Goal: Communication & Community: Answer question/provide support

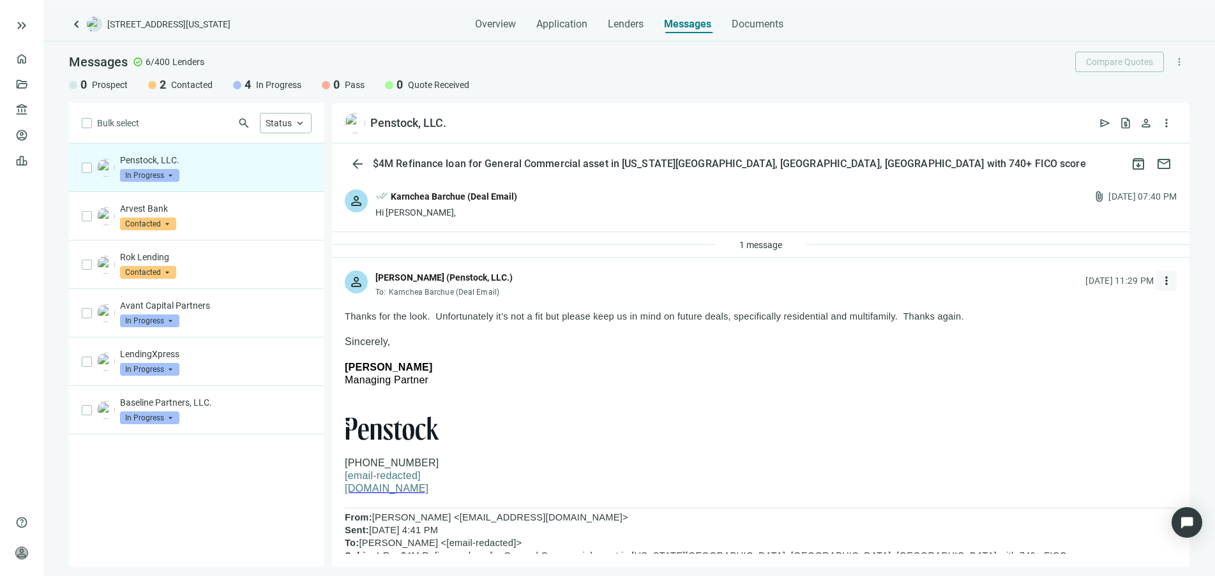
click at [1160, 280] on span "more_vert" at bounding box center [1166, 280] width 13 height 13
click at [1082, 332] on span "Reply all" at bounding box center [1076, 333] width 33 height 10
type textarea "**********"
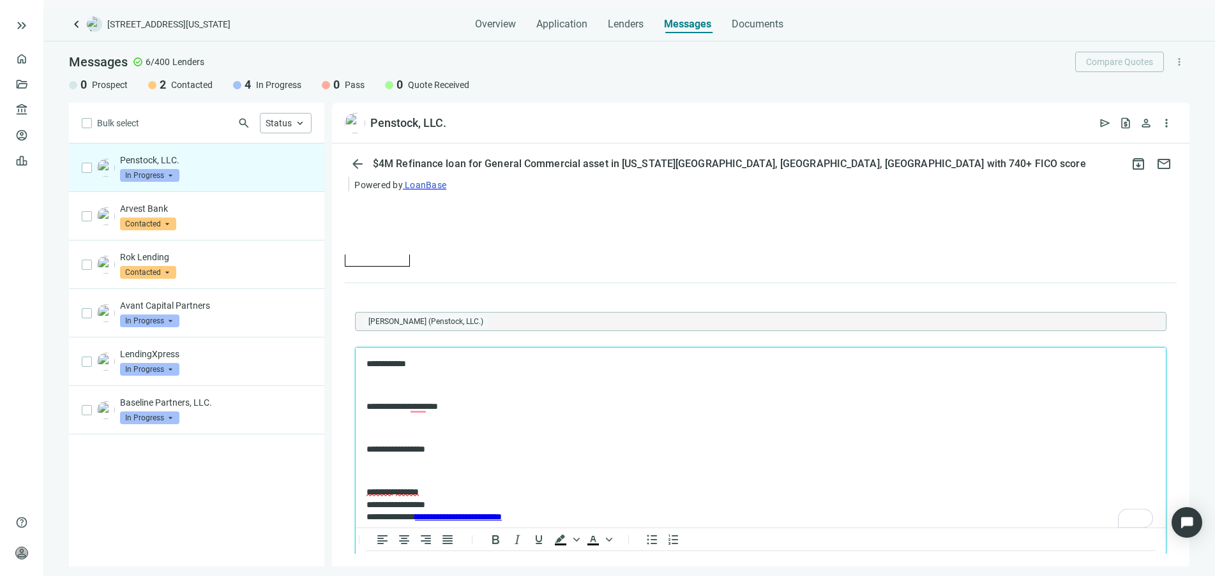
click at [395, 475] on p "To enrich screen reader interactions, please activate Accessibility in Grammarl…" at bounding box center [760, 471] width 788 height 13
click at [414, 423] on p "To enrich screen reader interactions, please activate Accessibility in Grammarl…" at bounding box center [760, 429] width 788 height 13
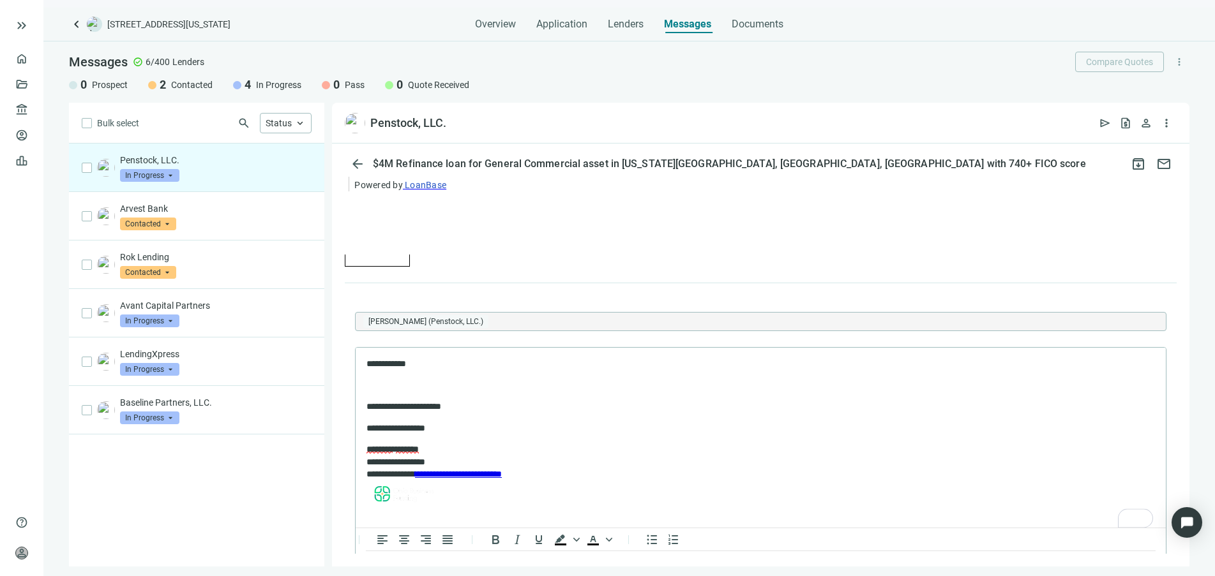
click at [416, 383] on p "To enrich screen reader interactions, please activate Accessibility in Grammarl…" at bounding box center [760, 386] width 788 height 13
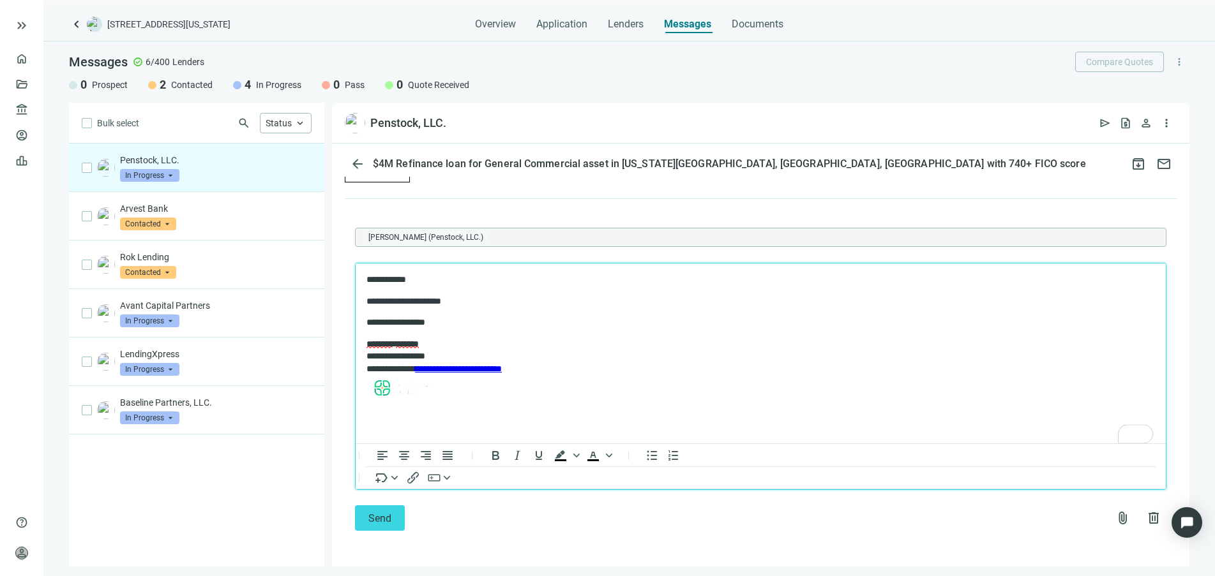
scroll to position [1249, 0]
click at [380, 513] on span "Send" at bounding box center [379, 519] width 23 height 12
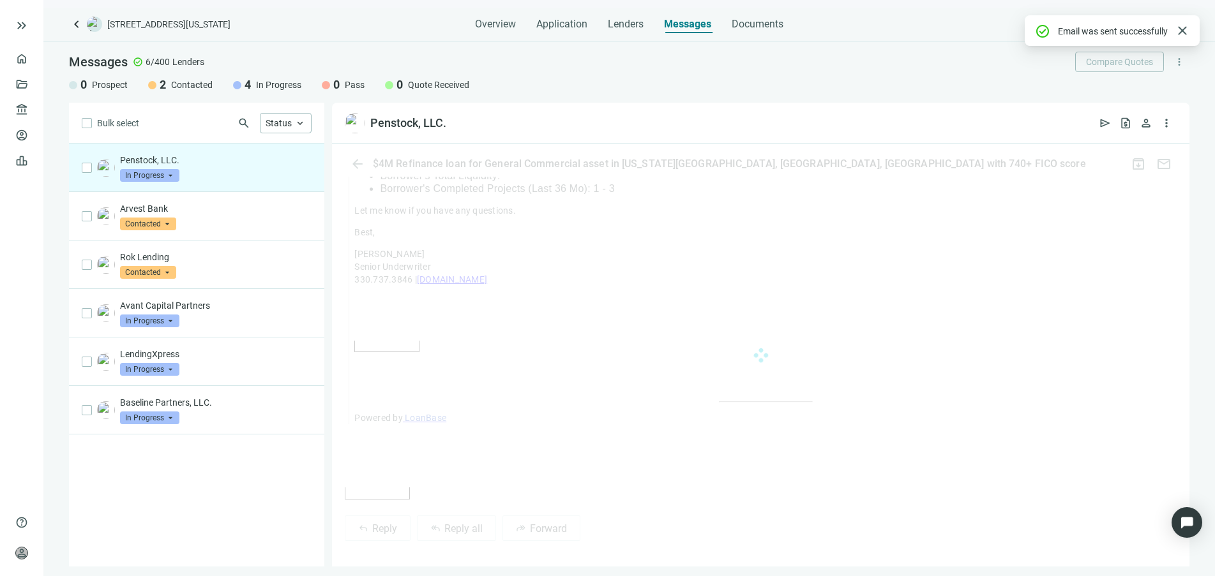
scroll to position [1229, 0]
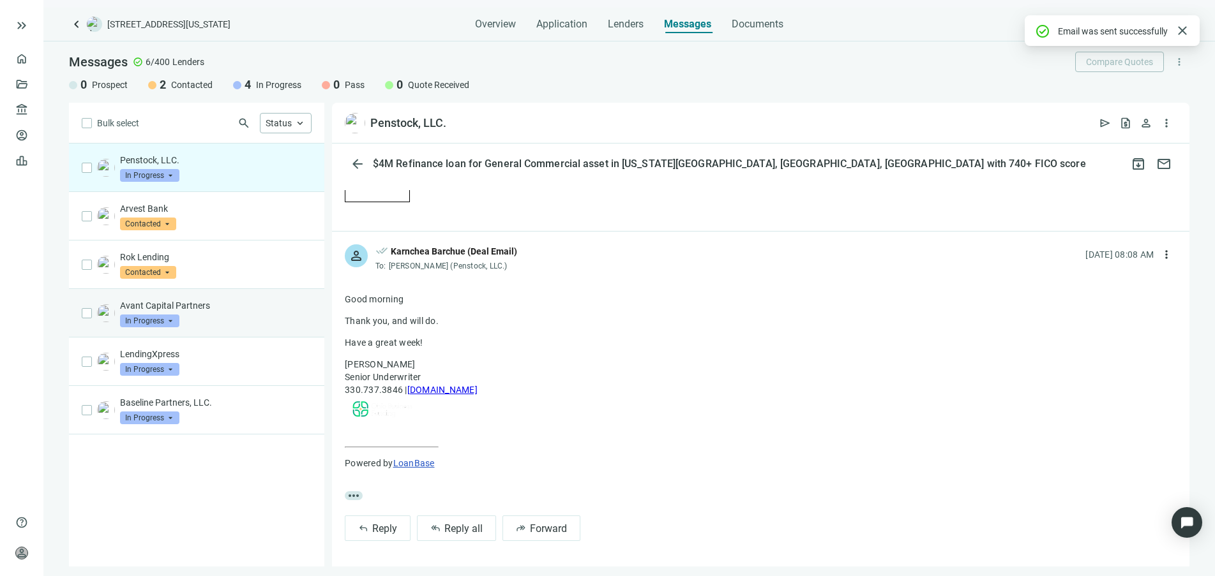
click at [287, 318] on div "Avant Capital Partners In Progress arrow_drop_down" at bounding box center [216, 313] width 192 height 28
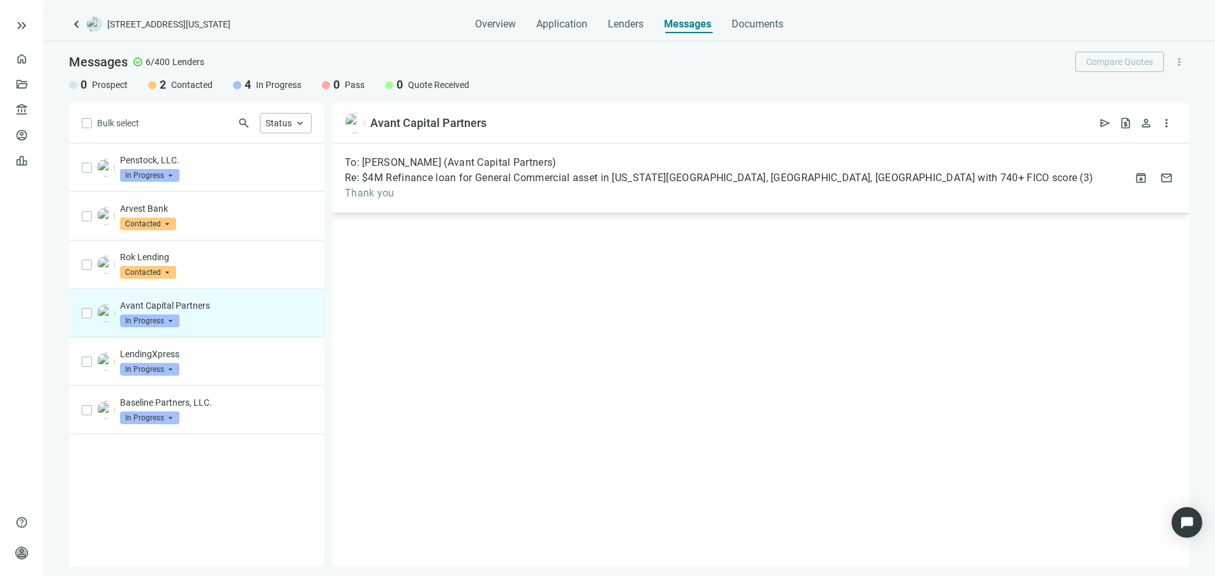
click at [442, 183] on span "Re: $4M Refinance loan for General Commercial asset in [US_STATE][GEOGRAPHIC_DA…" at bounding box center [711, 178] width 732 height 13
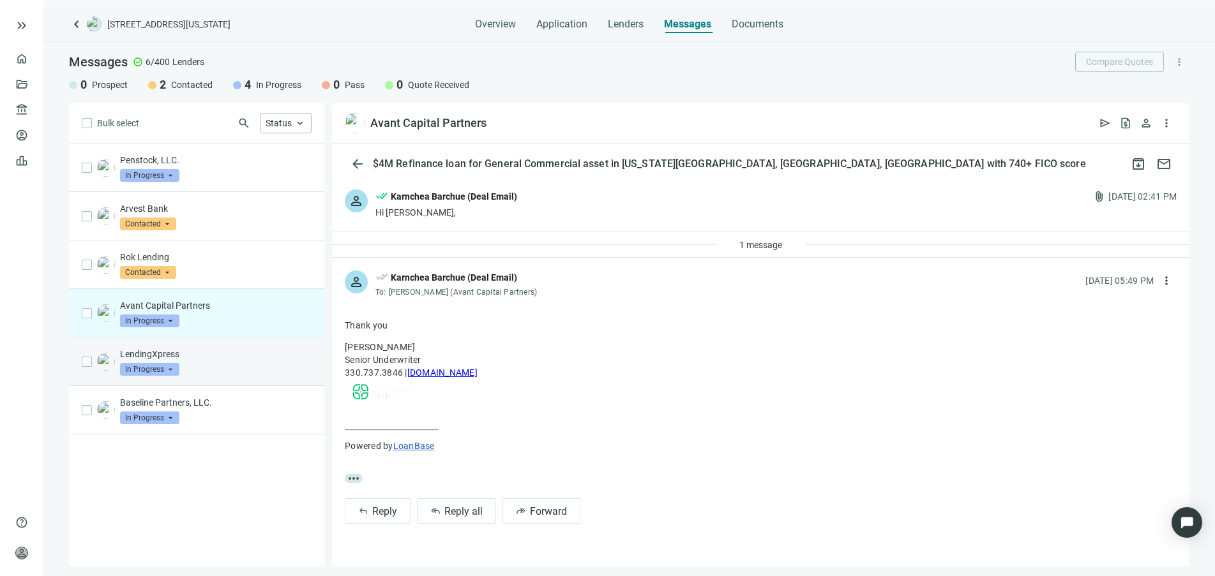
click at [227, 354] on p "LendingXpress" at bounding box center [216, 354] width 192 height 13
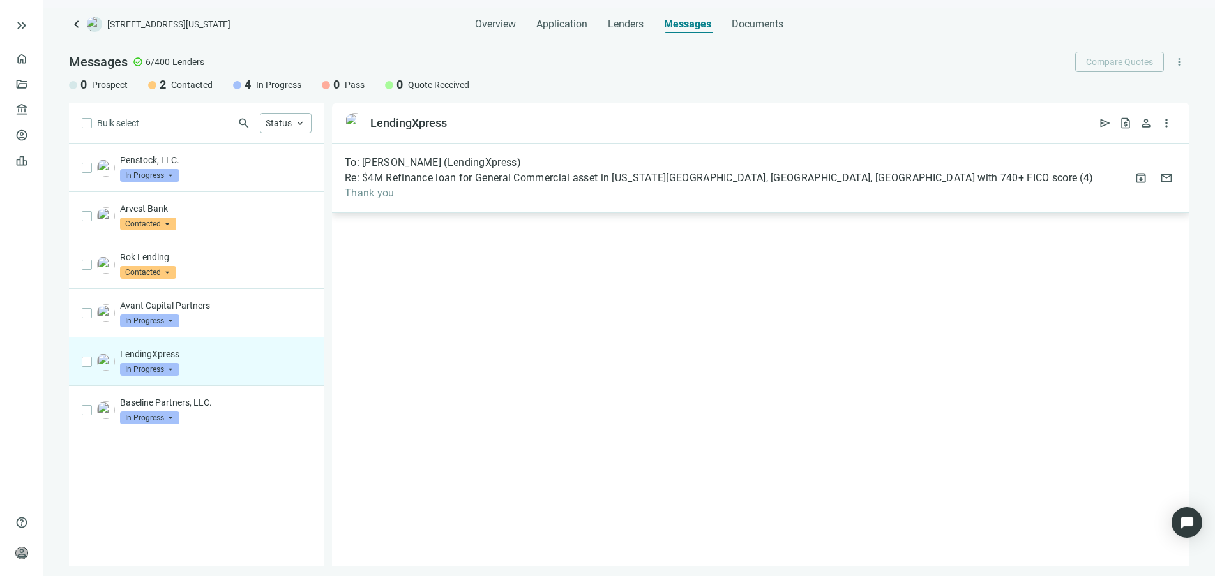
click at [493, 194] on span "Thank you" at bounding box center [719, 193] width 748 height 13
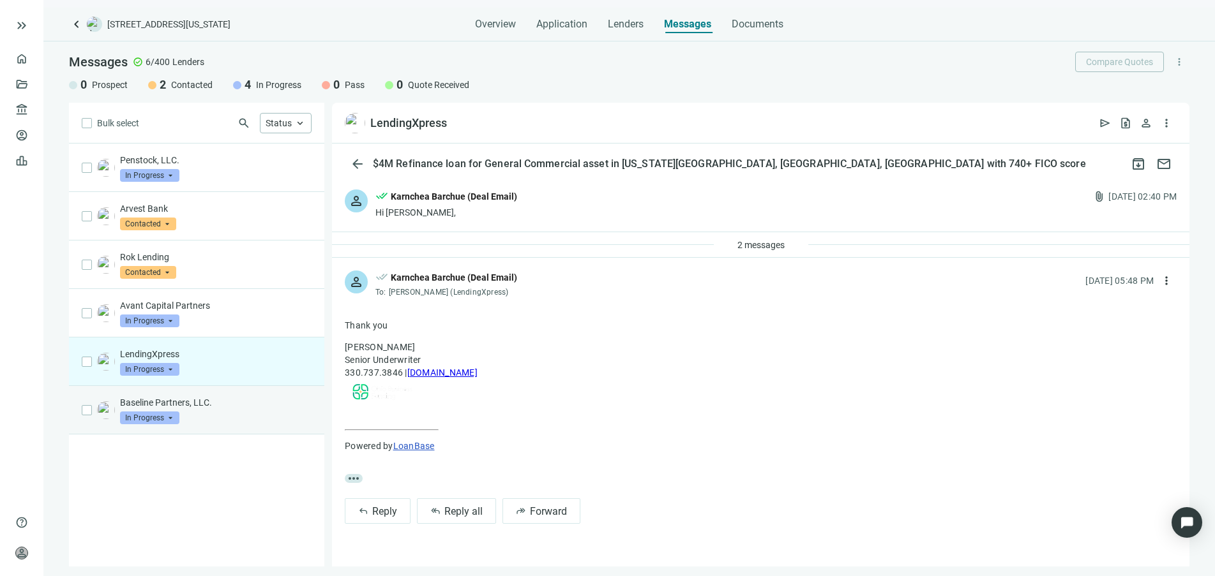
click at [241, 410] on div "Baseline Partners, LLC. In Progress arrow_drop_down" at bounding box center [216, 410] width 192 height 28
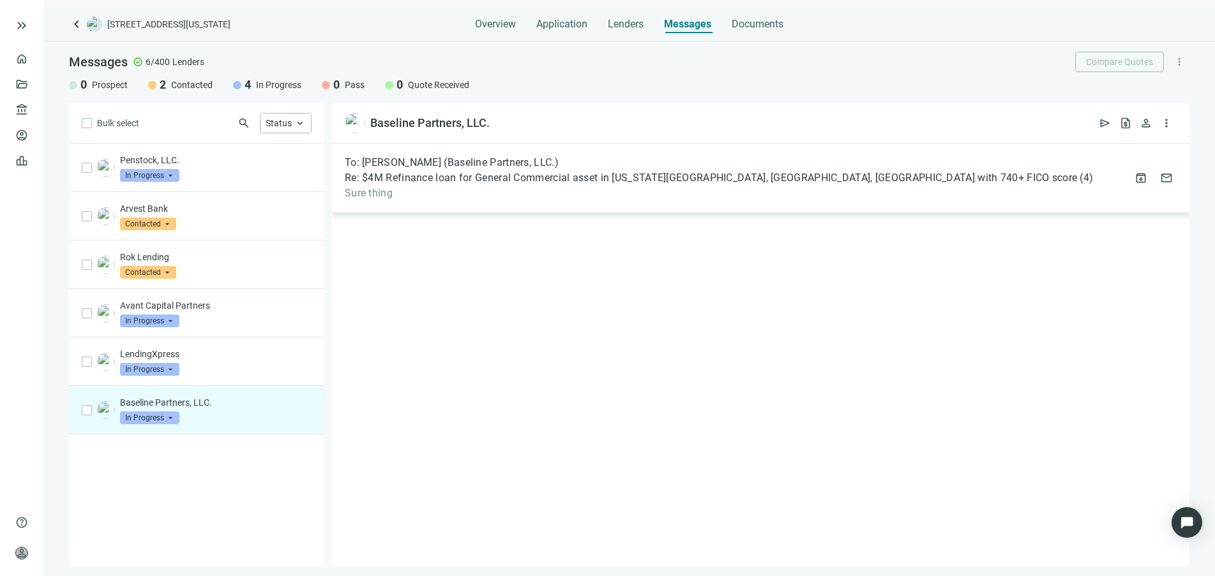
click at [452, 200] on div "To: Kristiyan Georgiev (Baseline Partners, LLC.) Re: $4M Refinance loan for Gen…" at bounding box center [760, 179] width 857 height 70
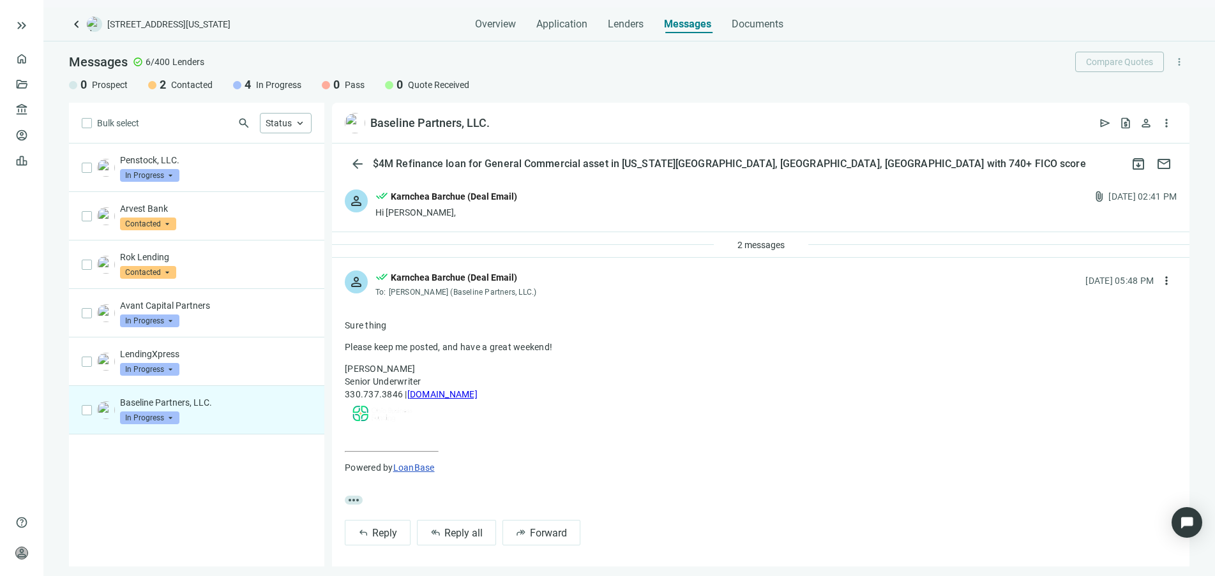
click at [526, 187] on div "person done_all Karnchea Barchue (Deal Email) Hi Kristiyan, attach_file 09.04.2…" at bounding box center [760, 204] width 857 height 55
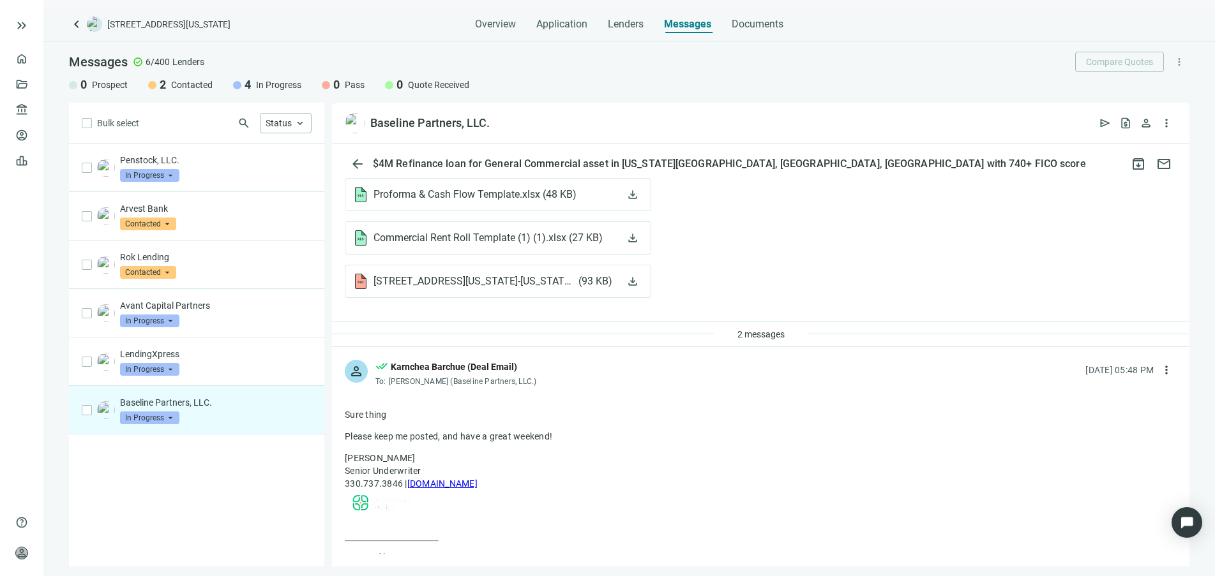
scroll to position [445, 0]
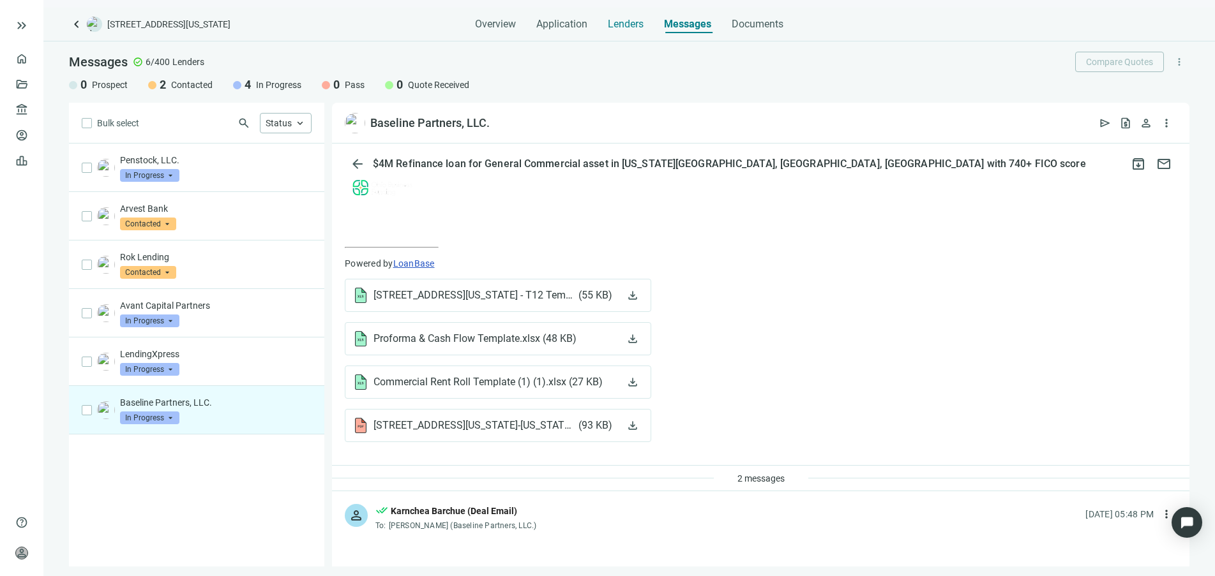
click at [621, 25] on span "Lenders" at bounding box center [626, 24] width 36 height 13
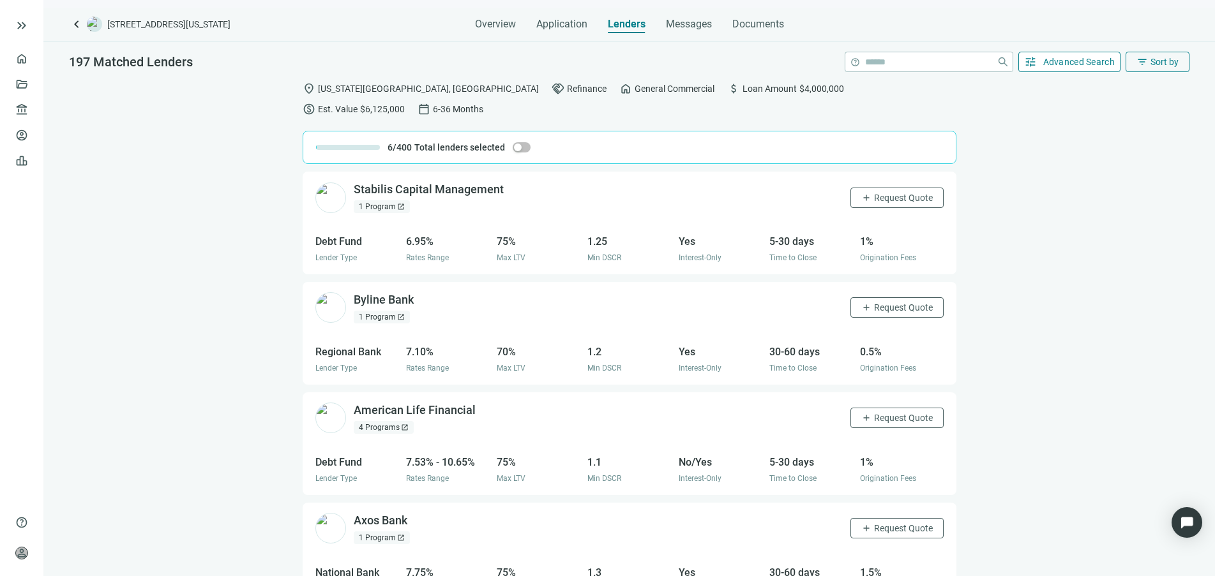
click at [1066, 63] on span "Advanced Search" at bounding box center [1079, 62] width 72 height 10
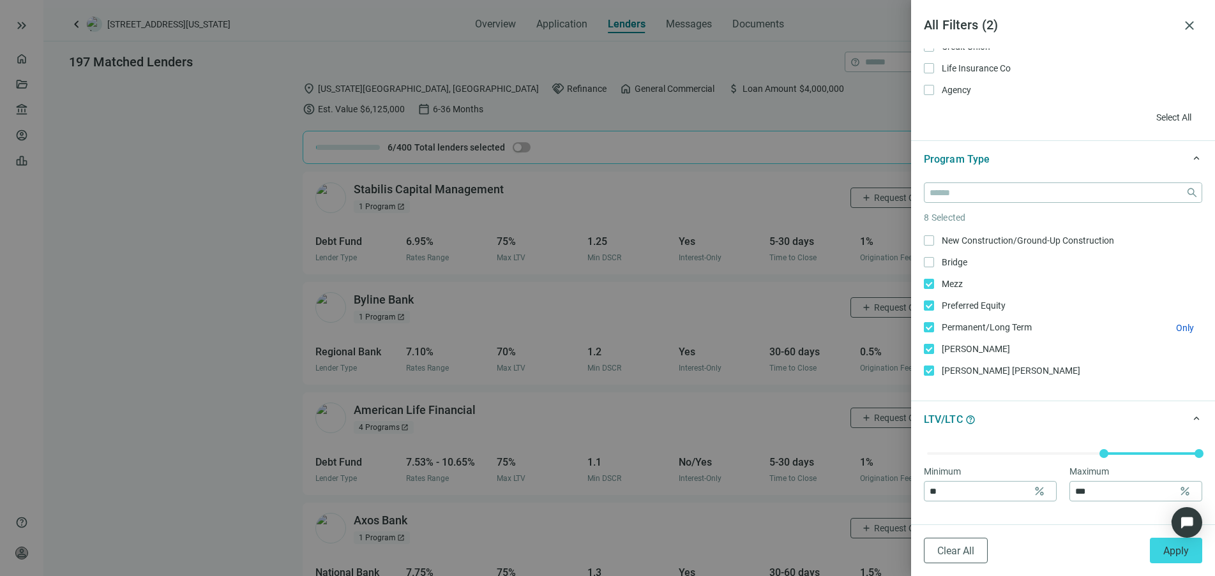
scroll to position [80, 0]
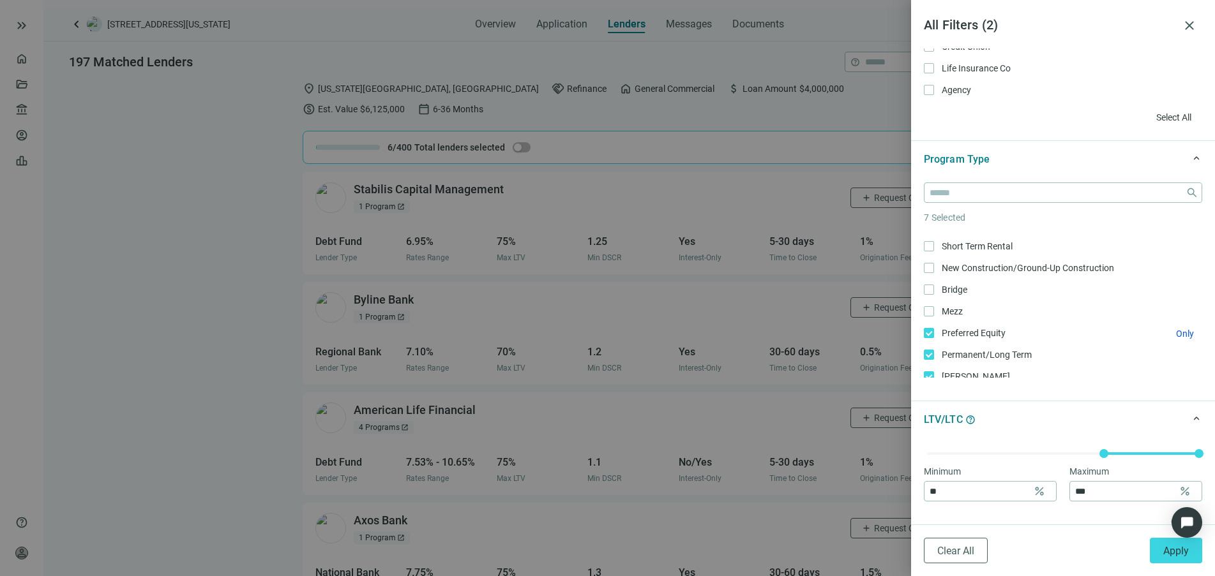
click at [928, 327] on label "Preferred Equity Only" at bounding box center [1063, 333] width 278 height 14
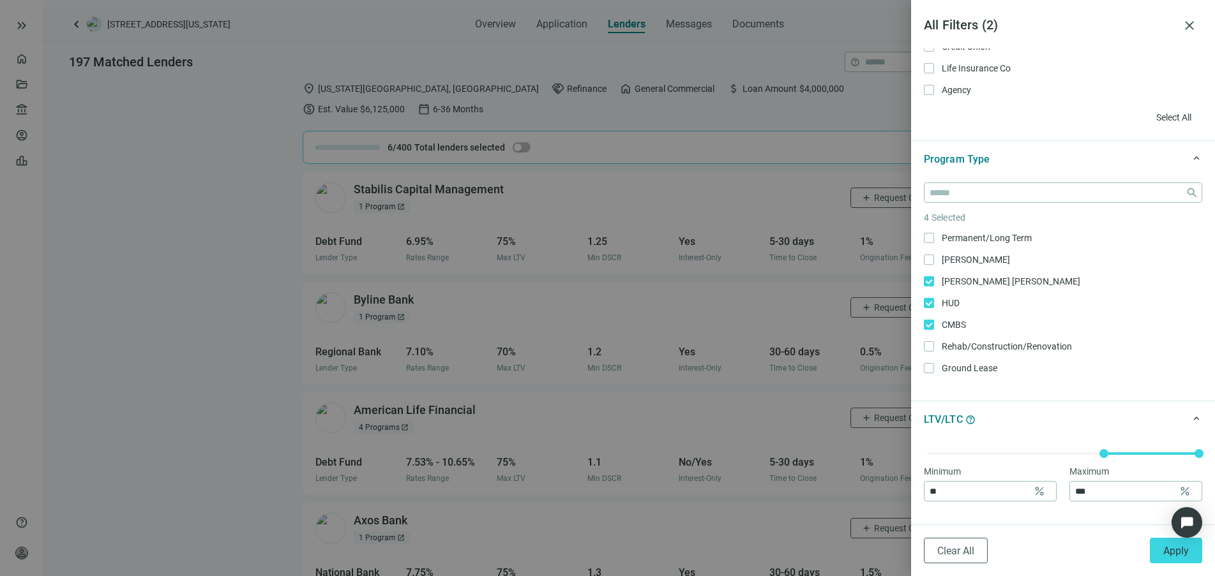
scroll to position [216, 0]
click at [930, 299] on label "CMBS Only" at bounding box center [1063, 306] width 278 height 14
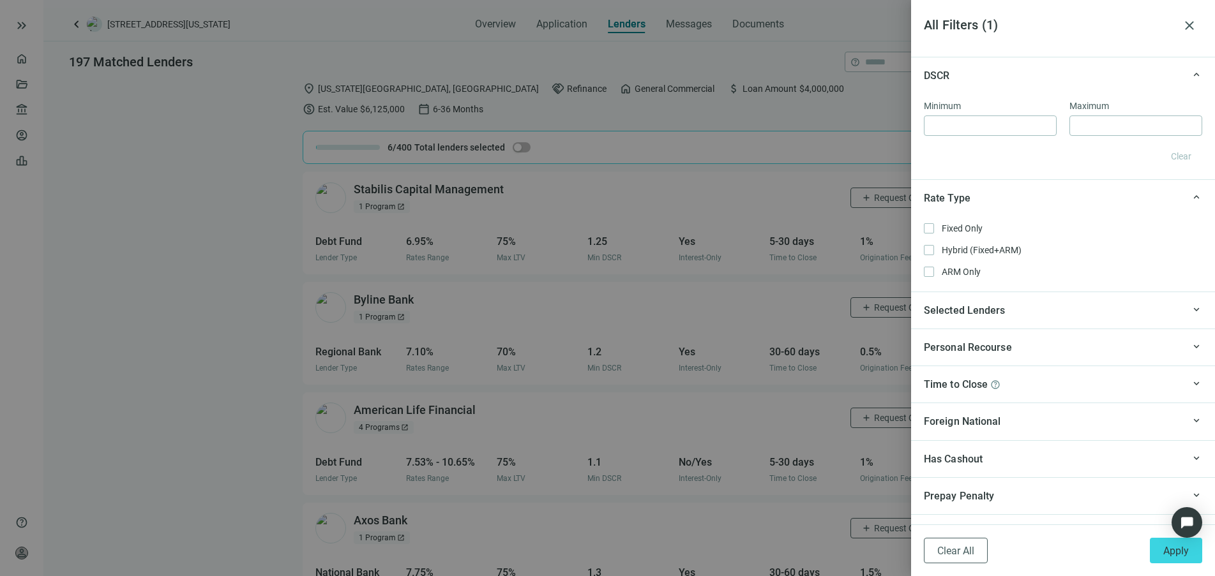
scroll to position [1069, 0]
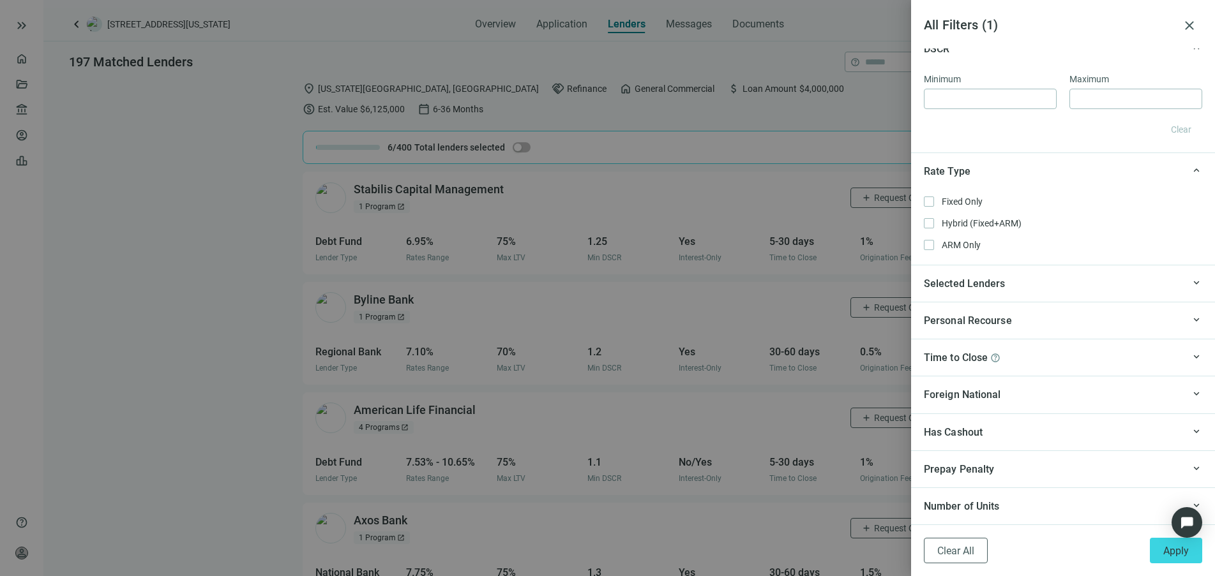
click at [1022, 288] on div "Selected Lenders" at bounding box center [1053, 284] width 259 height 16
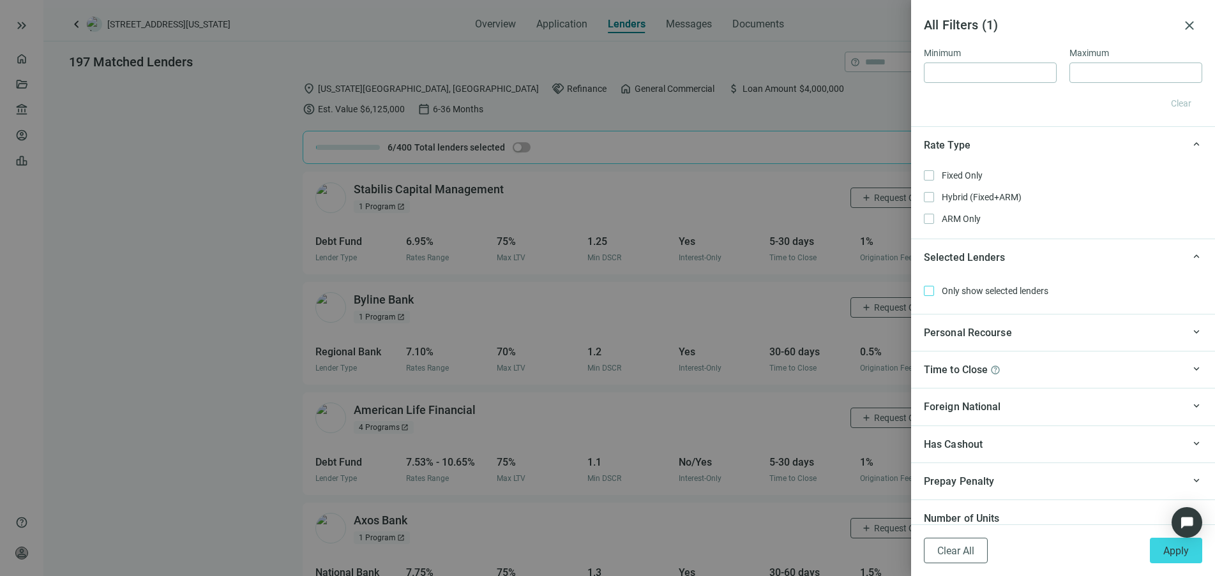
scroll to position [1107, 0]
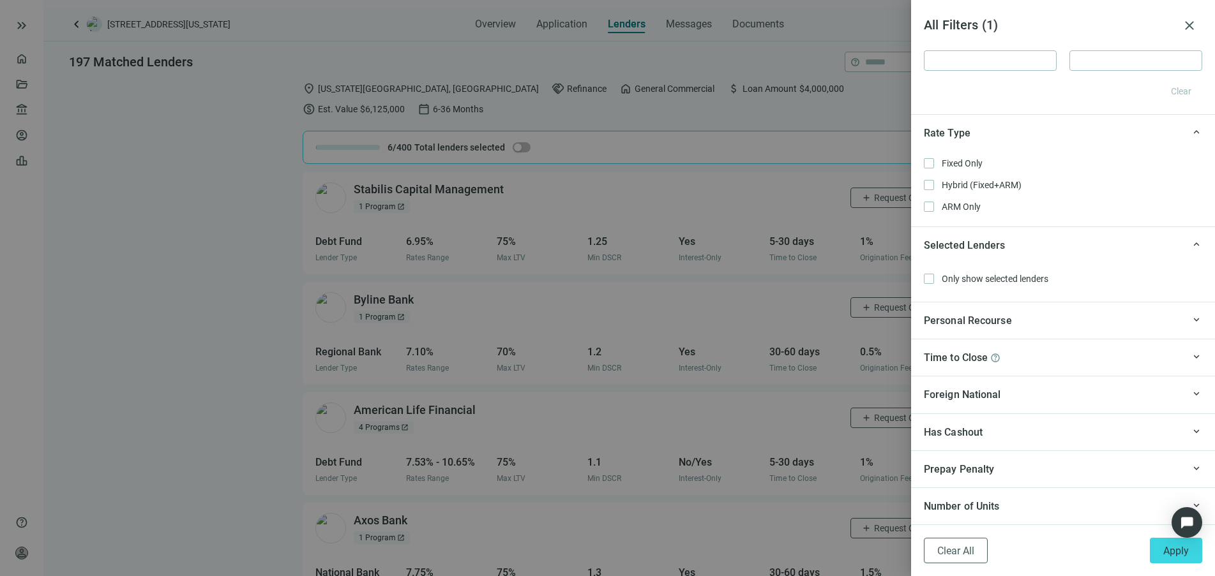
click at [1004, 330] on div "keyboard_arrow_up Personal Recourse" at bounding box center [1063, 320] width 304 height 37
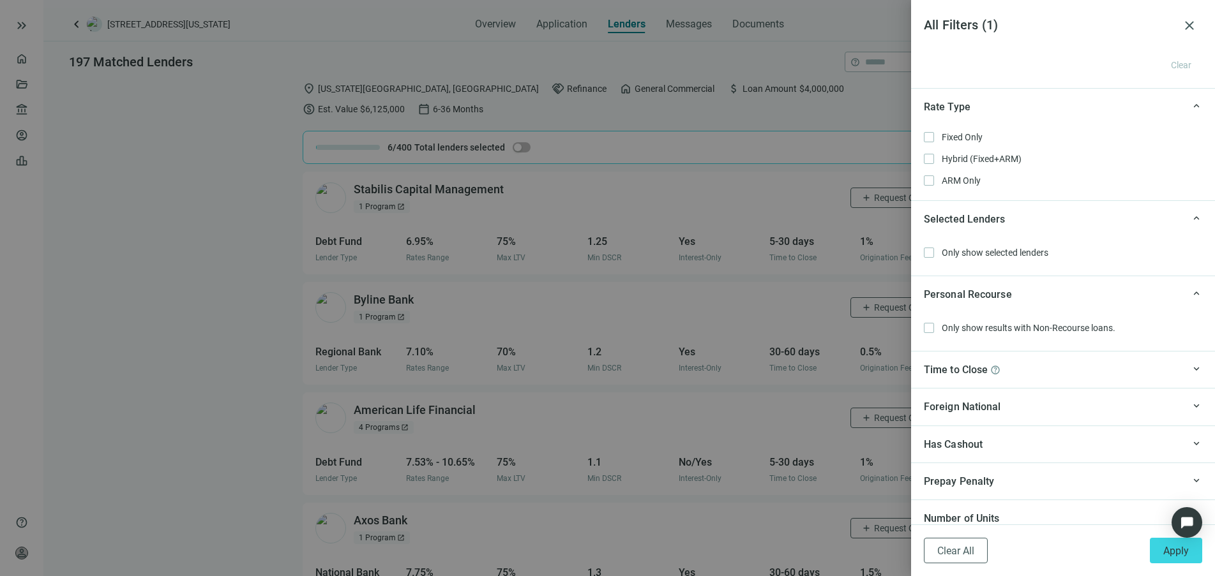
scroll to position [1145, 0]
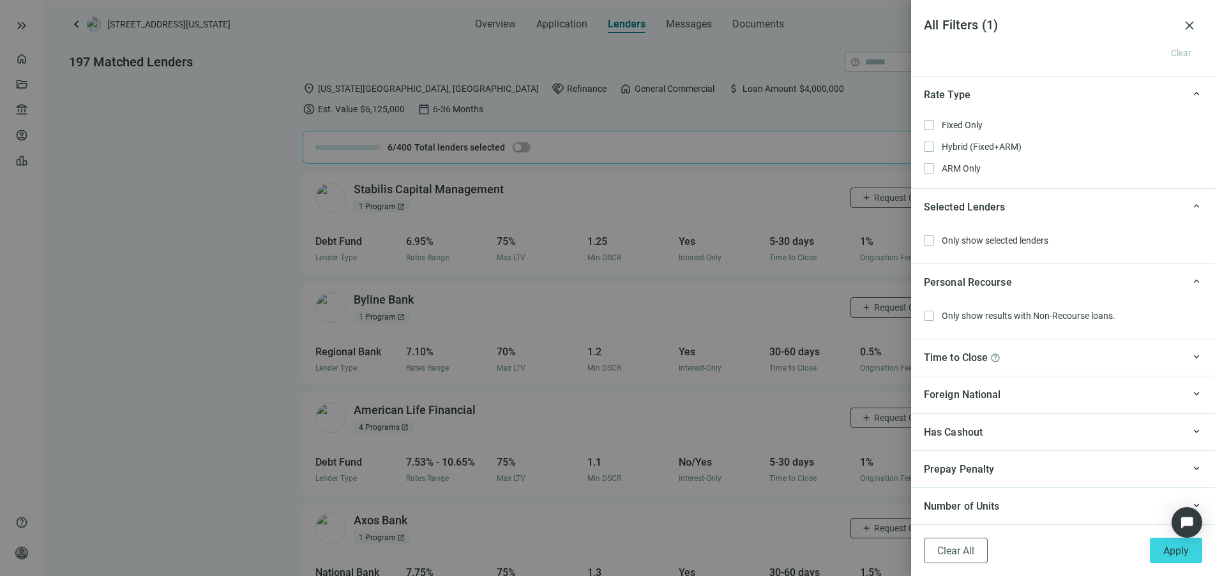
click at [1013, 364] on div "Time to Close help" at bounding box center [1053, 358] width 259 height 16
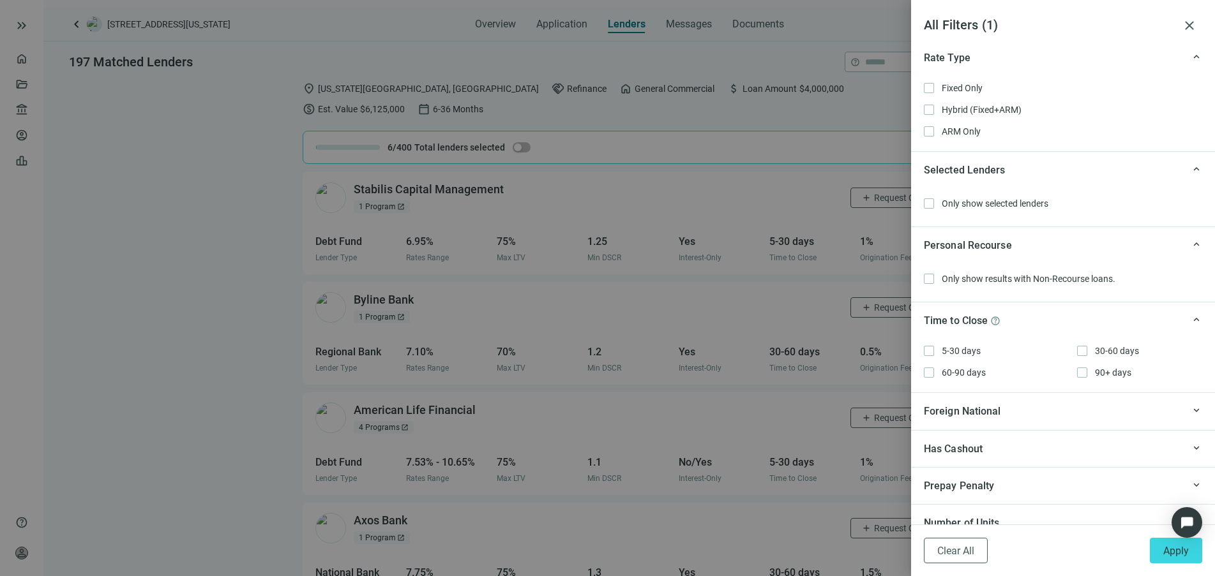
scroll to position [1199, 0]
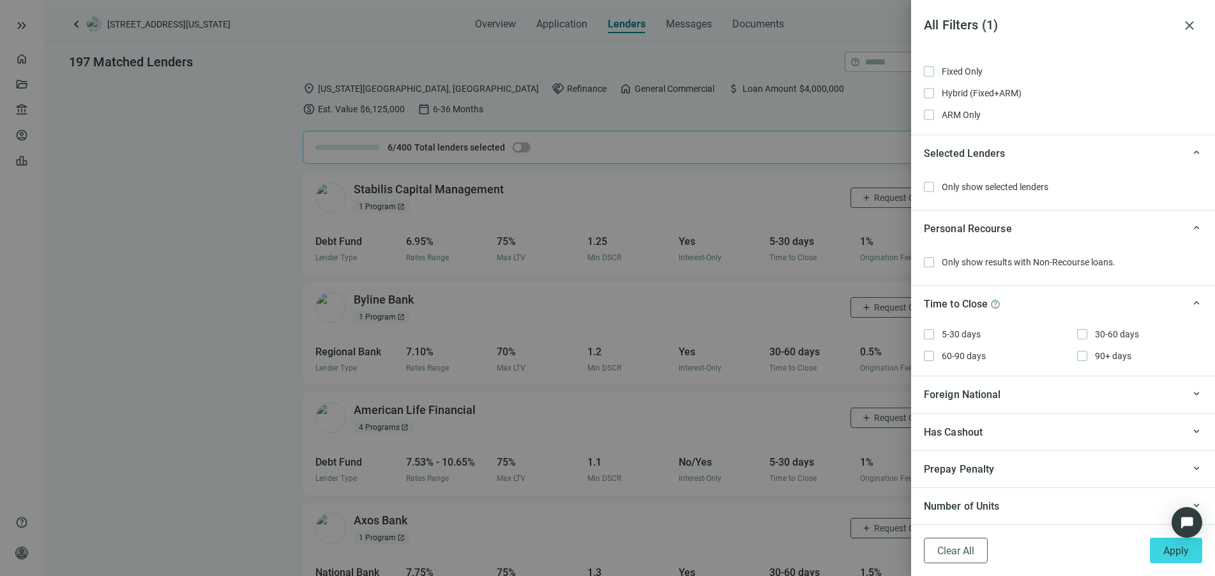
click at [1011, 426] on div "Has Cashout" at bounding box center [1053, 433] width 259 height 16
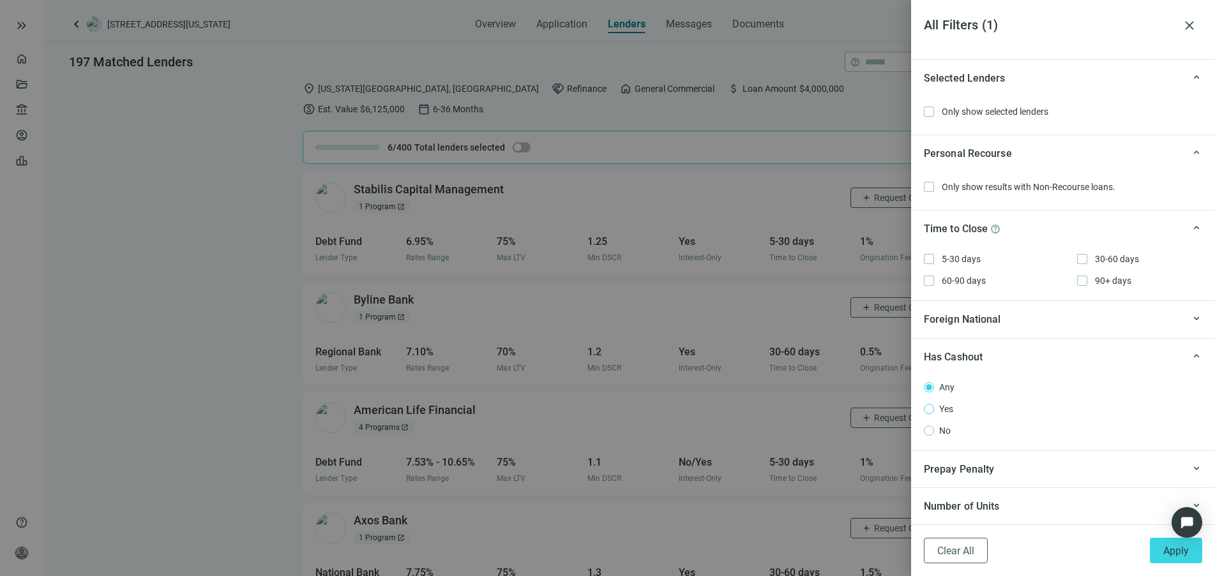
click at [939, 409] on span "Yes" at bounding box center [946, 409] width 24 height 14
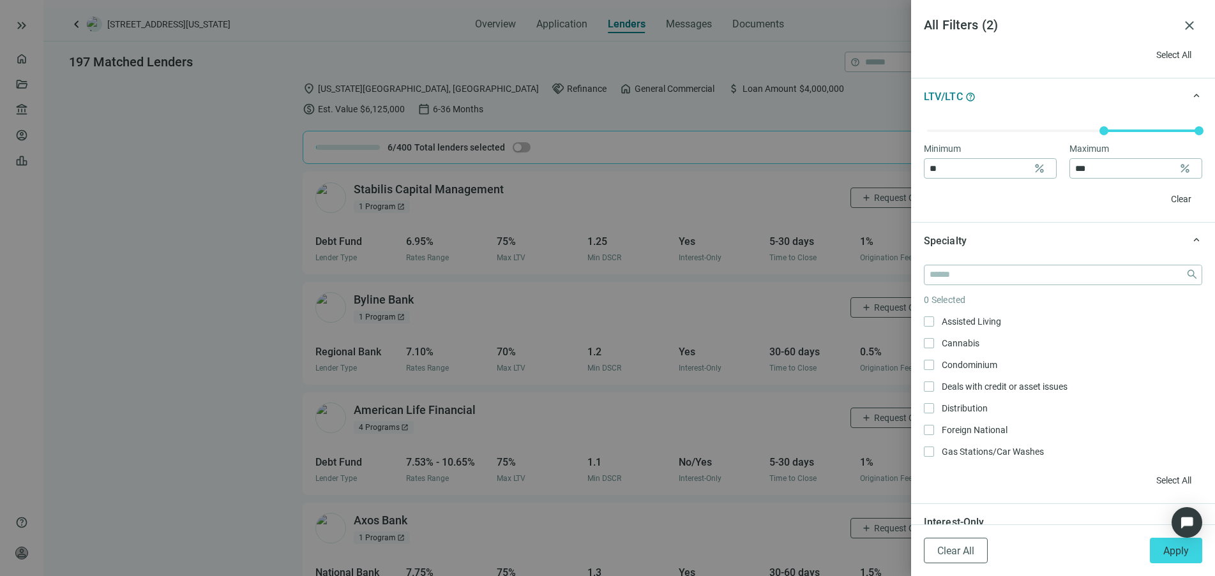
scroll to position [476, 0]
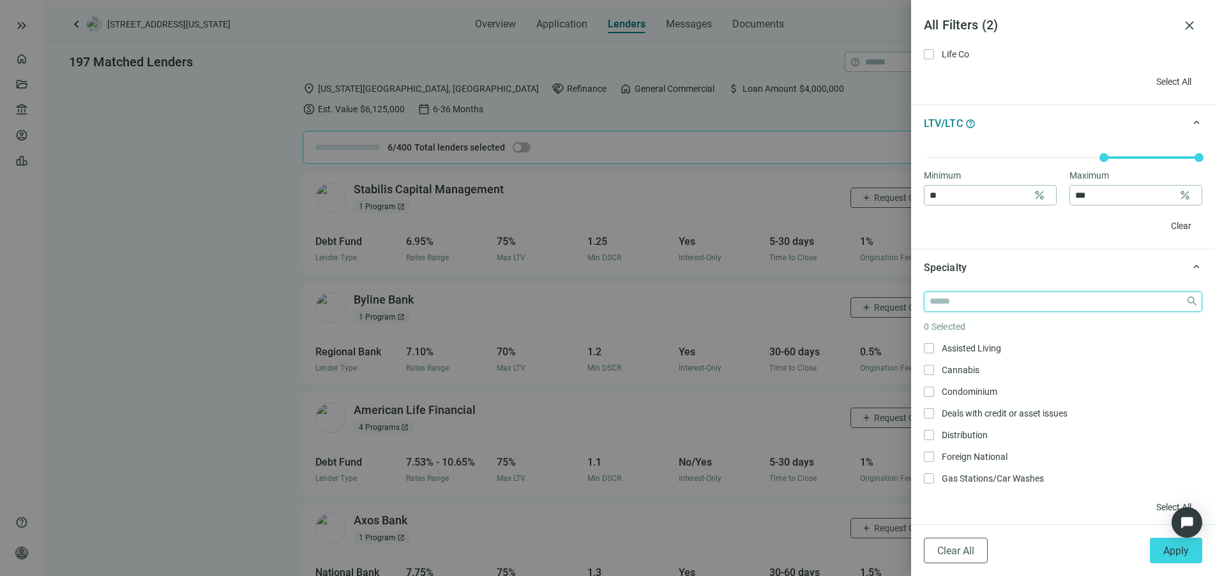
click at [1022, 303] on input "search" at bounding box center [1054, 301] width 251 height 19
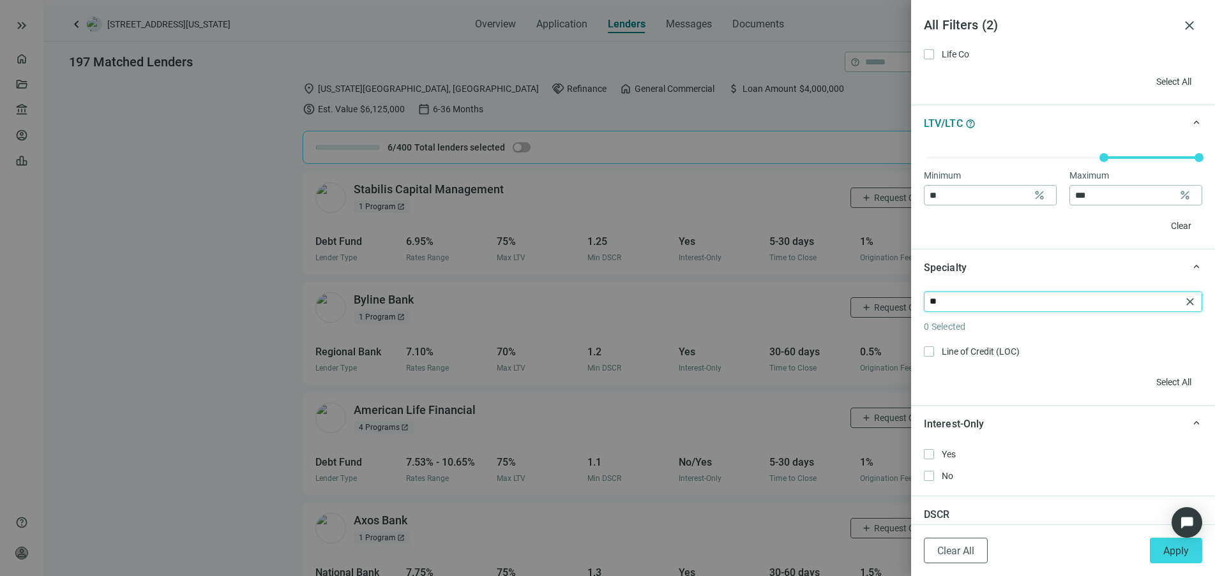
type input "*"
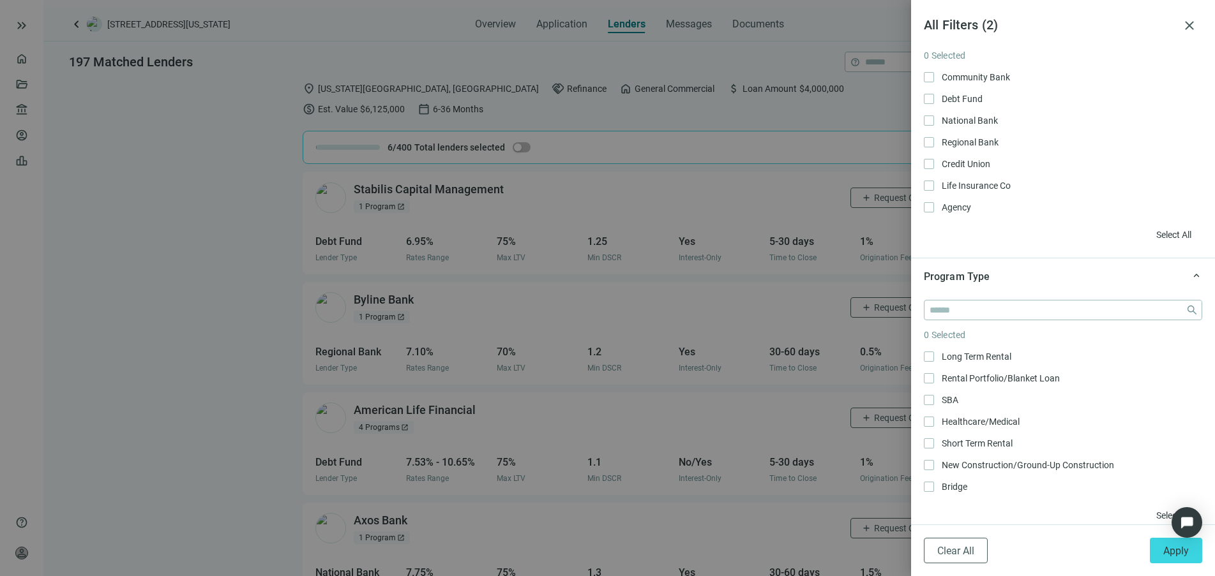
scroll to position [80, 0]
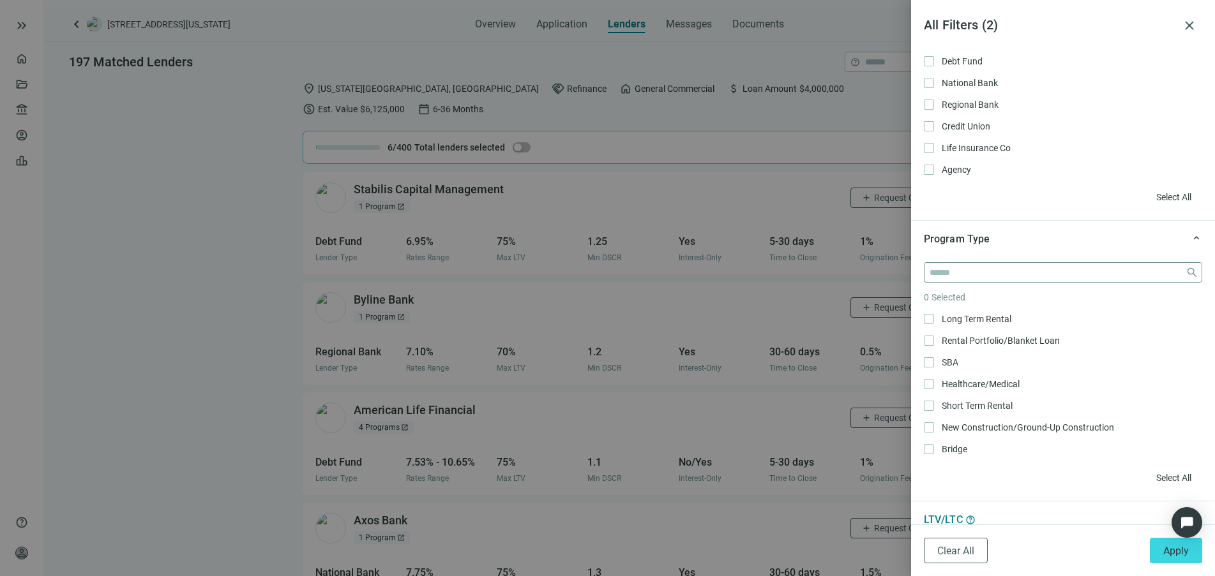
click at [1023, 282] on span "close" at bounding box center [1063, 276] width 278 height 28
click at [1022, 278] on input "search" at bounding box center [1054, 272] width 251 height 19
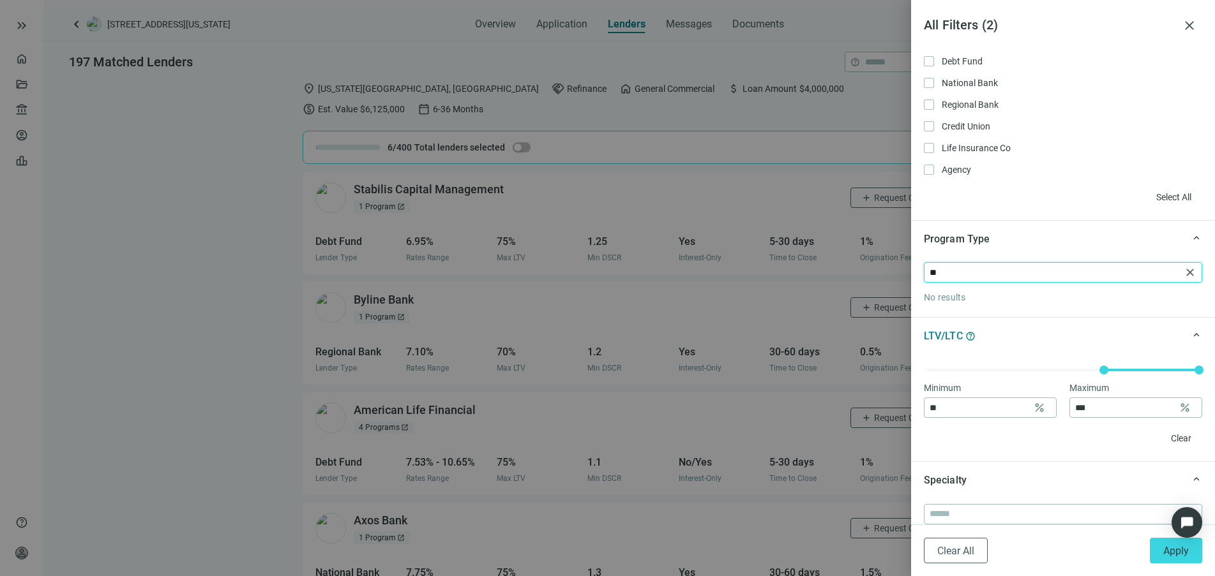
type input "*"
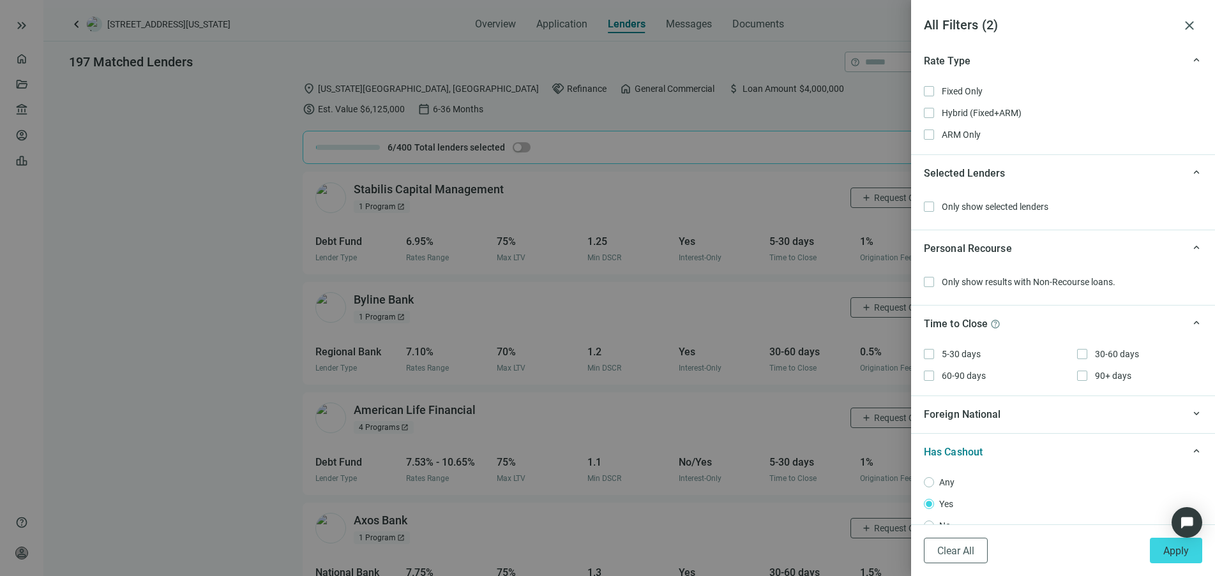
scroll to position [1274, 0]
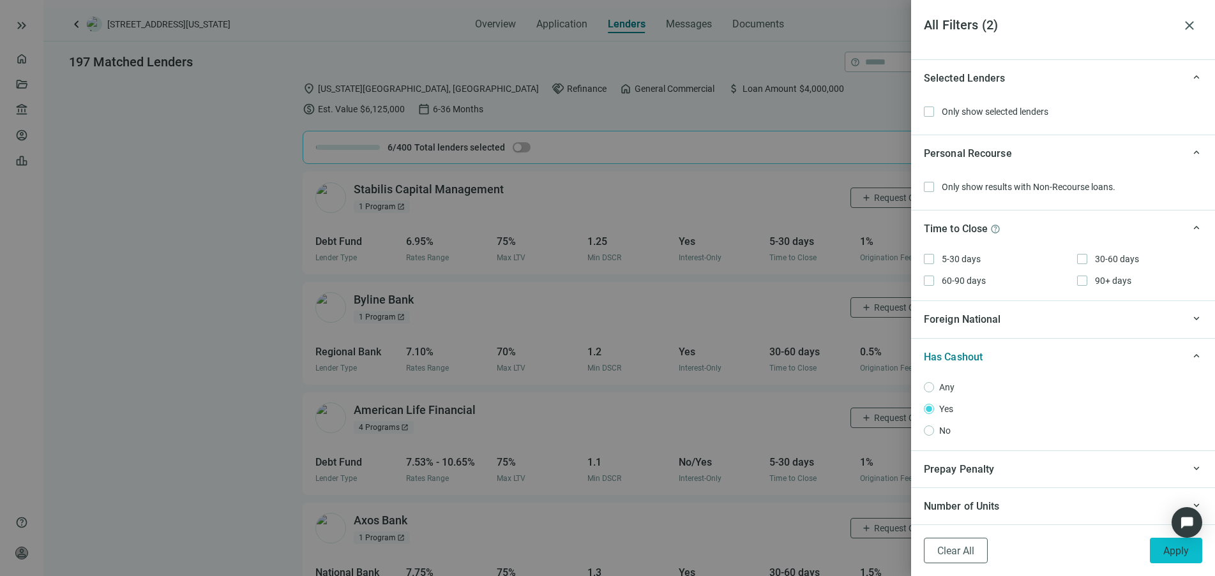
click at [1170, 552] on span "Apply" at bounding box center [1176, 551] width 26 height 12
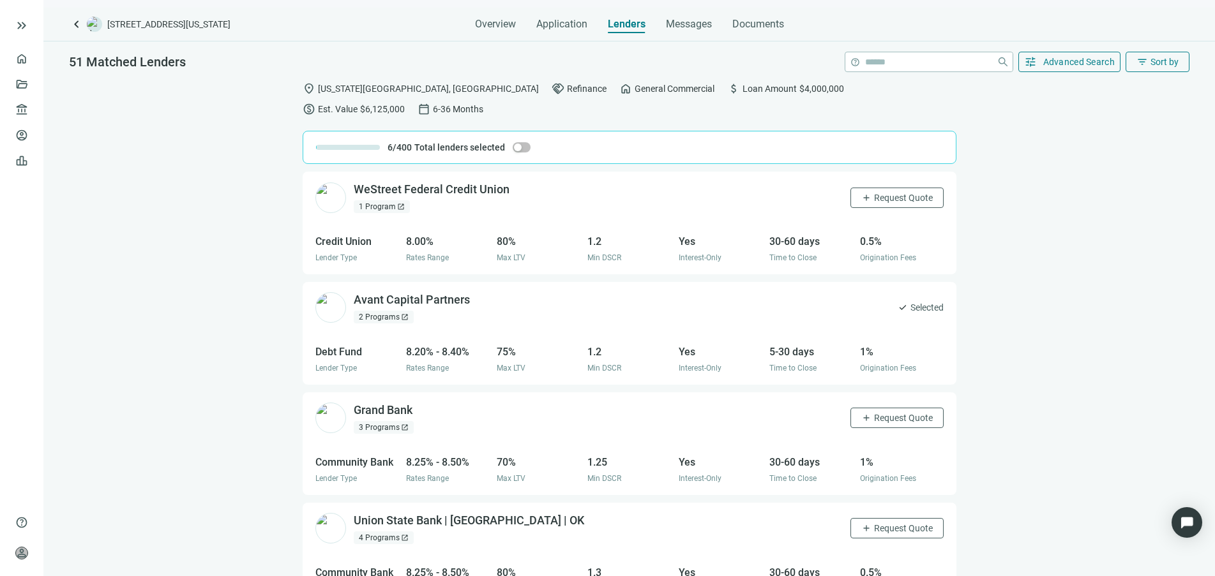
click at [403, 200] on div "1 Program open_in_new" at bounding box center [382, 206] width 56 height 13
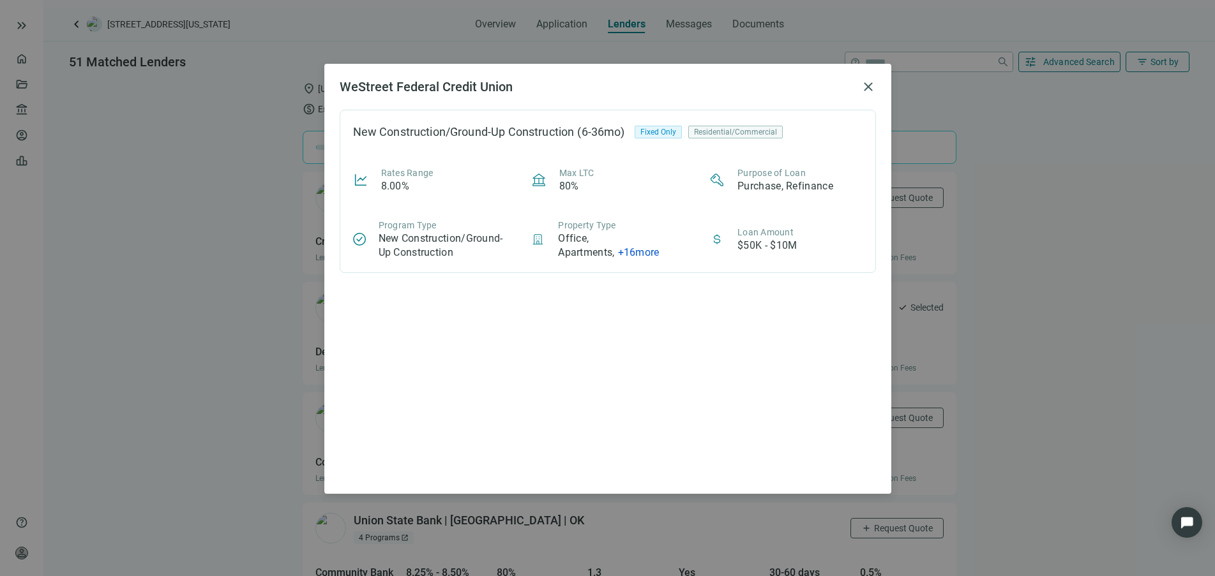
click at [651, 252] on span "+ 16 more" at bounding box center [638, 252] width 41 height 12
click at [823, 280] on div "New Construction/Ground-Up Construction (6-36mo) Fixed Only Residential/Commerc…" at bounding box center [608, 294] width 536 height 369
click at [872, 87] on span "close" at bounding box center [868, 86] width 15 height 15
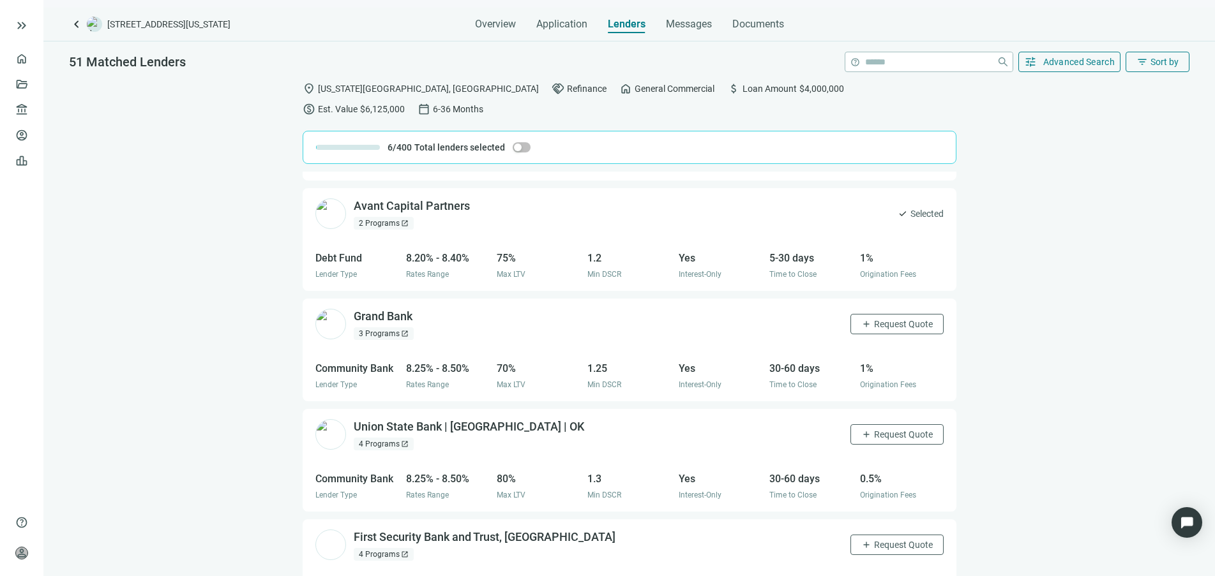
scroll to position [160, 0]
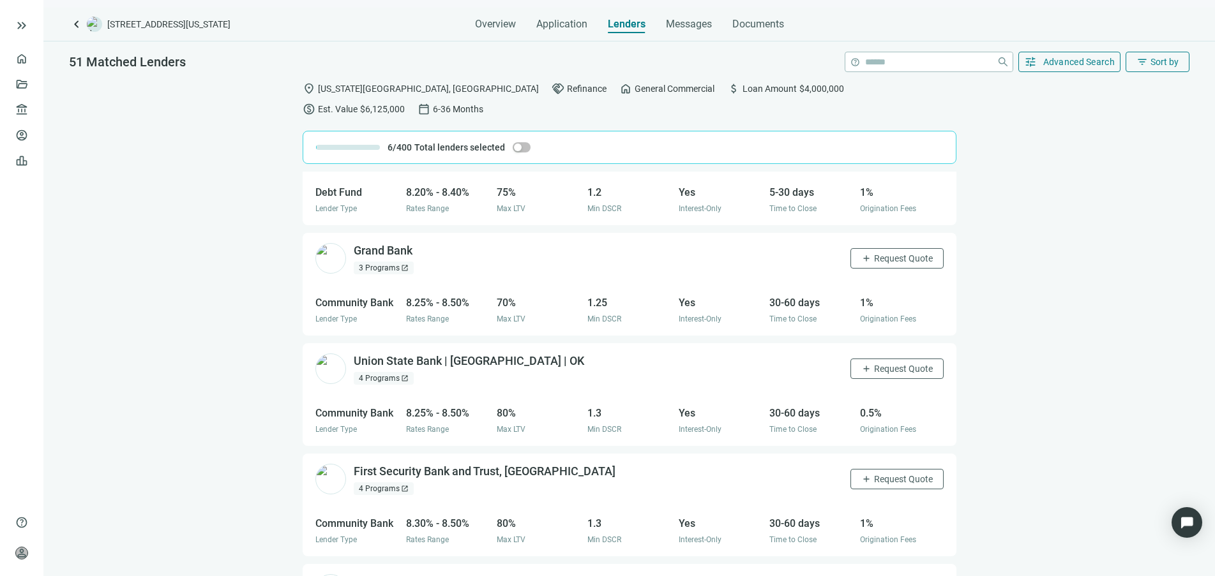
click at [401, 264] on span "open_in_new" at bounding box center [405, 268] width 8 height 8
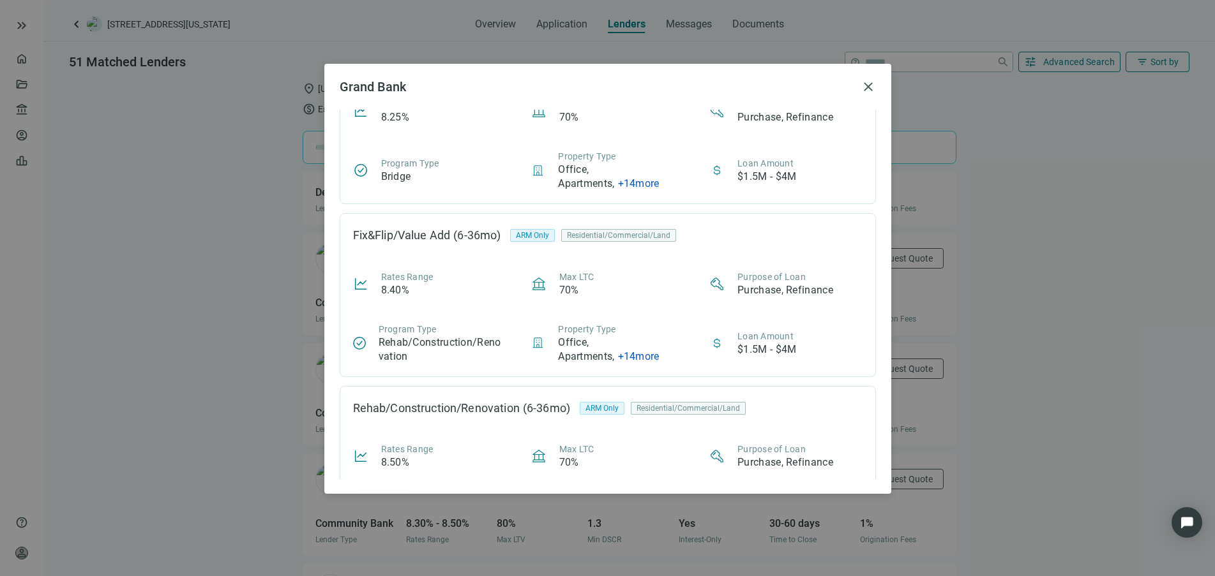
scroll to position [0, 0]
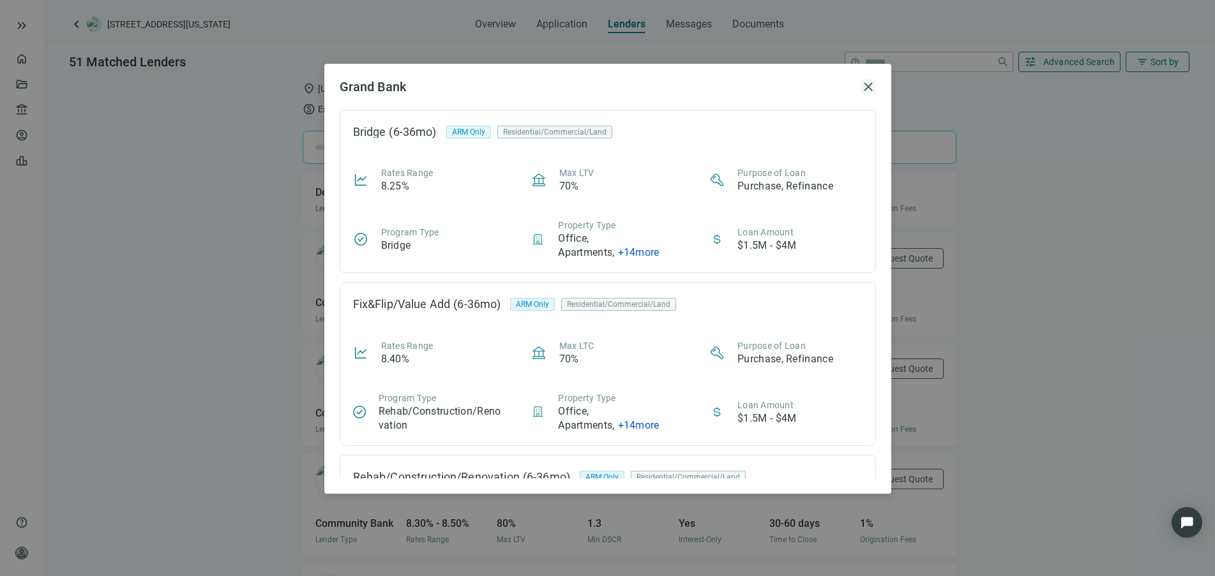
click at [869, 86] on span "close" at bounding box center [868, 86] width 15 height 15
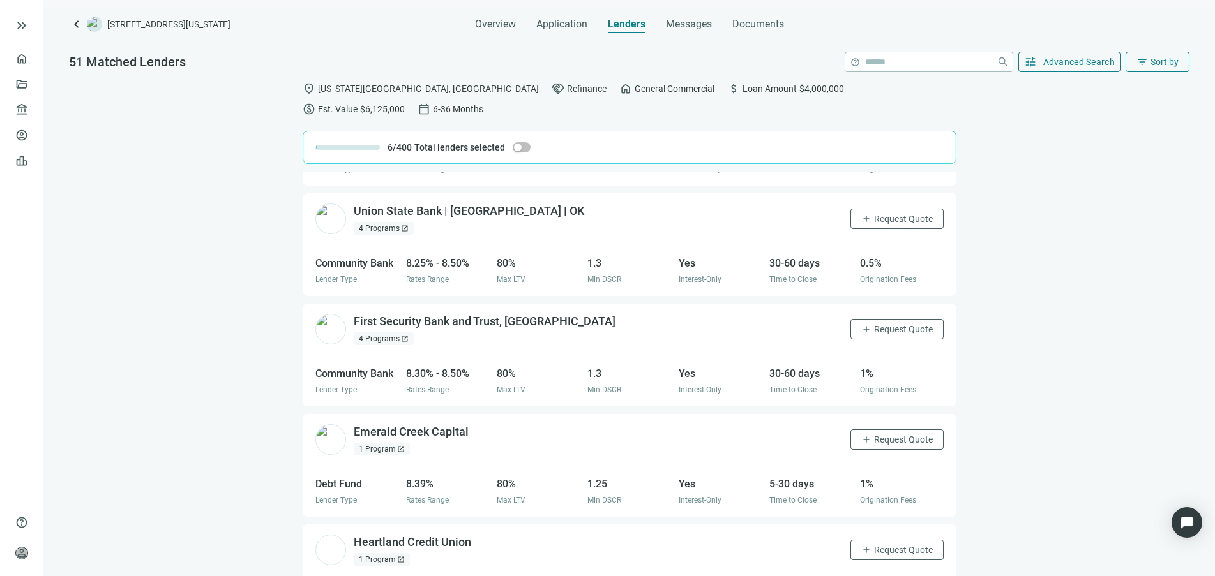
scroll to position [319, 0]
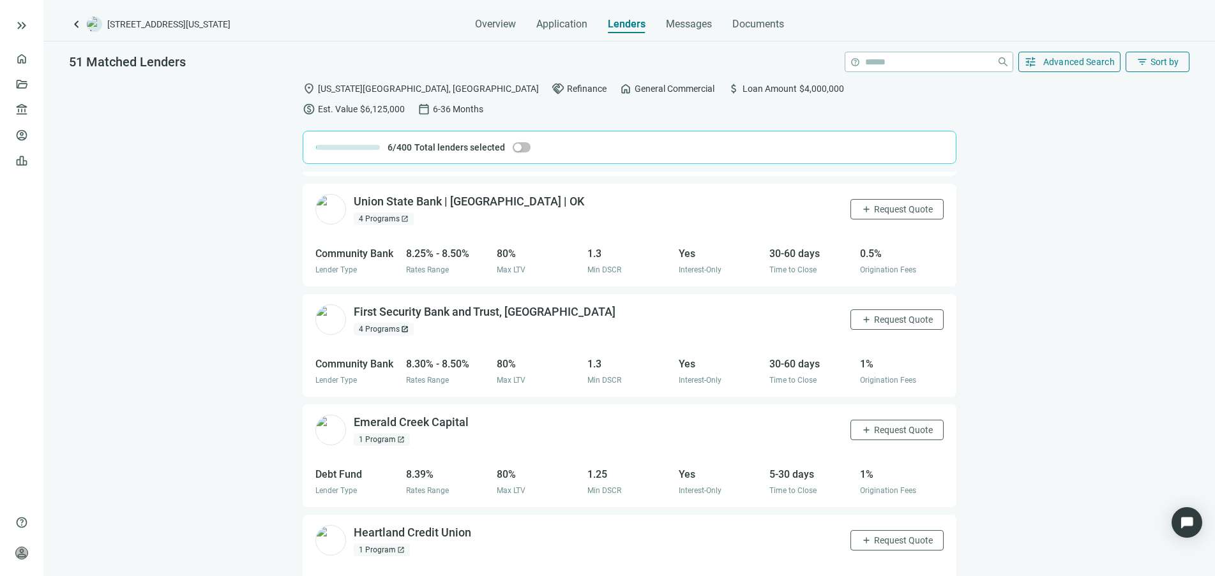
click at [403, 326] on span "open_in_new" at bounding box center [405, 330] width 8 height 8
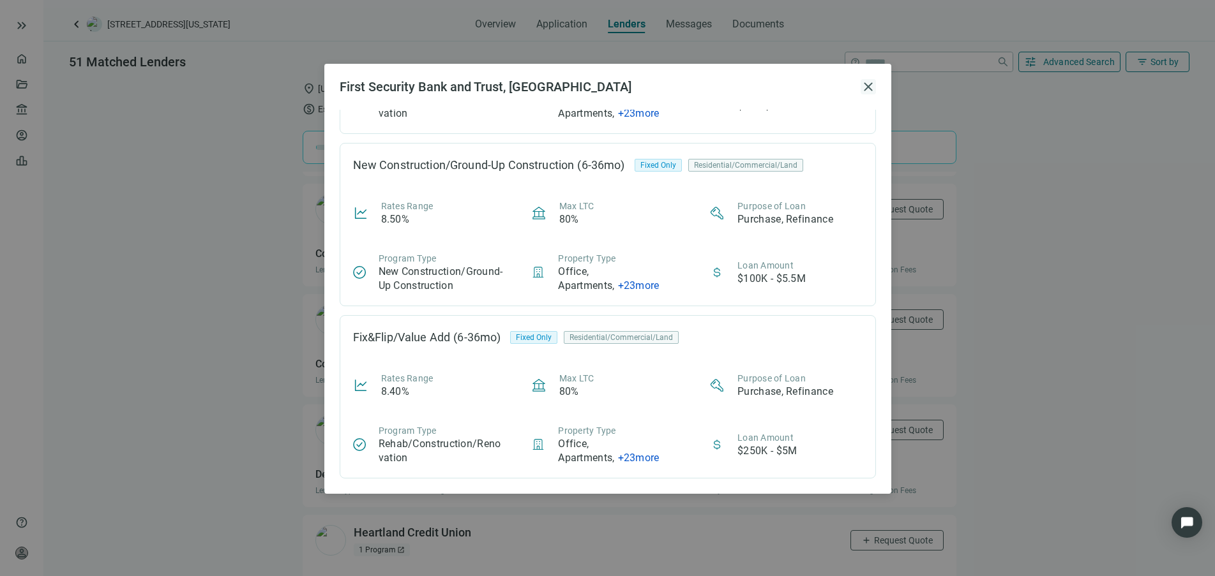
click at [869, 91] on span "close" at bounding box center [868, 86] width 15 height 15
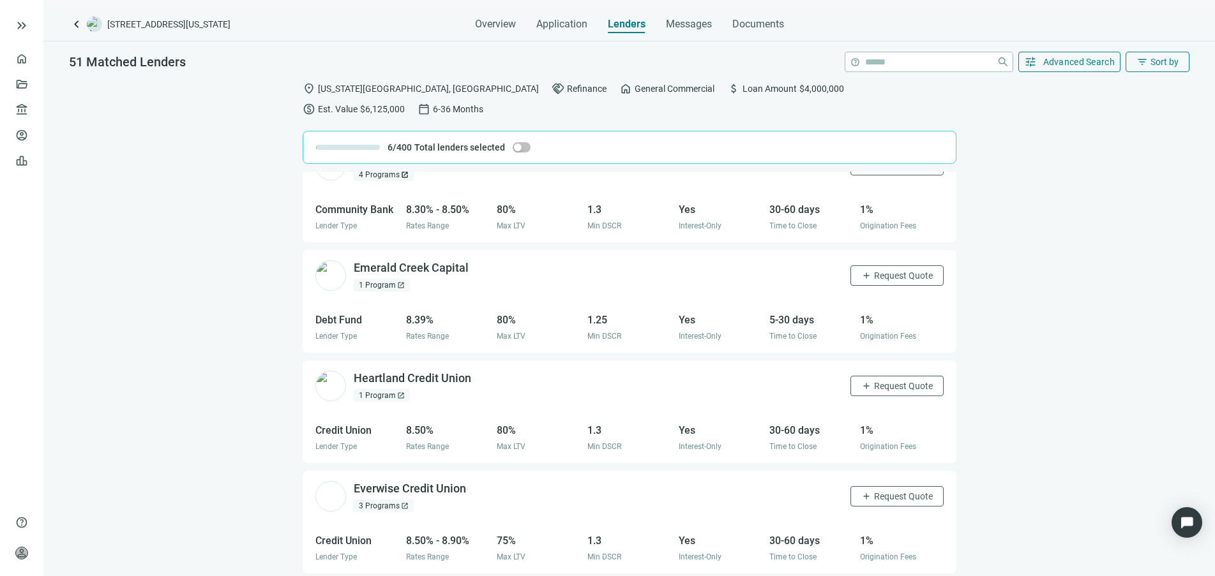
scroll to position [559, 0]
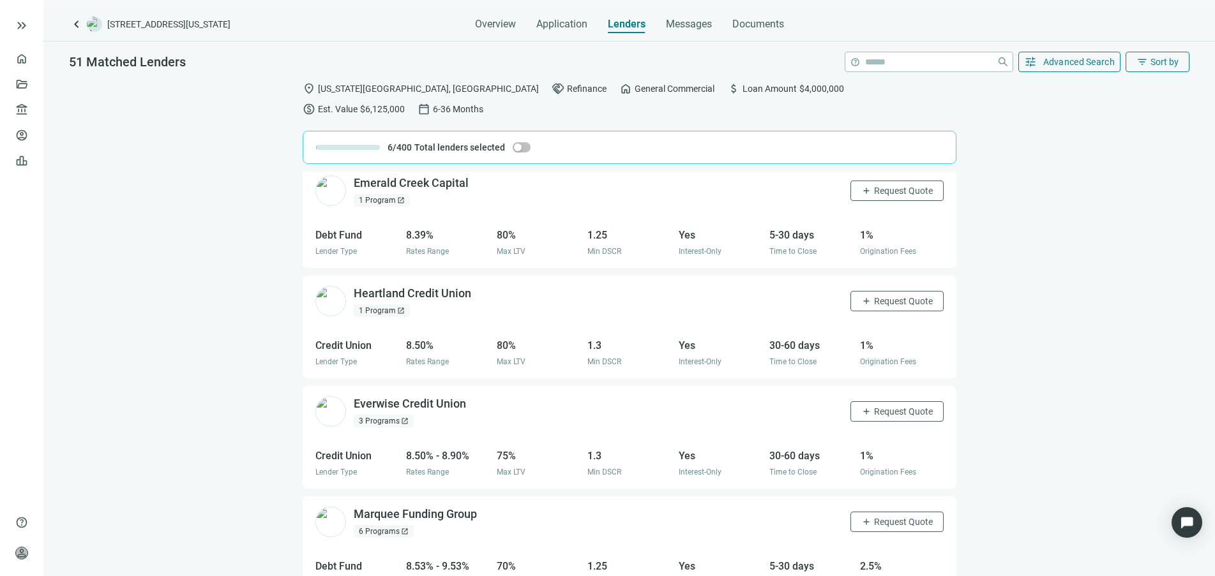
click at [400, 307] on span "open_in_new" at bounding box center [401, 311] width 8 height 8
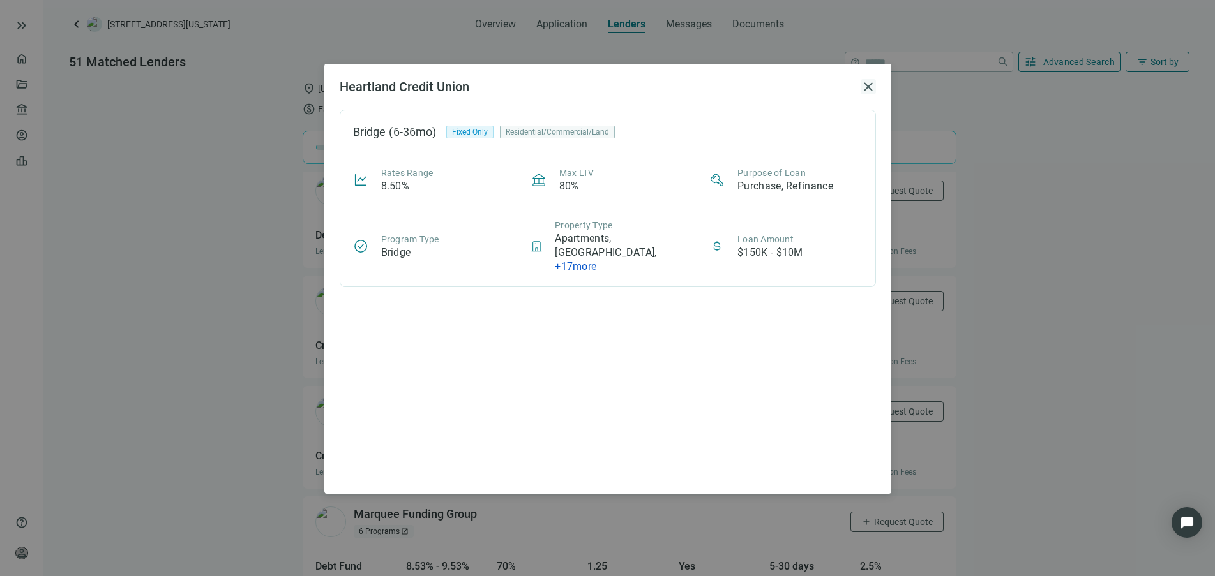
click at [866, 84] on span "close" at bounding box center [868, 86] width 15 height 15
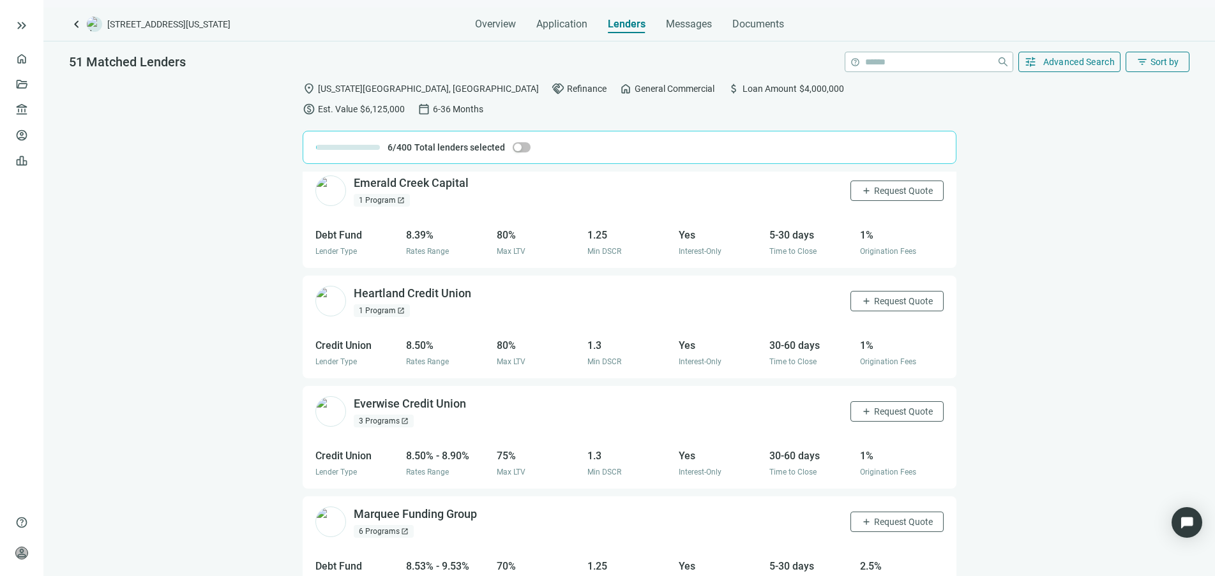
scroll to position [638, 0]
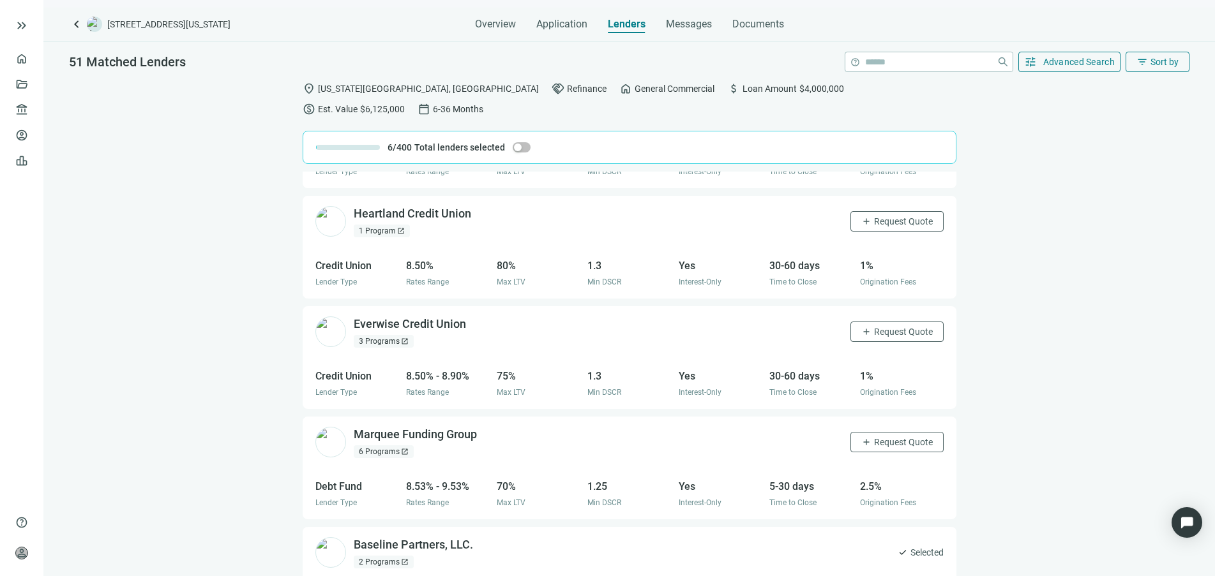
click at [402, 338] on span "open_in_new" at bounding box center [405, 342] width 8 height 8
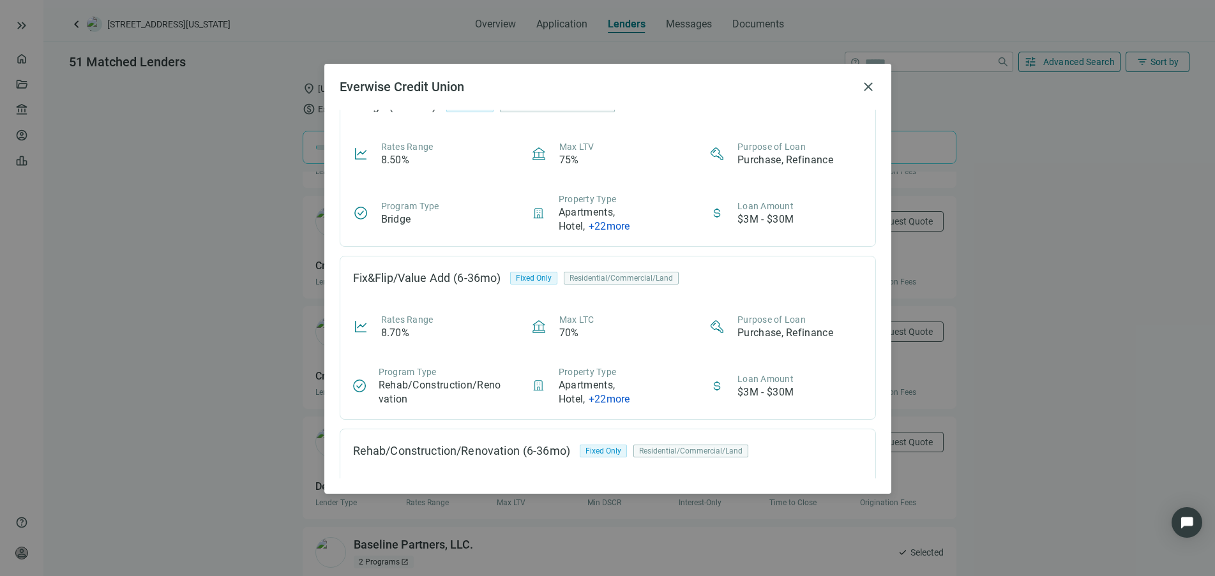
scroll to position [0, 0]
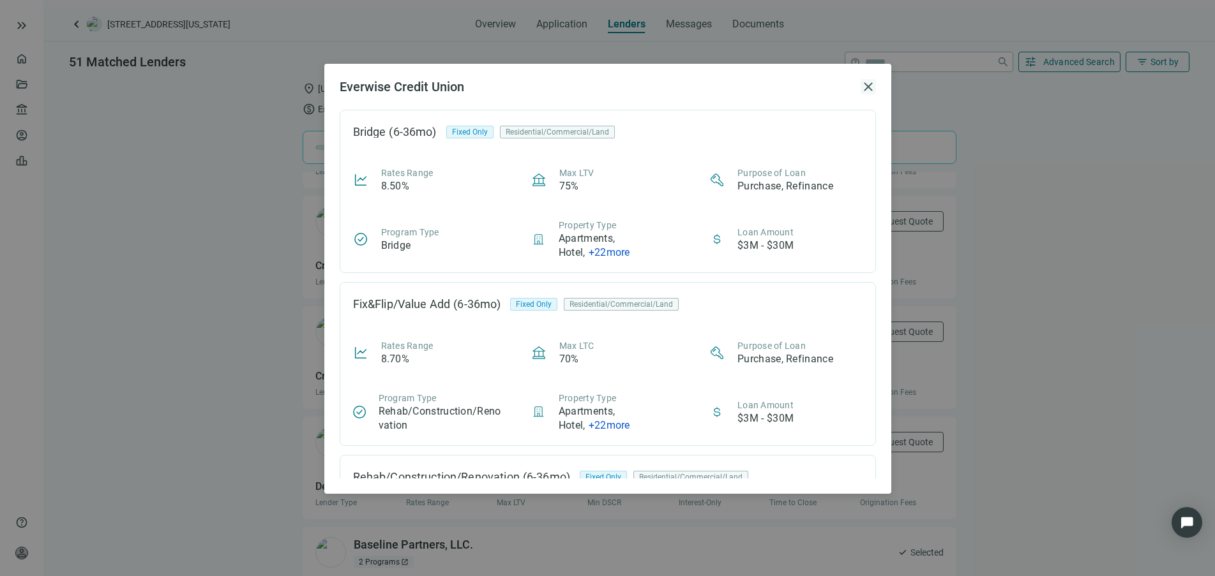
click at [870, 86] on span "close" at bounding box center [868, 86] width 15 height 15
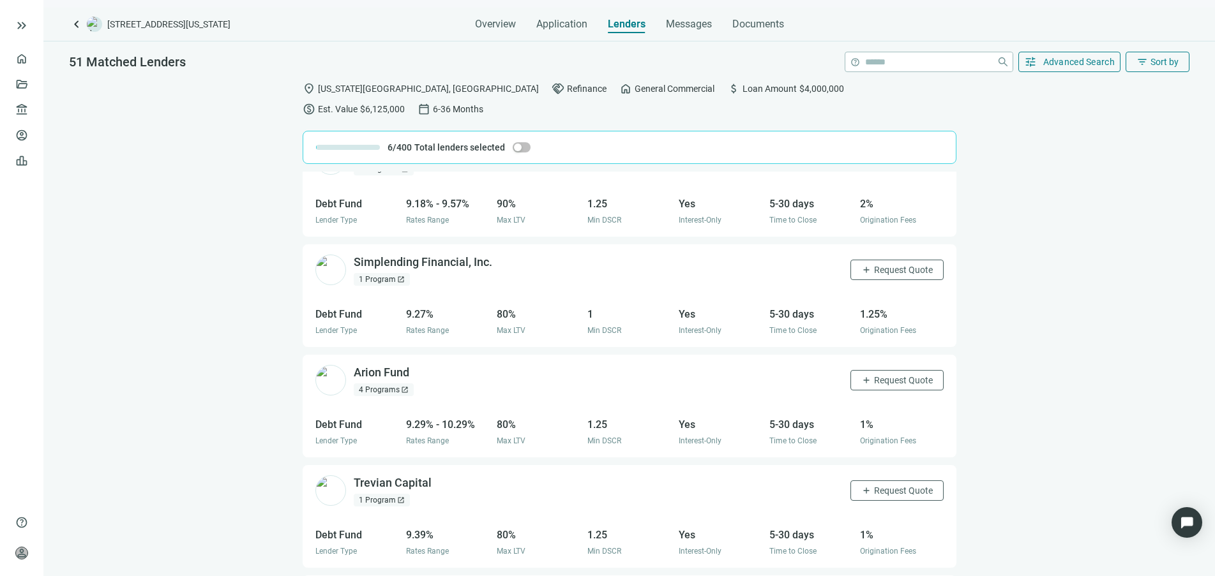
scroll to position [1390, 0]
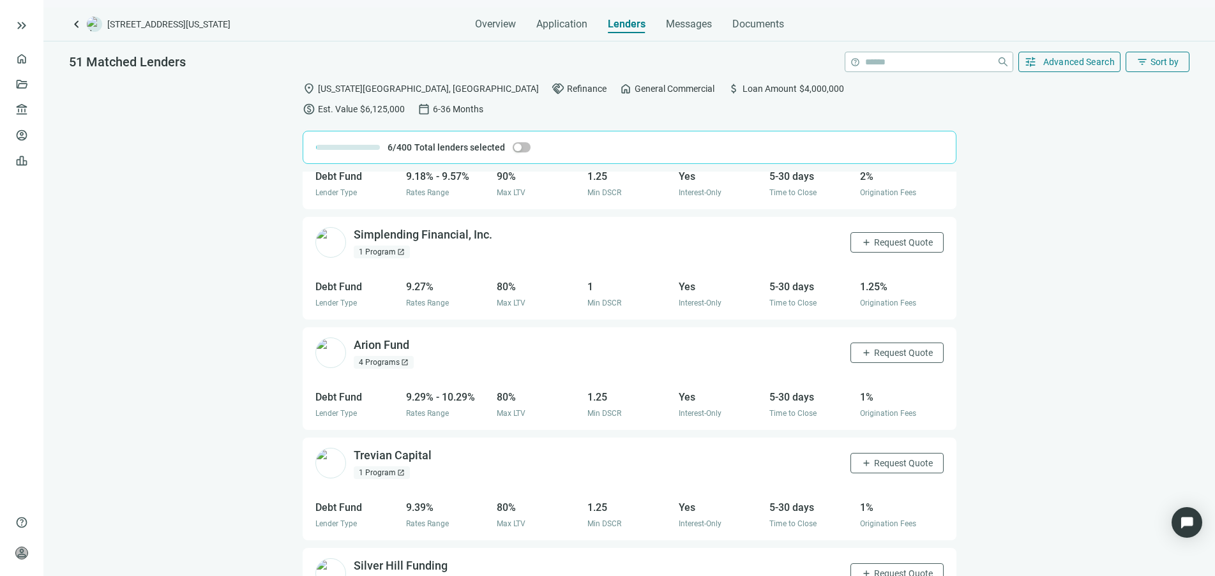
click at [401, 248] on span "open_in_new" at bounding box center [401, 252] width 8 height 8
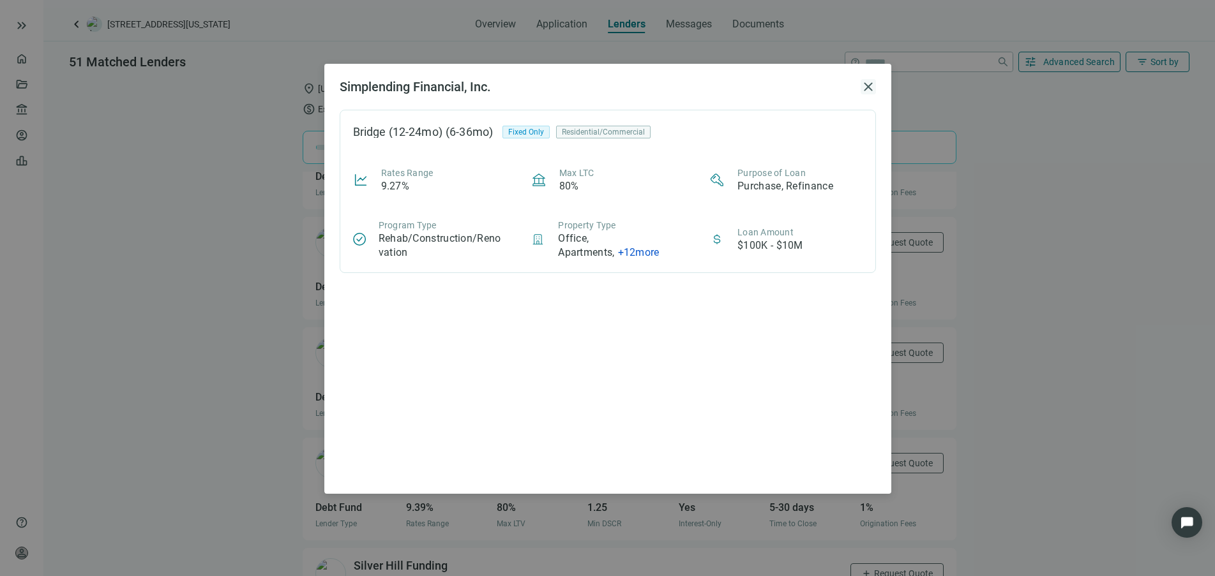
click at [869, 89] on span "close" at bounding box center [868, 86] width 15 height 15
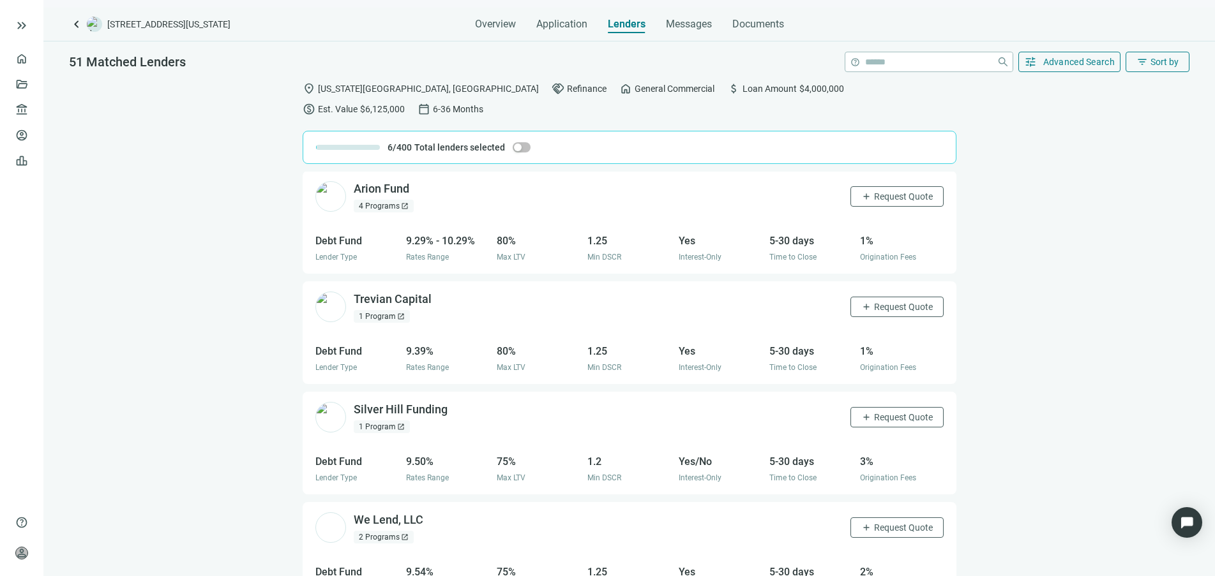
scroll to position [1550, 0]
click at [402, 310] on span "open_in_new" at bounding box center [401, 314] width 8 height 8
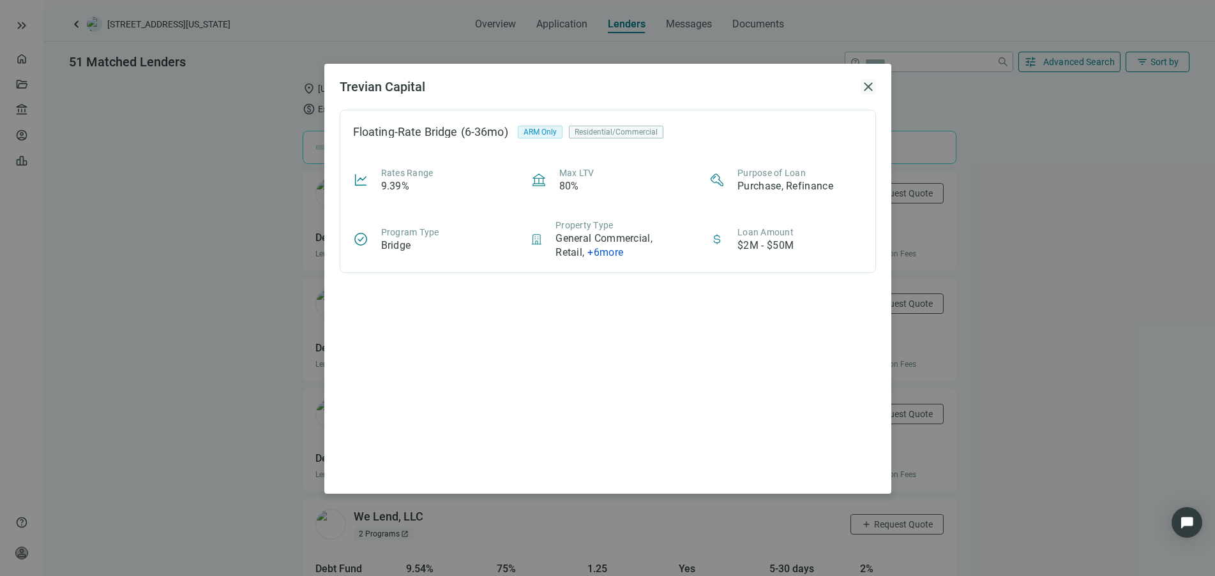
click at [869, 85] on span "close" at bounding box center [868, 86] width 15 height 15
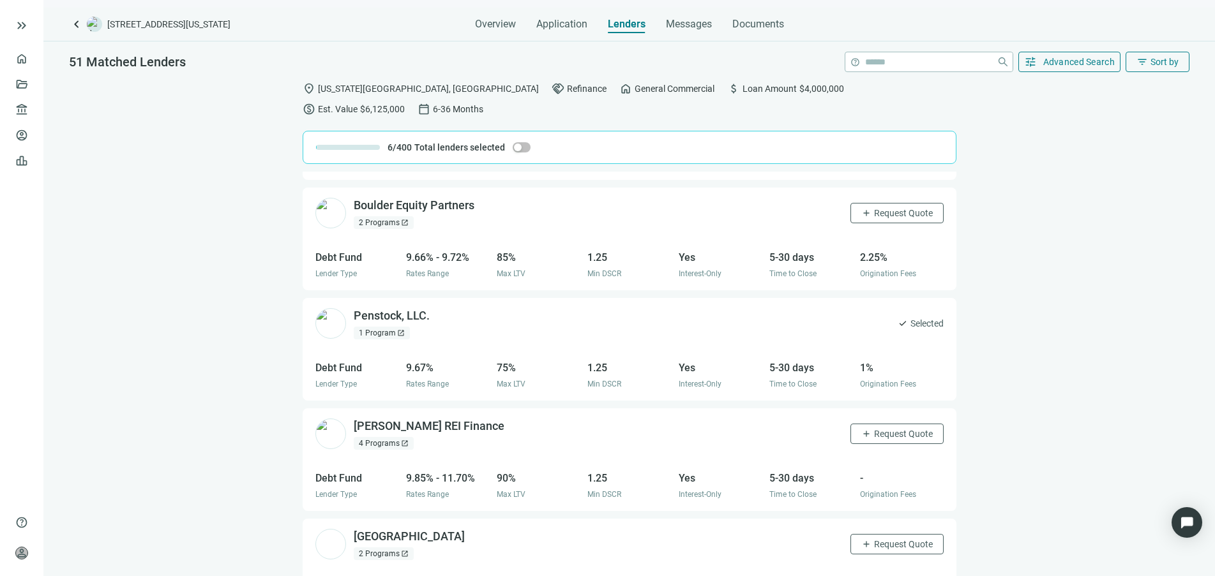
scroll to position [2176, 0]
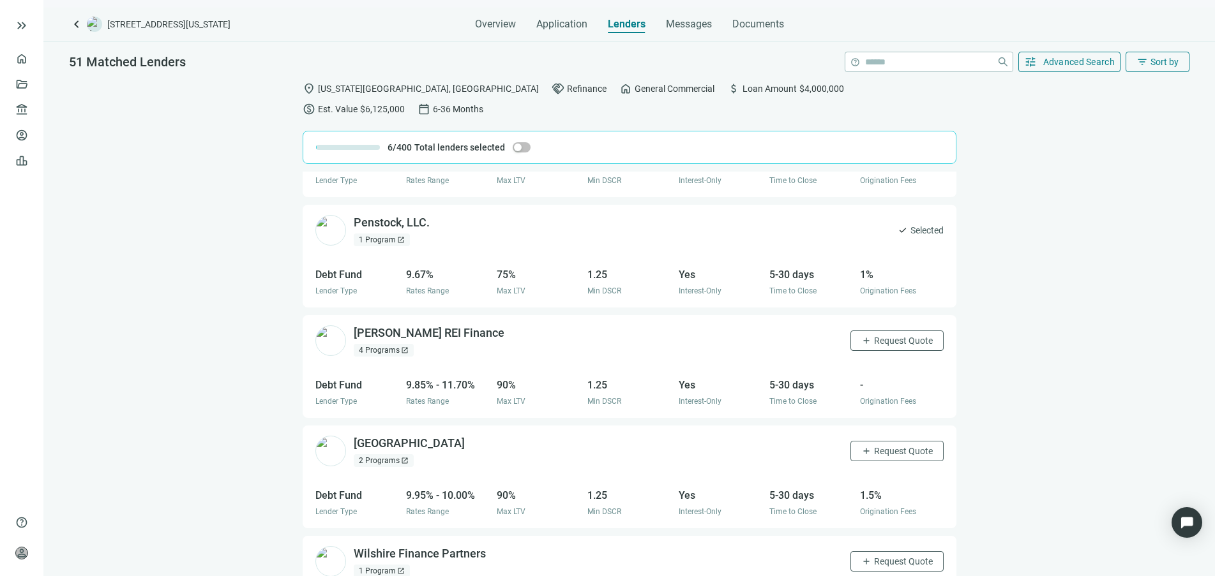
click at [399, 236] on span "open_in_new" at bounding box center [401, 240] width 8 height 8
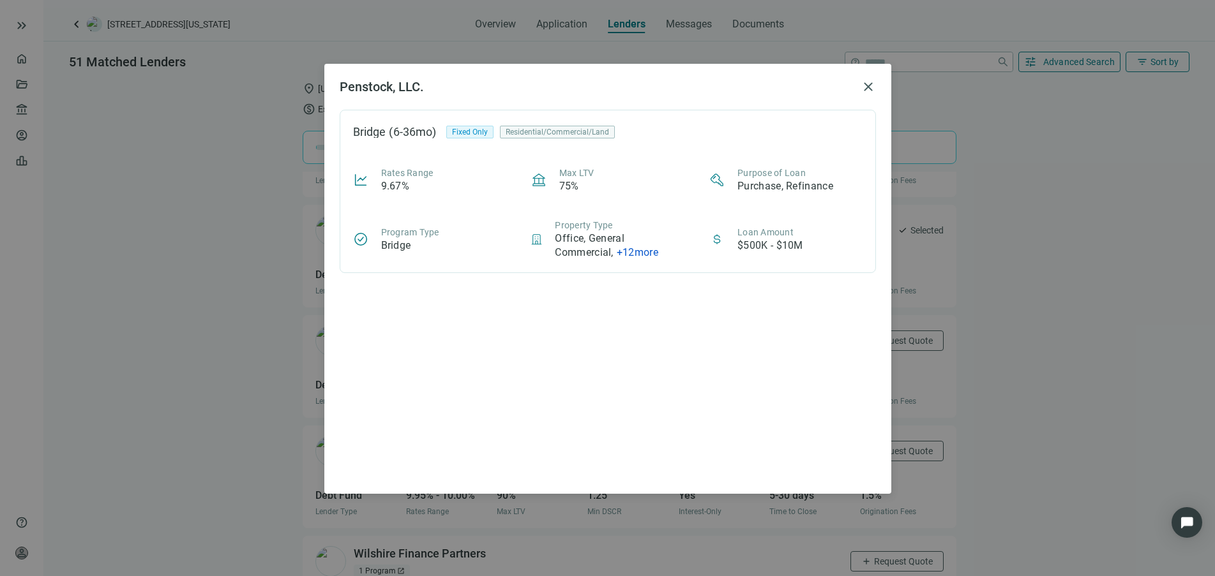
click at [629, 248] on span "+ 12 more" at bounding box center [637, 252] width 41 height 12
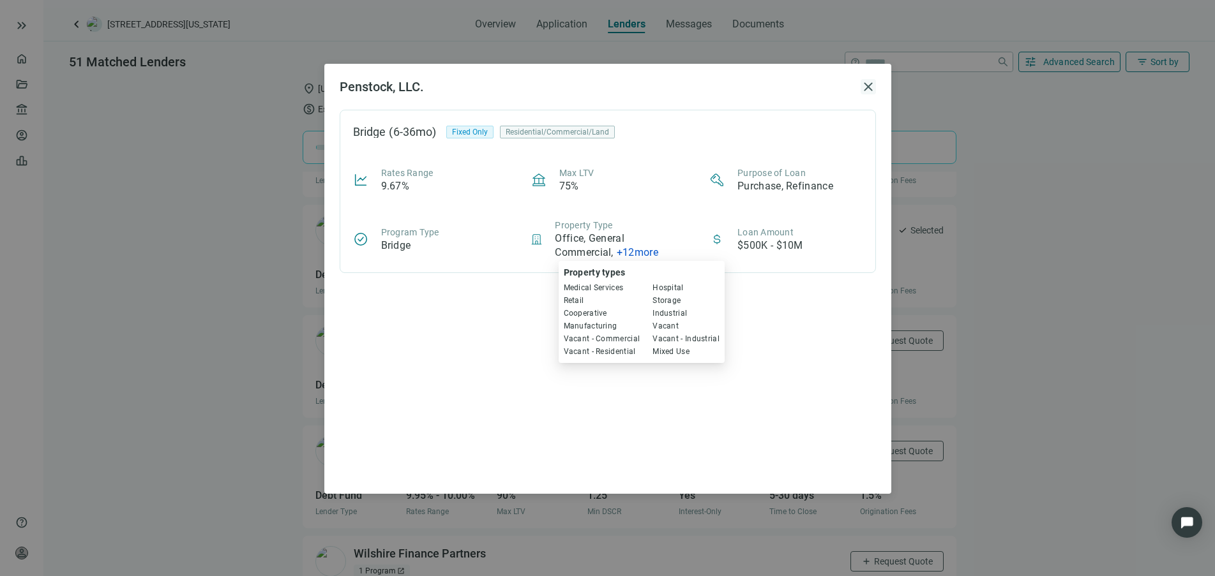
click at [868, 83] on span "close" at bounding box center [868, 86] width 15 height 15
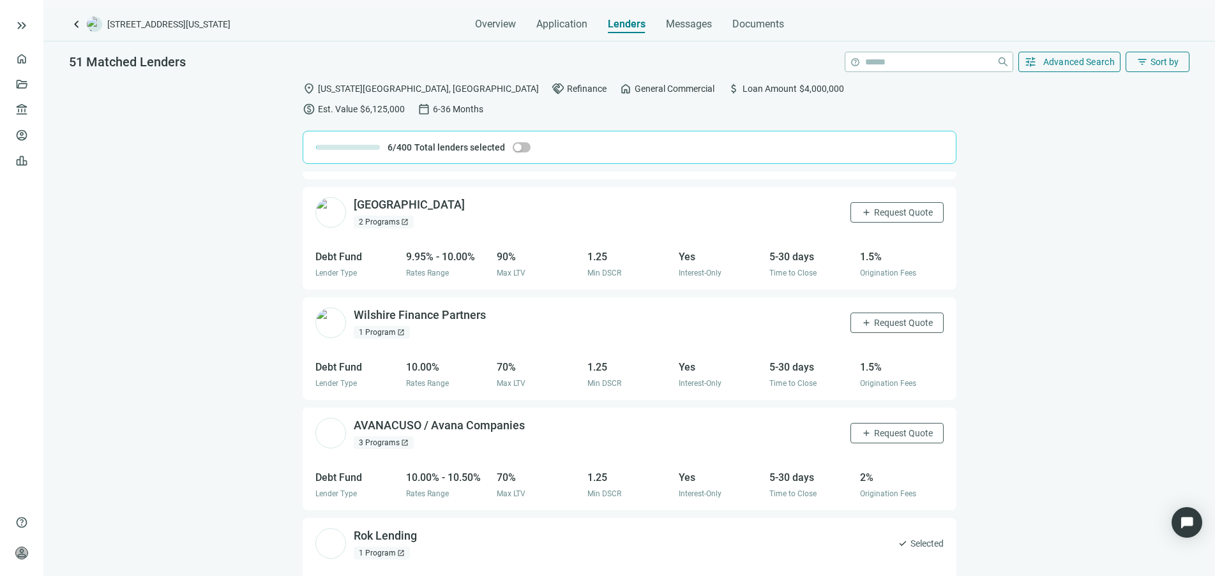
scroll to position [2415, 0]
click at [401, 218] on span "open_in_new" at bounding box center [405, 222] width 8 height 8
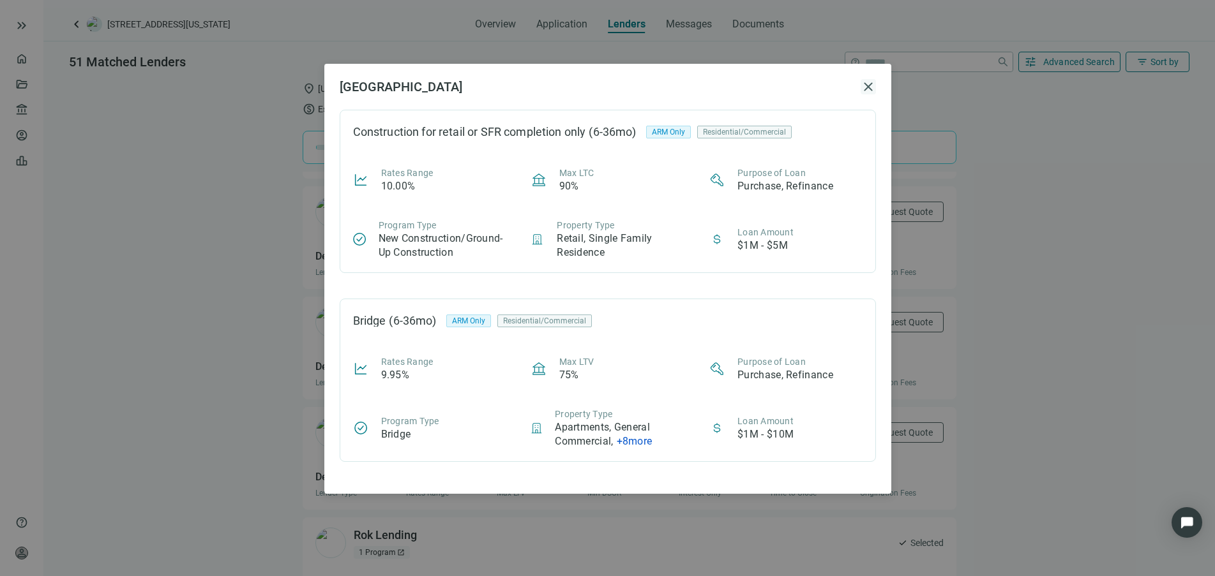
click at [869, 87] on span "close" at bounding box center [868, 86] width 15 height 15
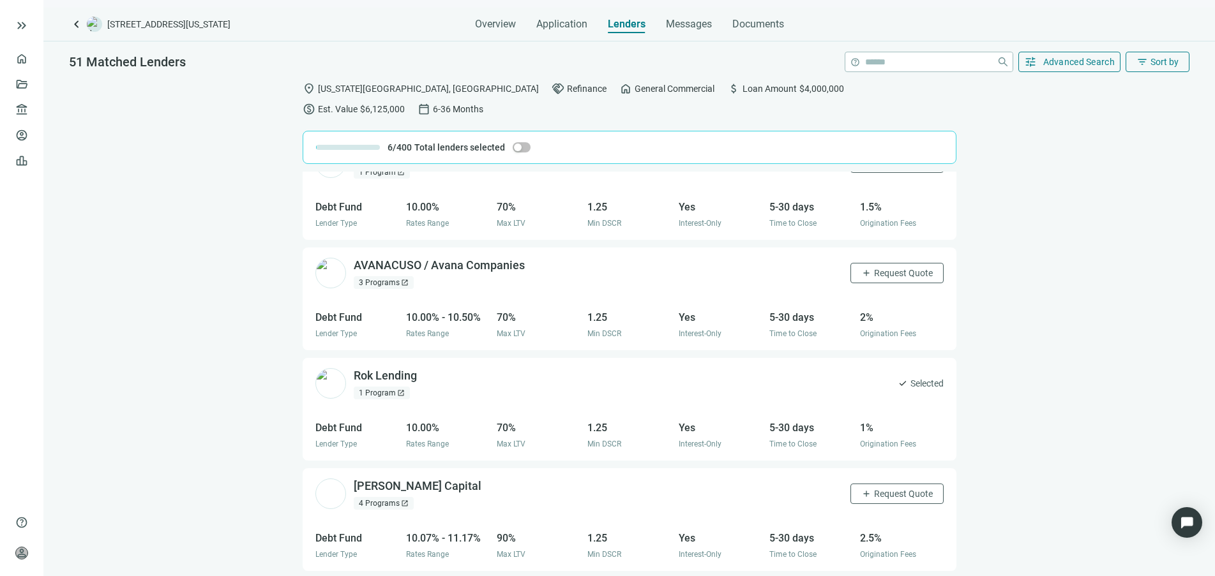
scroll to position [2654, 0]
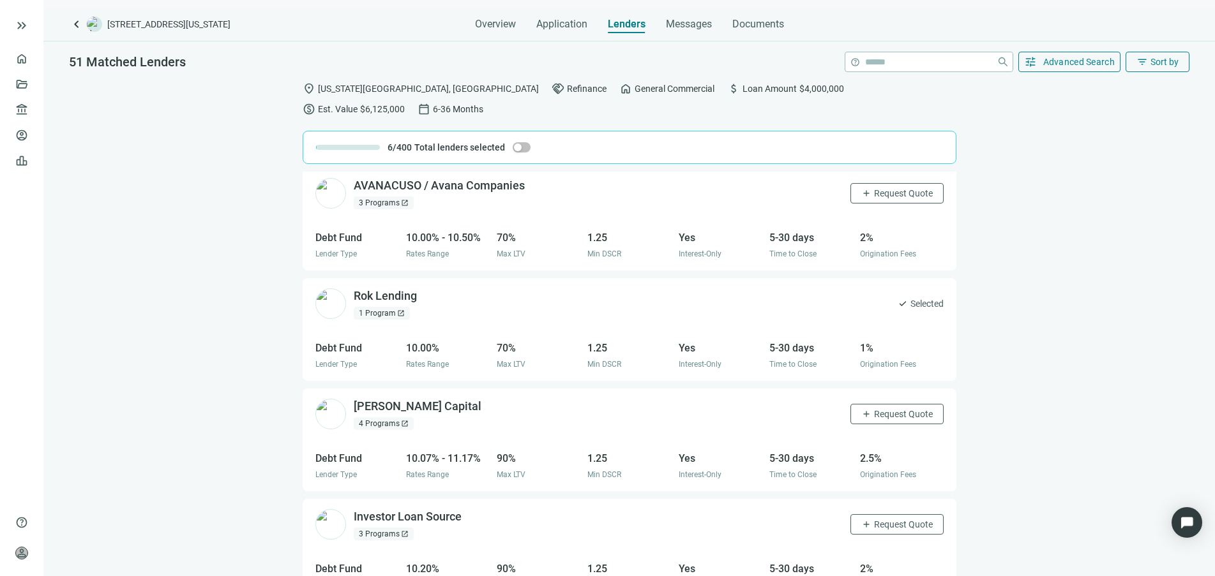
click at [398, 310] on span "open_in_new" at bounding box center [401, 314] width 8 height 8
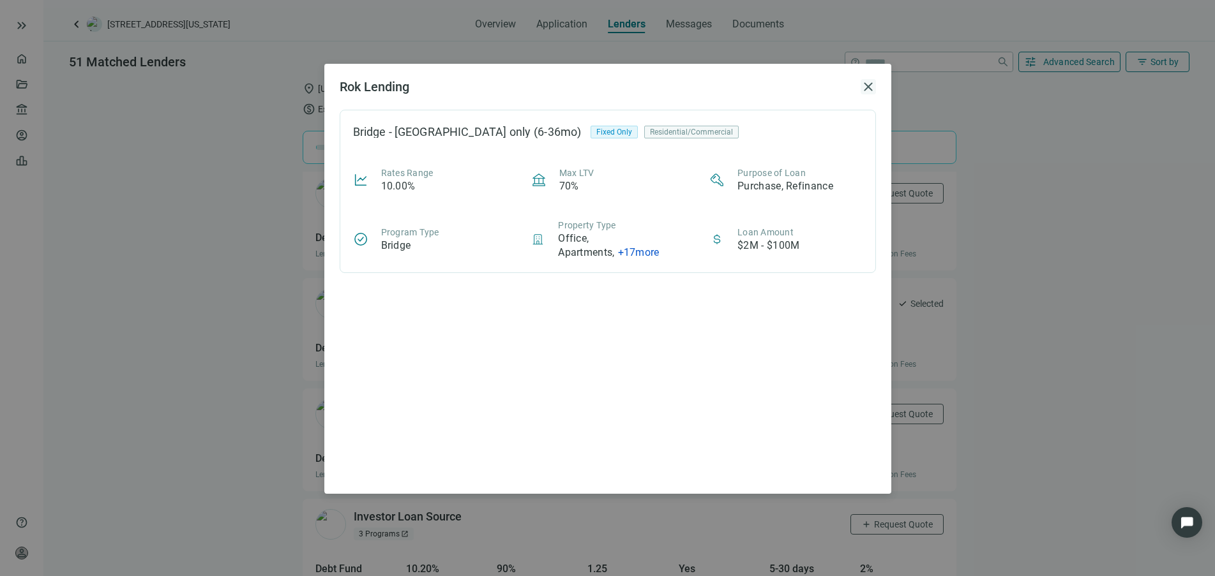
click at [873, 87] on span "close" at bounding box center [868, 86] width 15 height 15
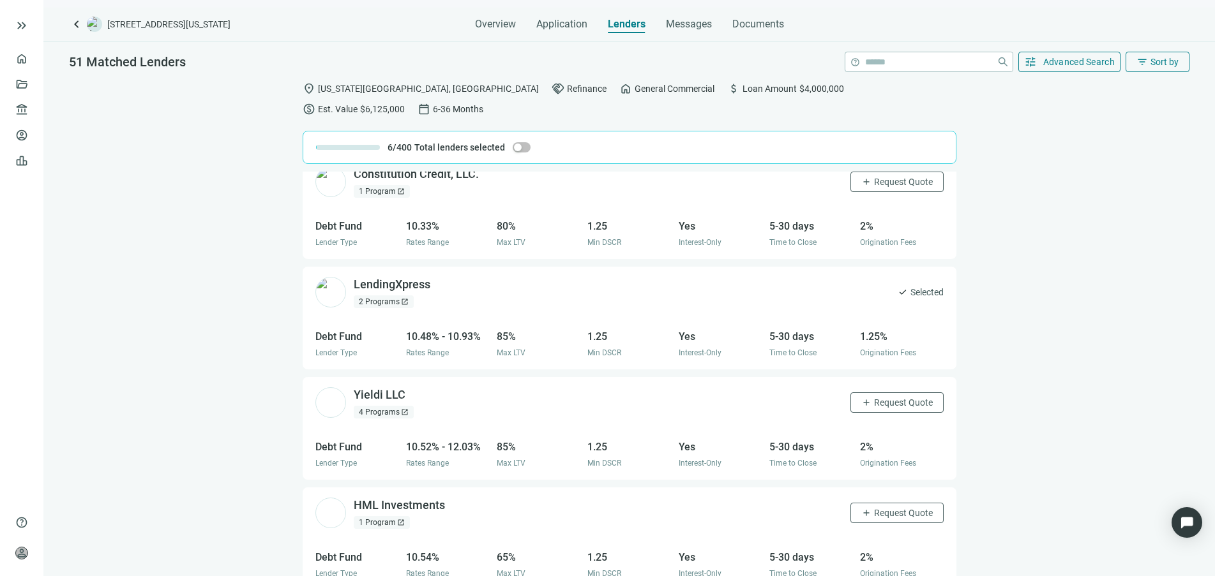
scroll to position [3120, 0]
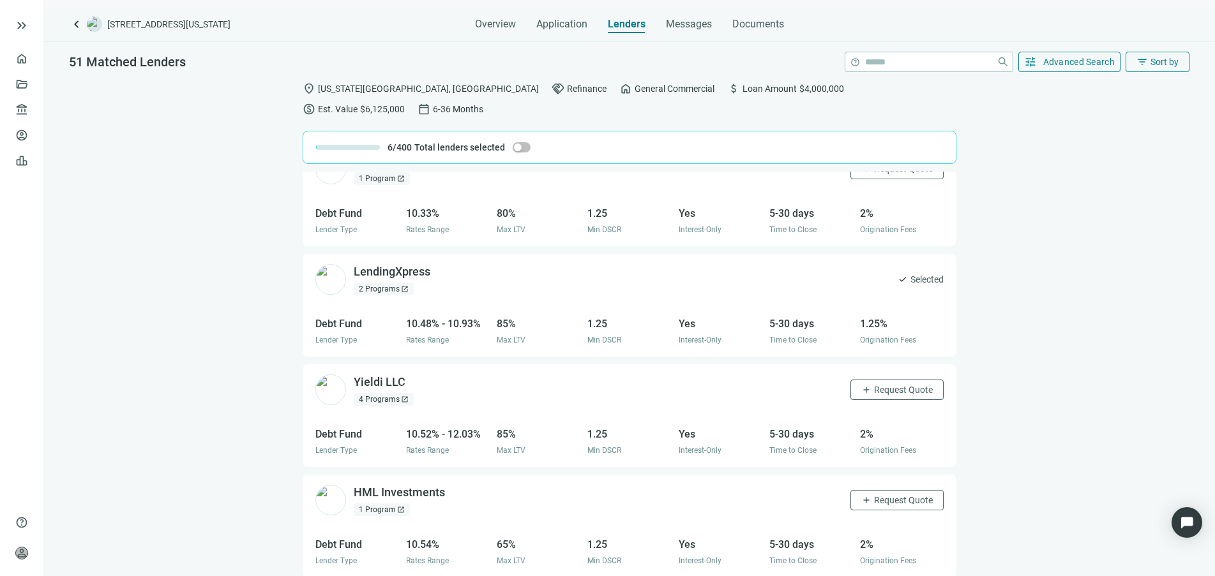
click at [403, 285] on span "open_in_new" at bounding box center [405, 289] width 8 height 8
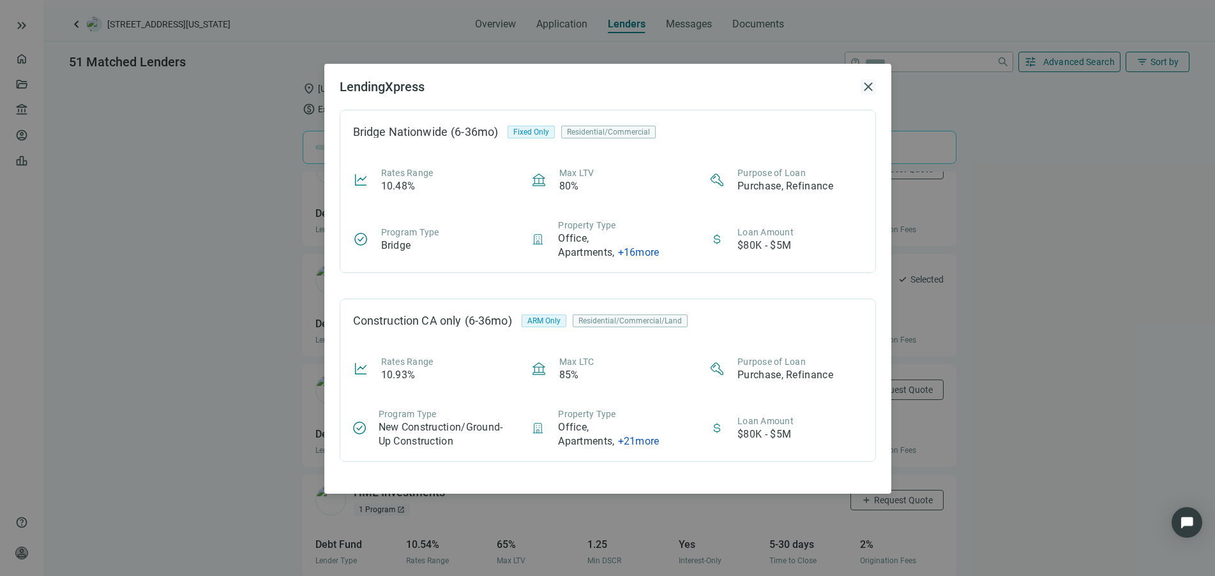
click at [866, 91] on span "close" at bounding box center [868, 86] width 15 height 15
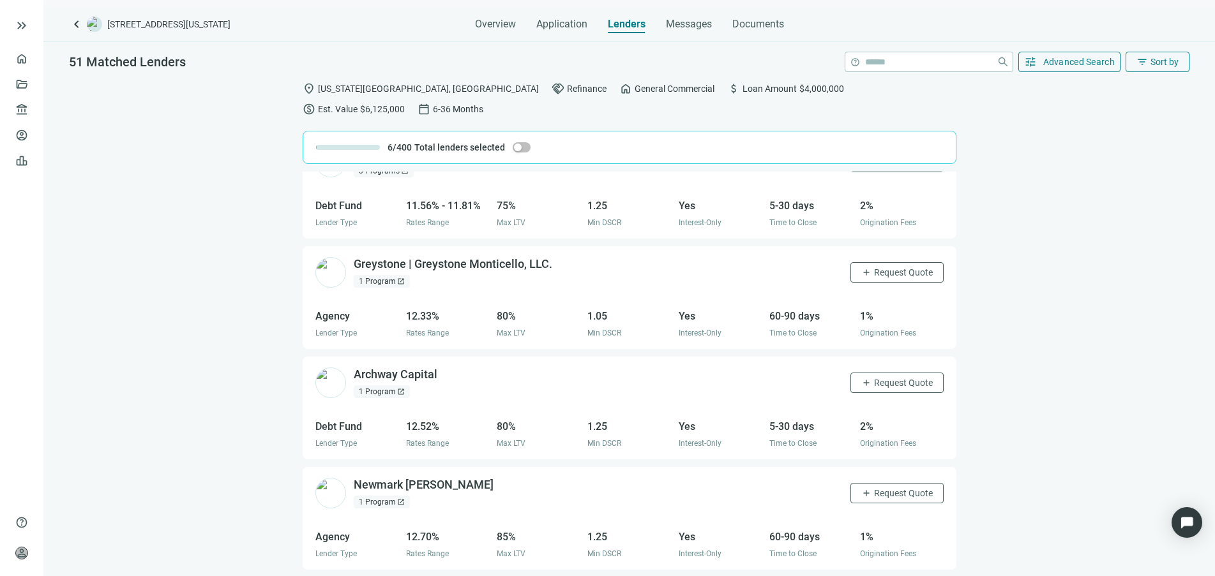
scroll to position [3838, 0]
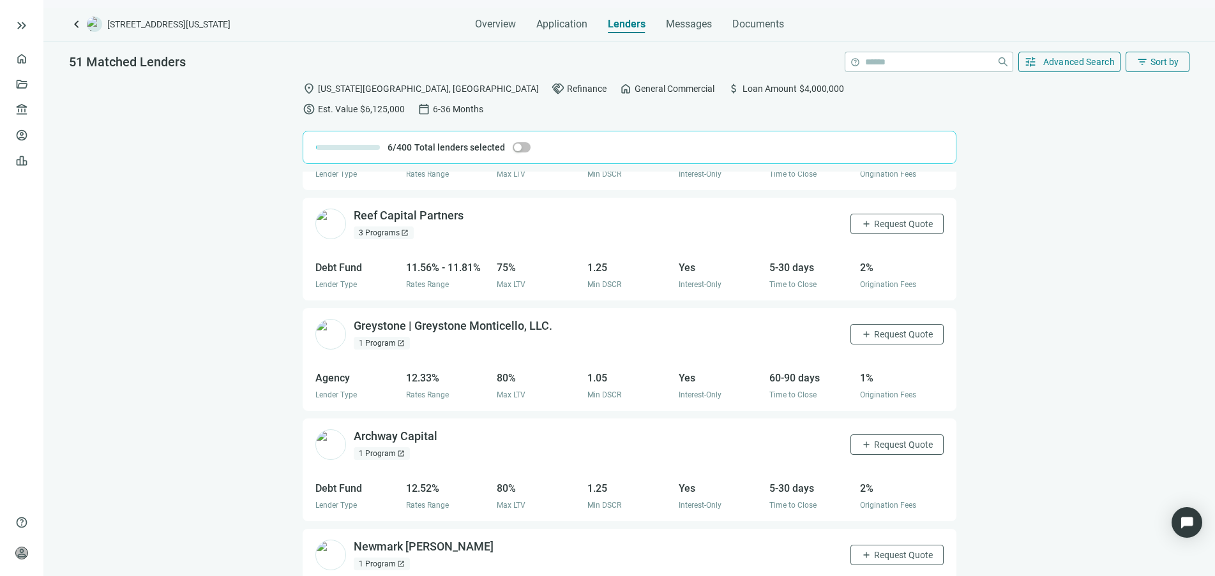
click at [400, 340] on span "open_in_new" at bounding box center [401, 344] width 8 height 8
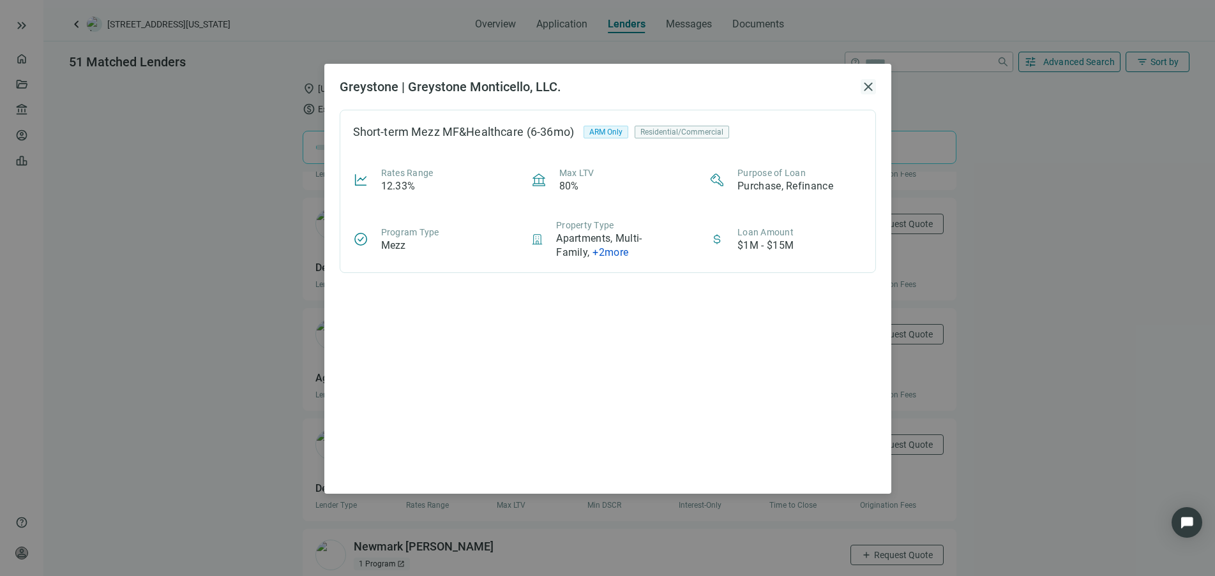
click at [862, 83] on span "close" at bounding box center [868, 86] width 15 height 15
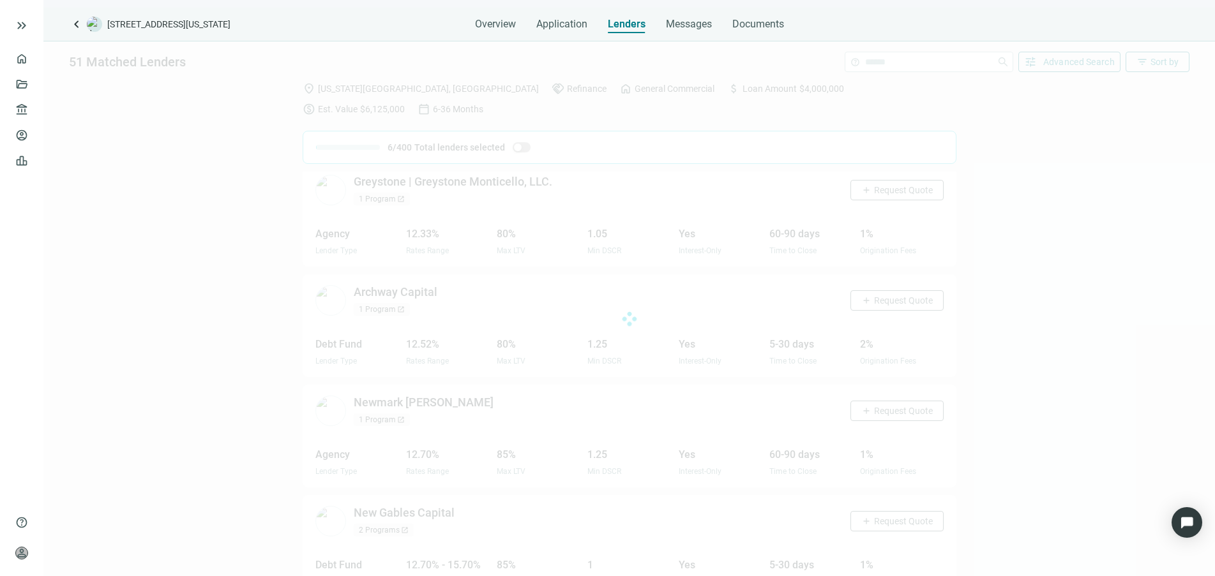
scroll to position [3985, 0]
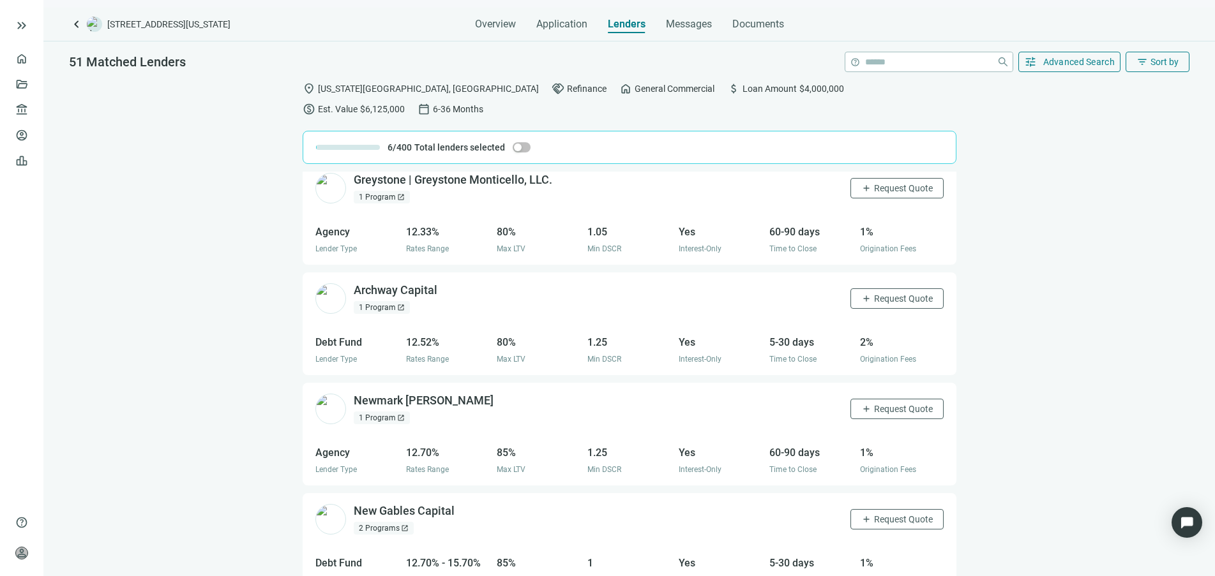
click at [397, 414] on span "open_in_new" at bounding box center [401, 418] width 8 height 8
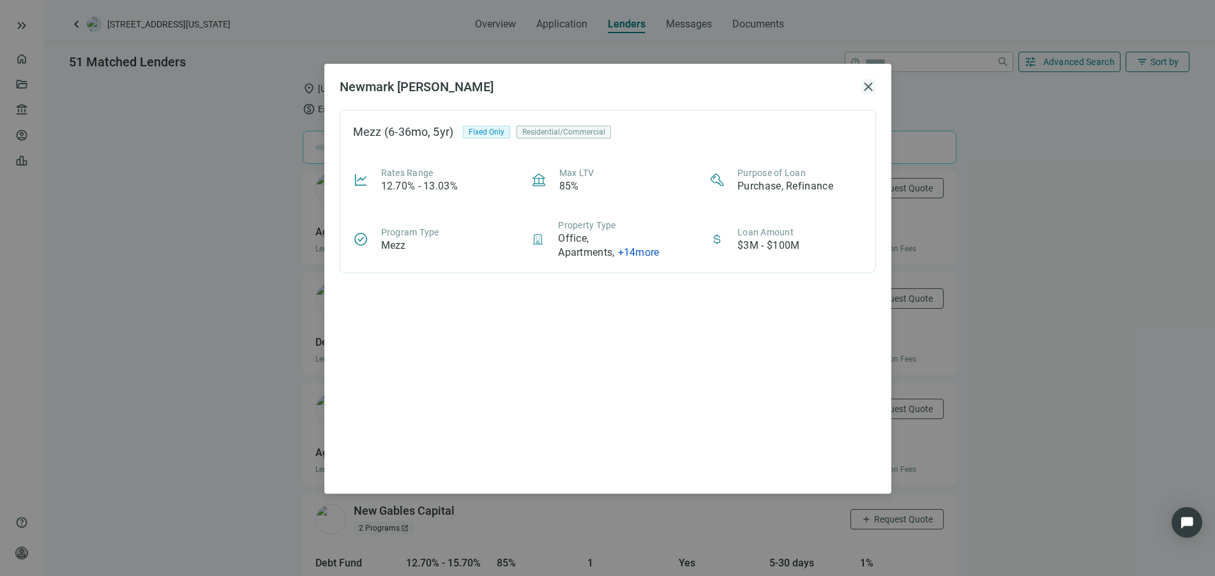
click at [863, 88] on span "close" at bounding box center [868, 86] width 15 height 15
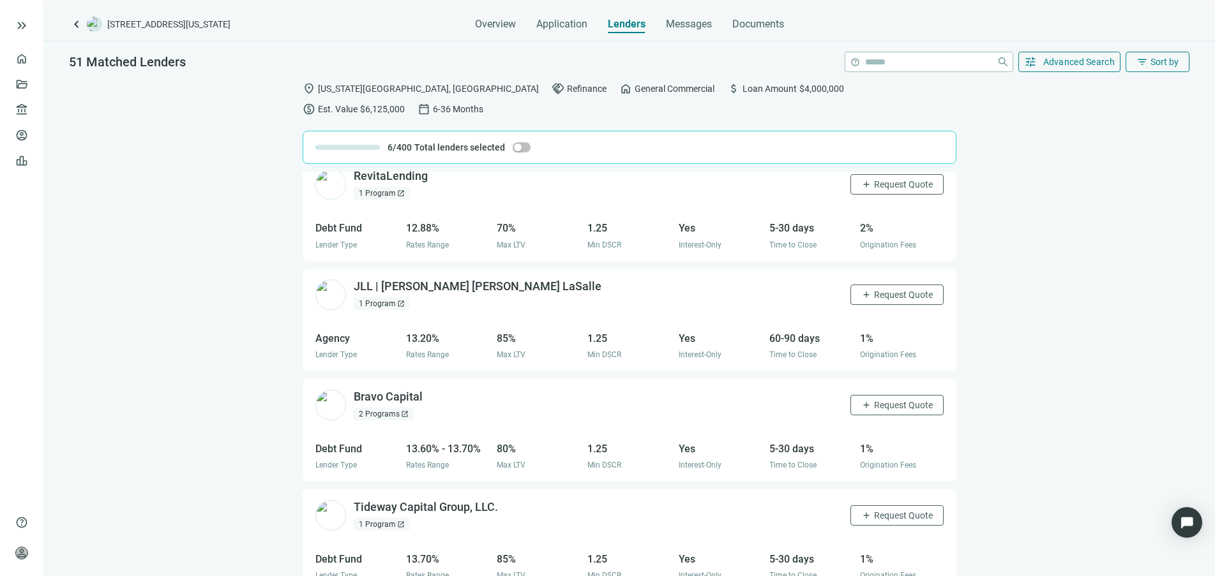
scroll to position [4543, 0]
click at [877, 63] on input "search" at bounding box center [928, 61] width 126 height 19
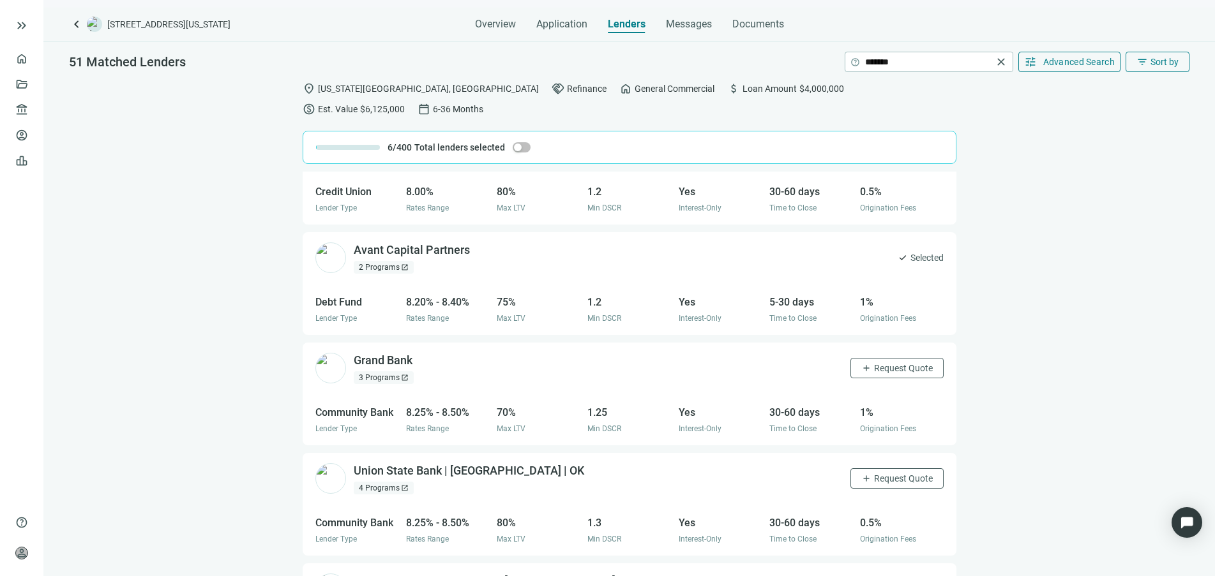
scroll to position [0, 0]
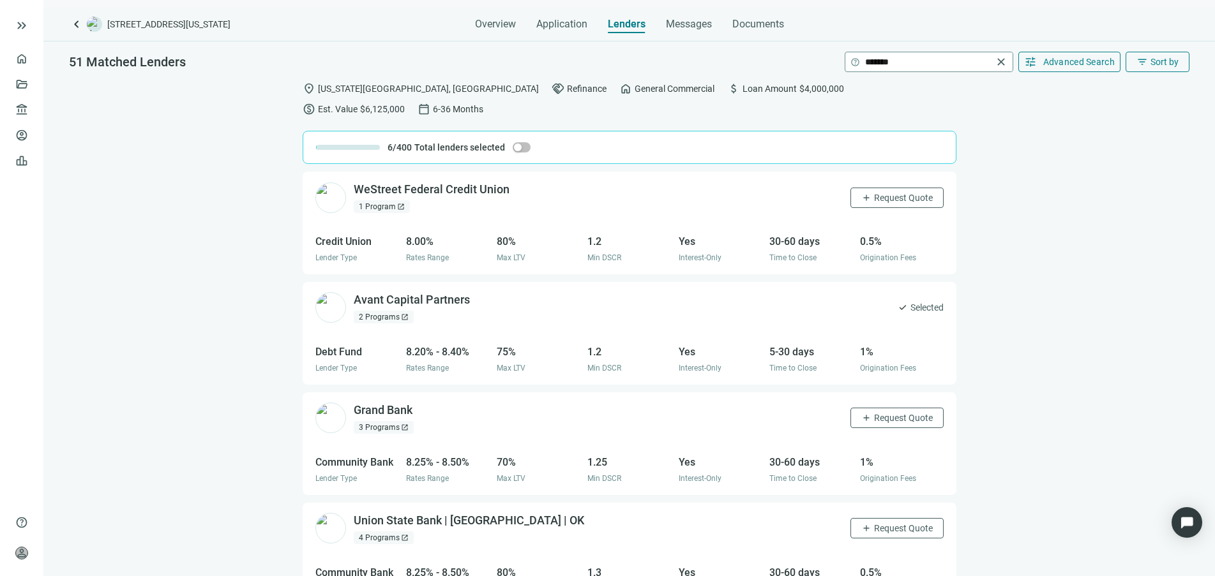
click at [864, 59] on div "help" at bounding box center [857, 62] width 15 height 14
click at [926, 62] on input "**********" at bounding box center [928, 61] width 127 height 19
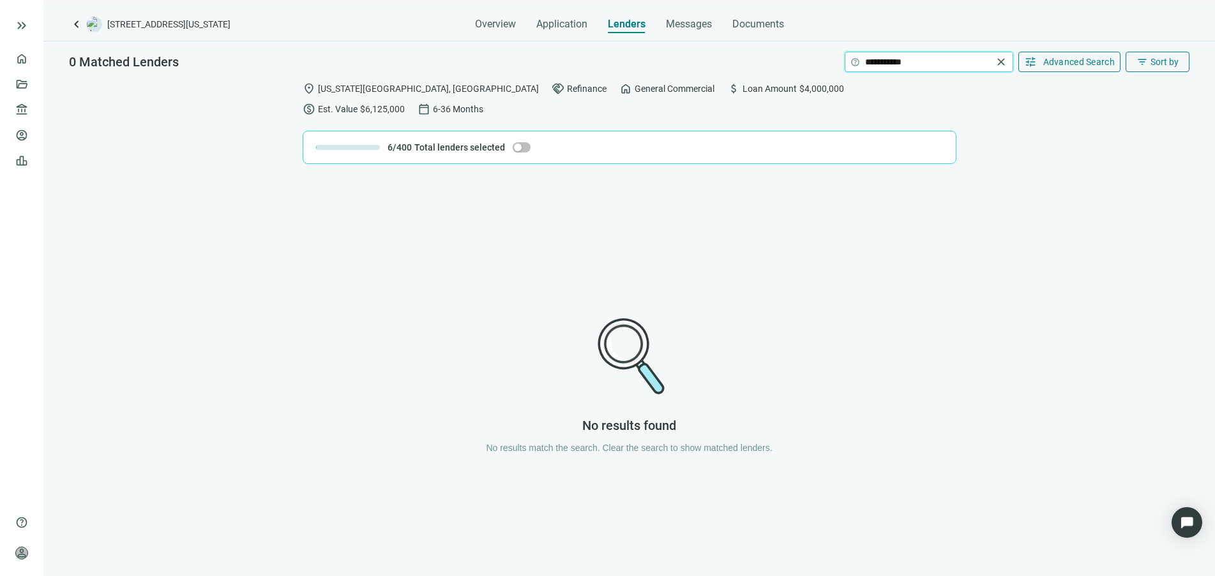
drag, startPoint x: 926, startPoint y: 61, endPoint x: 788, endPoint y: 60, distance: 137.9
click at [792, 61] on div "**********" at bounding box center [628, 57] width 1171 height 33
type input "******"
click at [79, 23] on span "keyboard_arrow_left" at bounding box center [76, 24] width 15 height 15
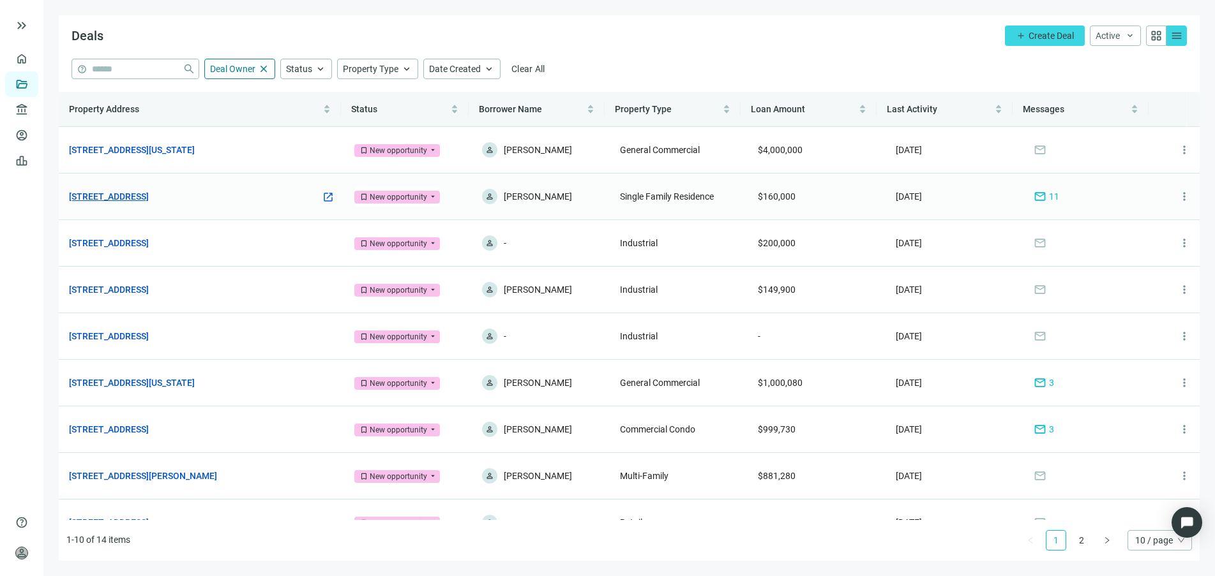
click at [149, 193] on link "[STREET_ADDRESS]" at bounding box center [109, 197] width 80 height 14
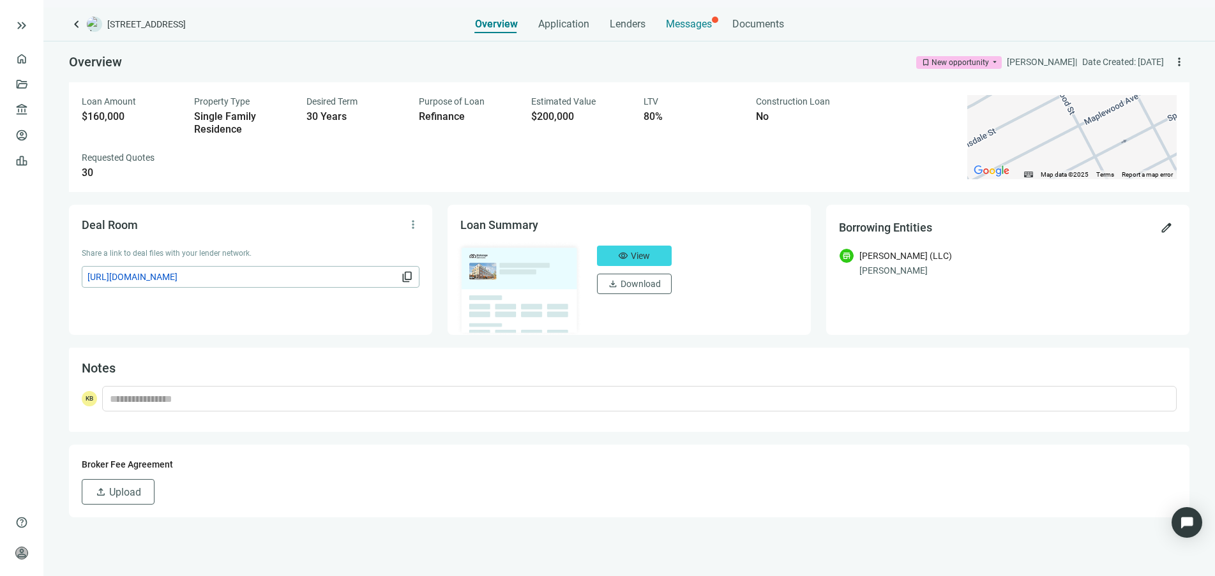
click at [676, 27] on span "Messages" at bounding box center [689, 24] width 46 height 12
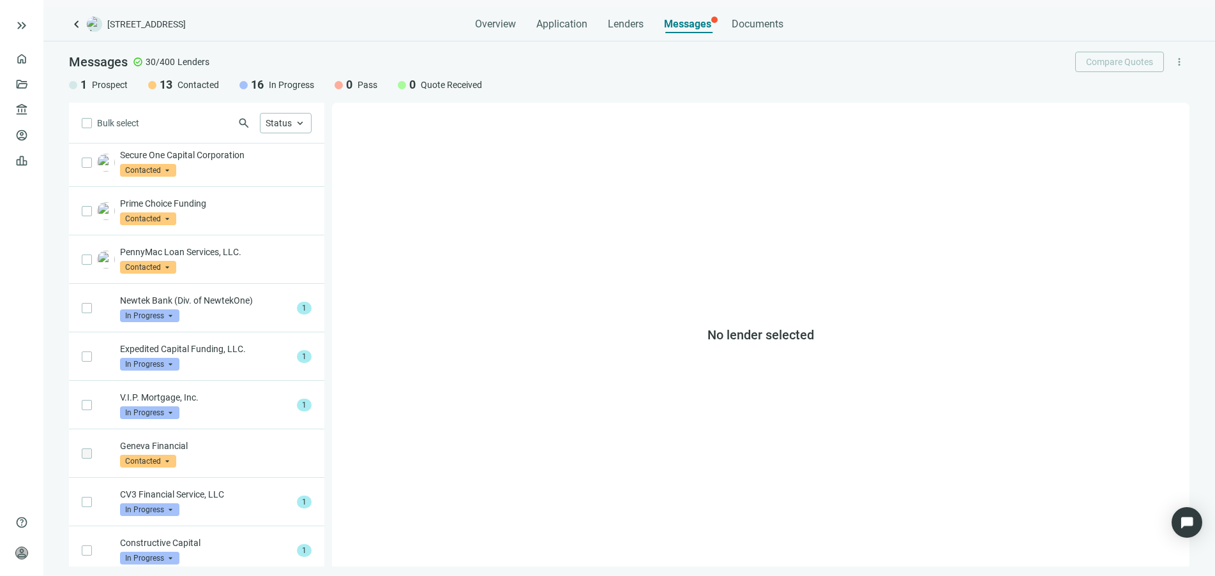
scroll to position [319, 0]
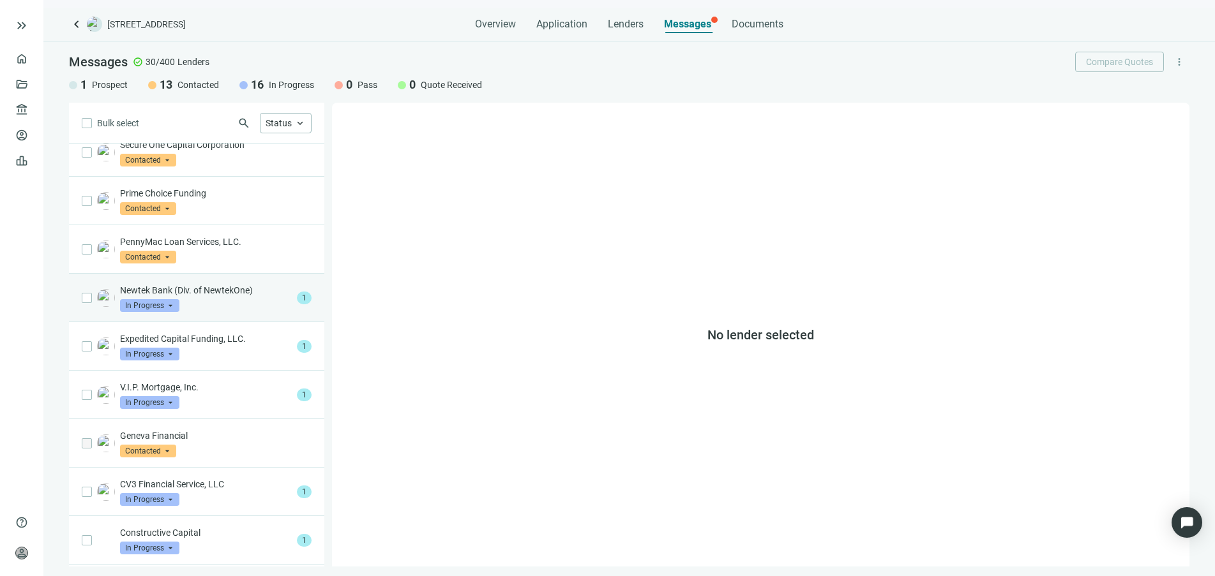
click at [262, 284] on p "Newtek Bank (Div. of NewtekOne)" at bounding box center [206, 290] width 172 height 13
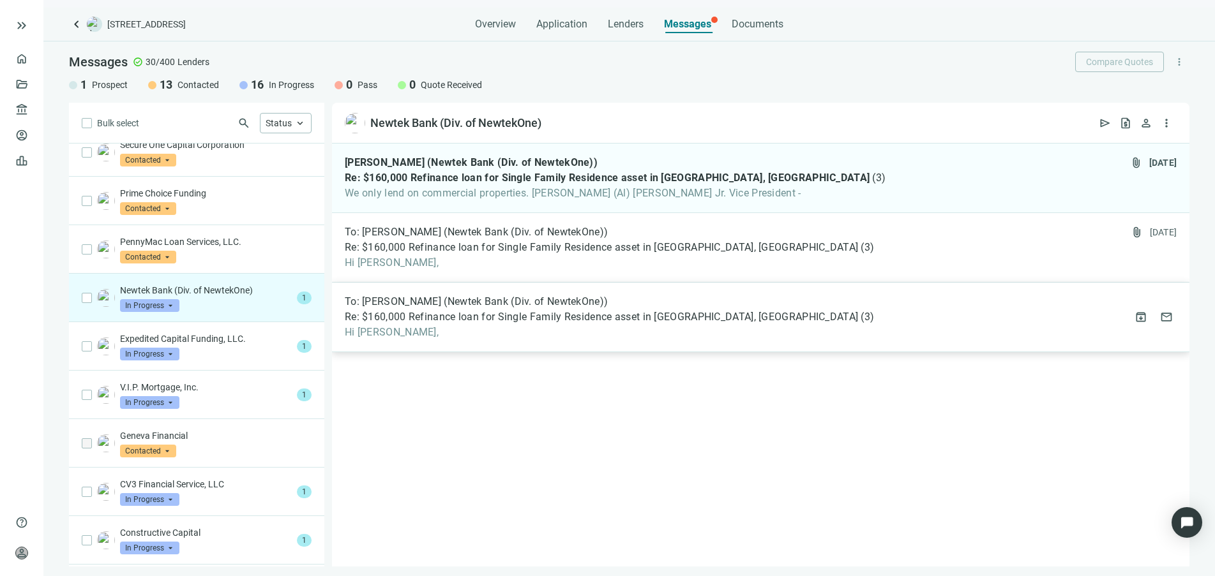
click at [487, 331] on span "Hi Maisha," at bounding box center [609, 332] width 529 height 13
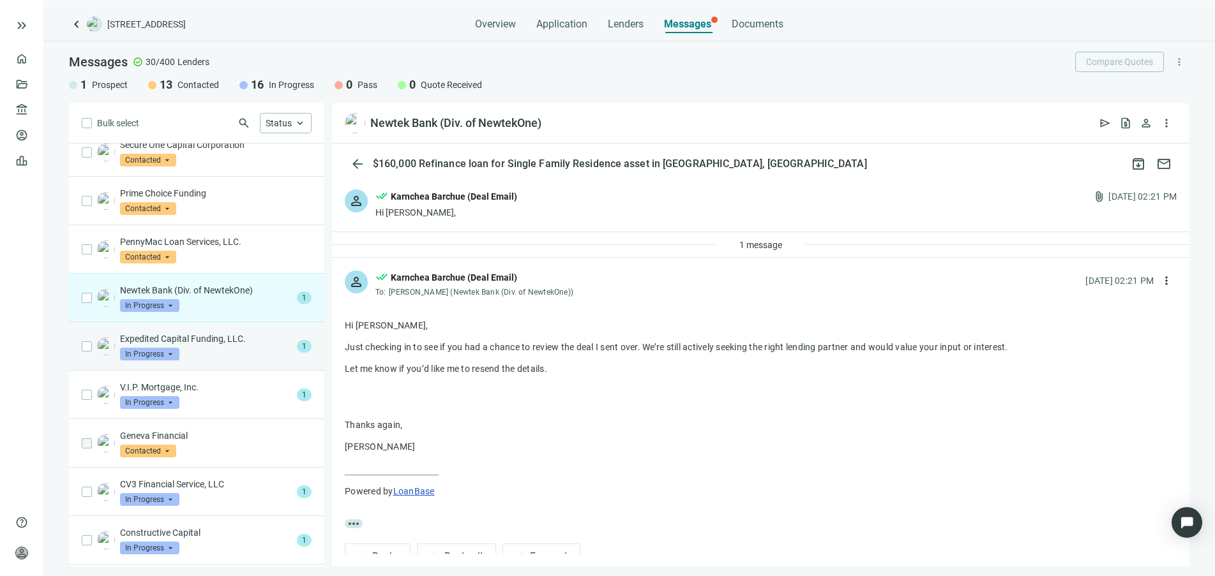
click at [248, 339] on div "Expedited Capital Funding, LLC. In Progress arrow_drop_down" at bounding box center [206, 347] width 172 height 28
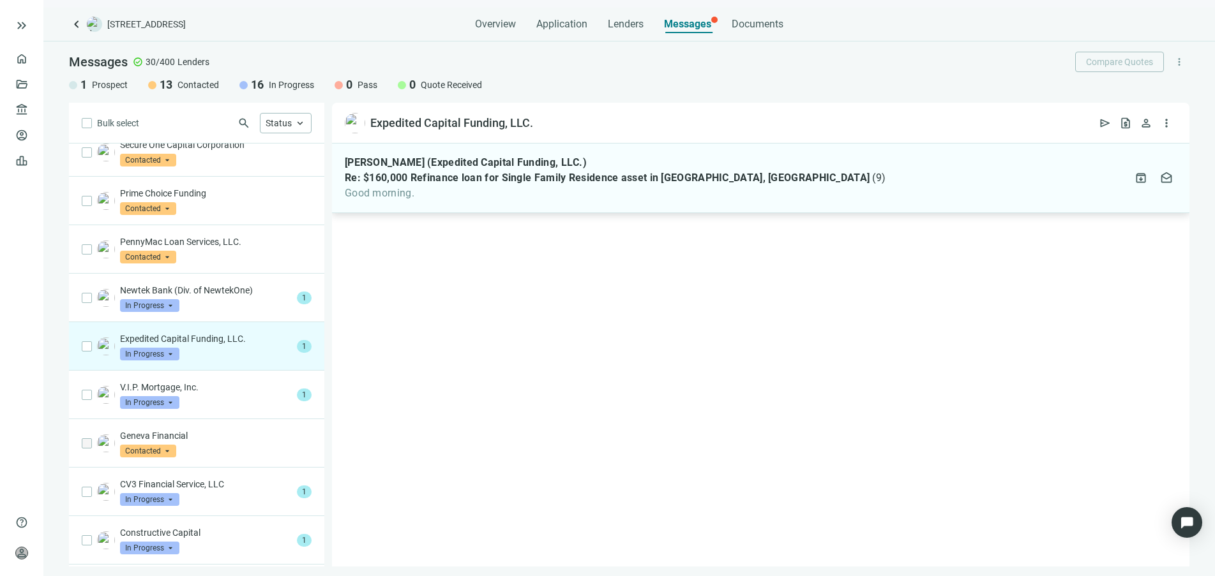
click at [564, 188] on span "Good morning." at bounding box center [615, 193] width 541 height 13
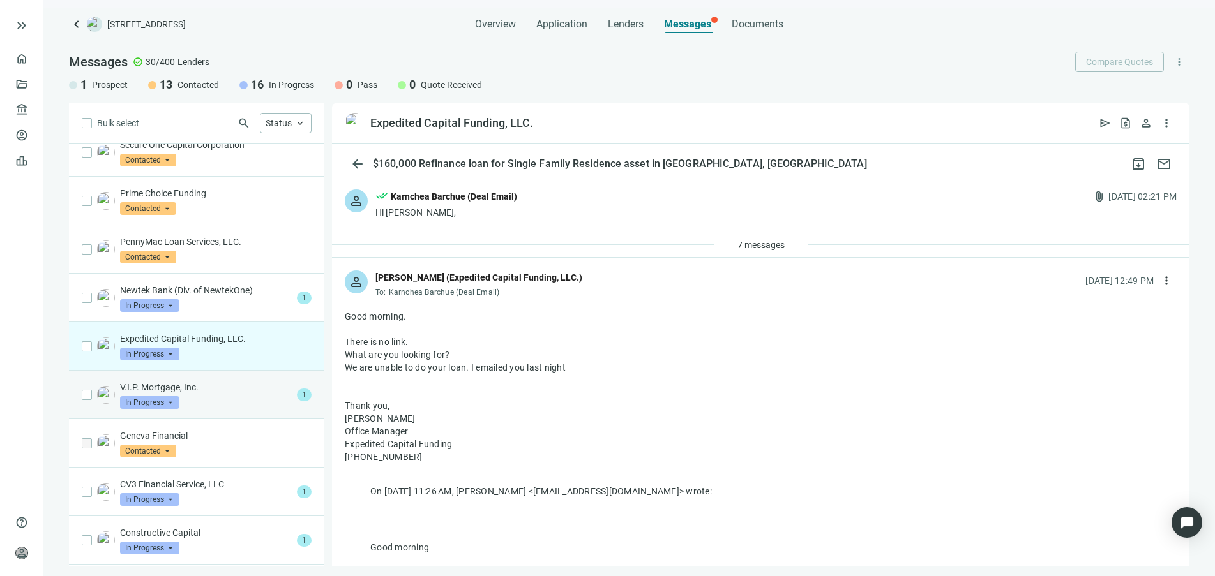
click at [241, 381] on p "V.I.P. Mortgage, Inc." at bounding box center [206, 387] width 172 height 13
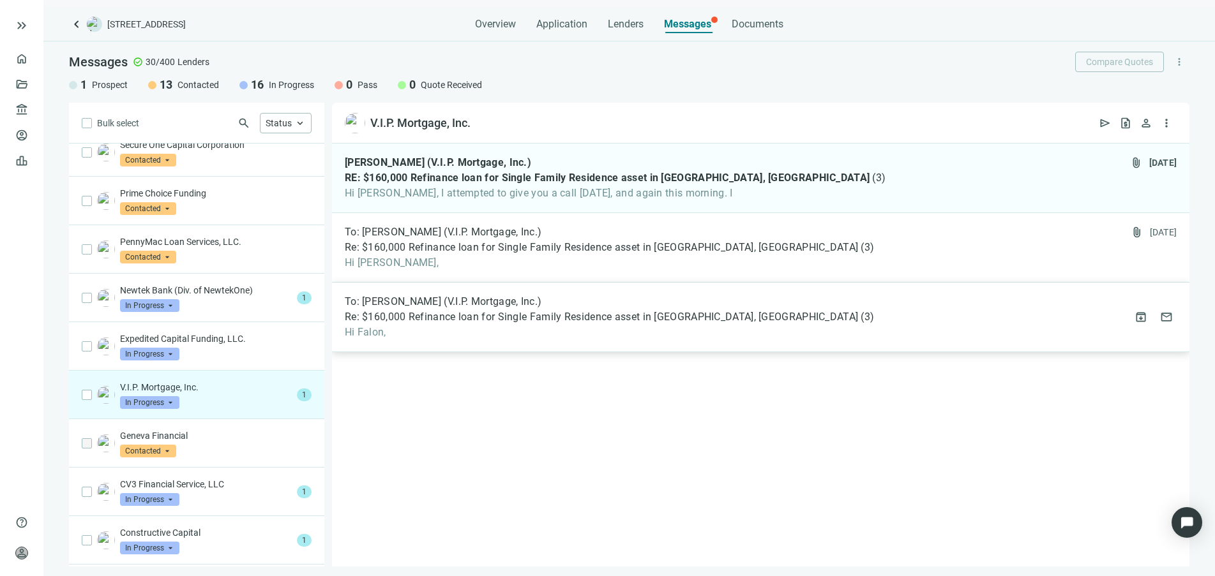
click at [431, 320] on span "Re: $160,000 Refinance loan for Single Family Residence asset in [GEOGRAPHIC_DA…" at bounding box center [601, 317] width 513 height 13
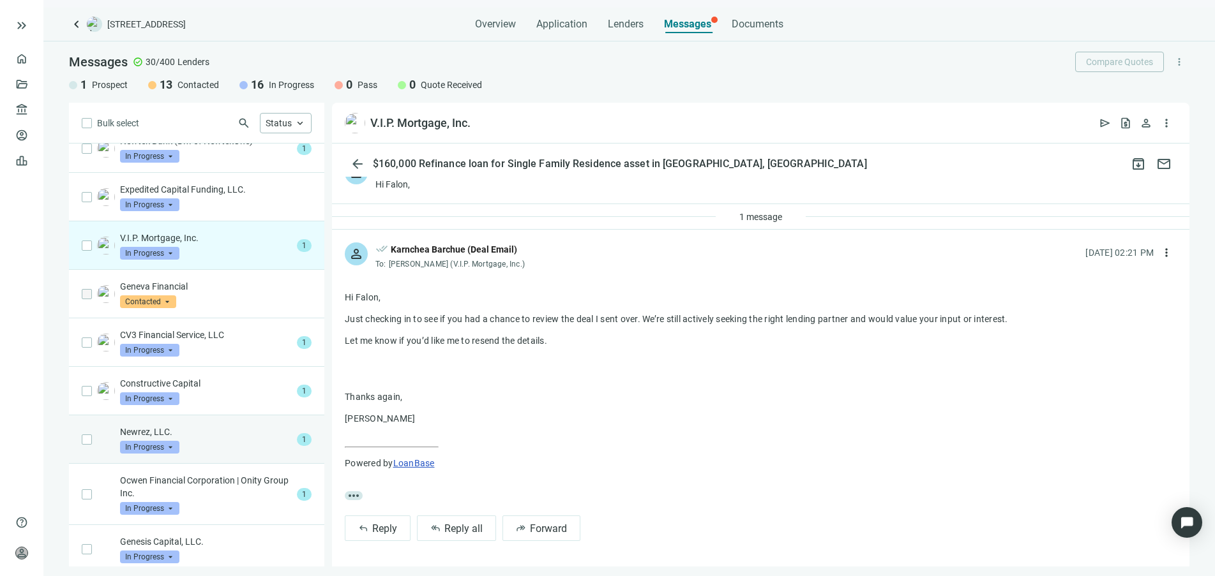
scroll to position [479, 0]
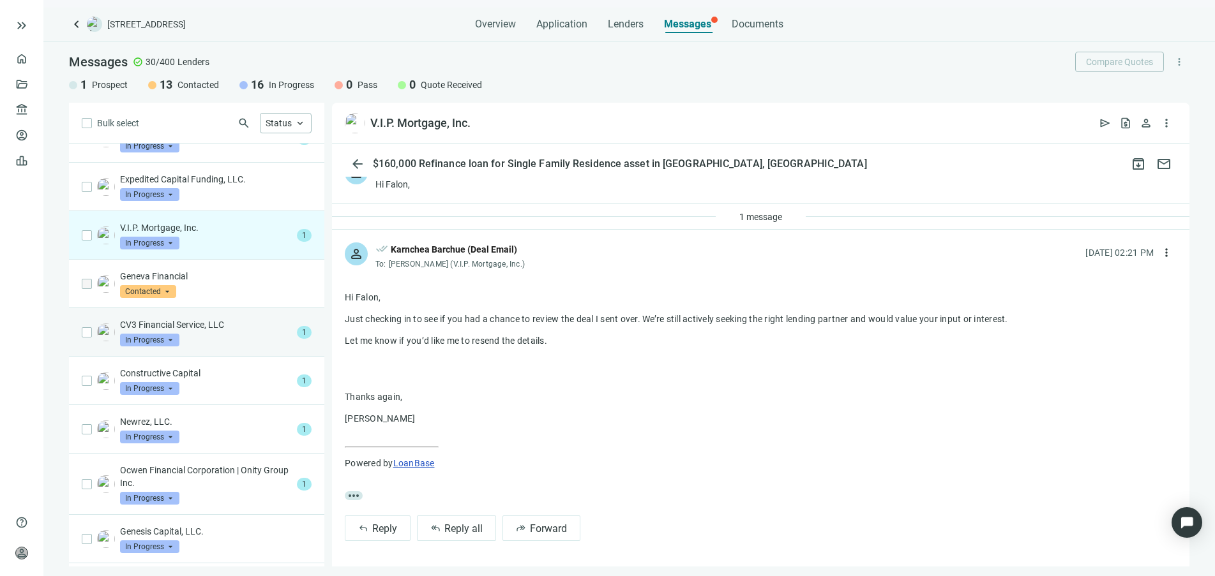
click at [253, 329] on div "CV3 Financial Service, LLC In Progress arrow_drop_down" at bounding box center [206, 333] width 172 height 28
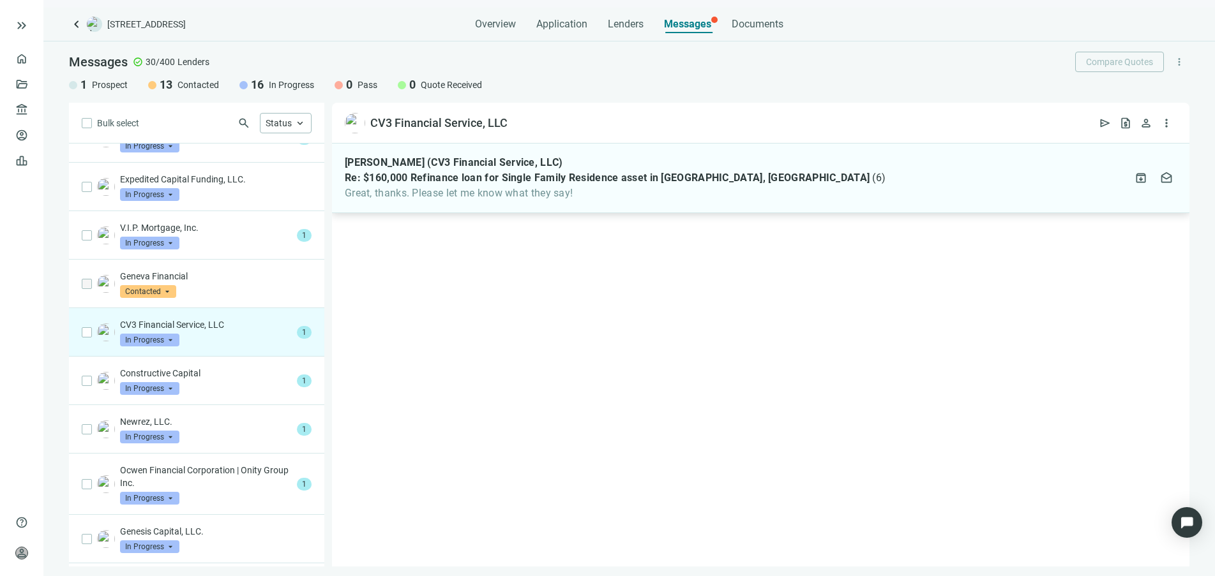
click at [529, 205] on div "Ben Shaevitz (CV3 Financial Service, LLC) Re: $160,000 Refinance loan for Singl…" at bounding box center [760, 179] width 857 height 70
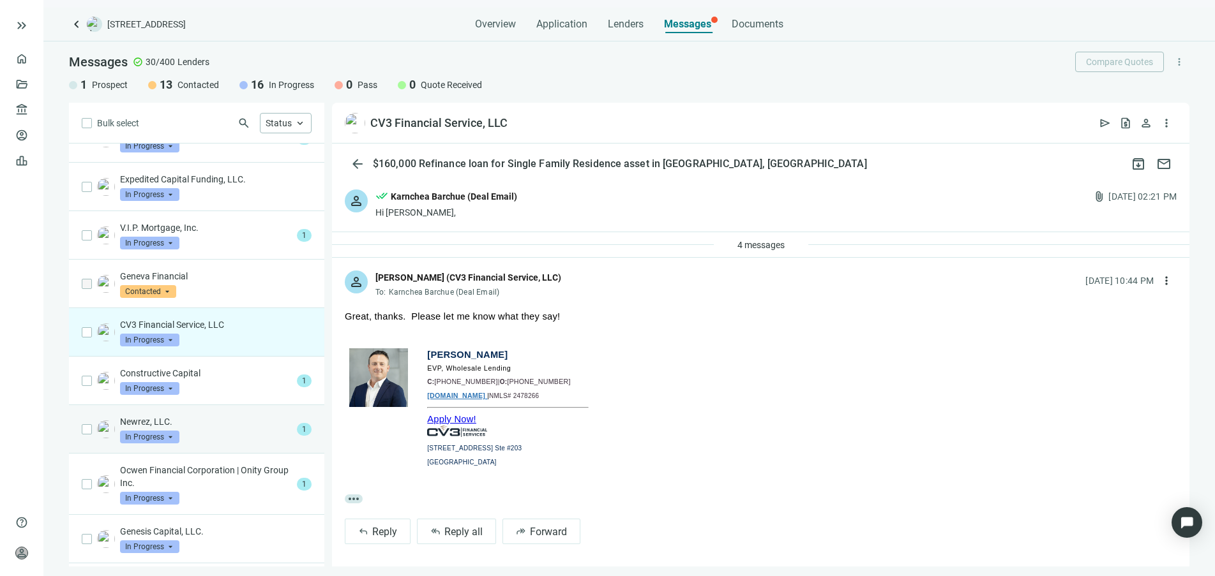
click at [255, 416] on div "Newrez, LLC. In Progress arrow_drop_down" at bounding box center [206, 430] width 172 height 28
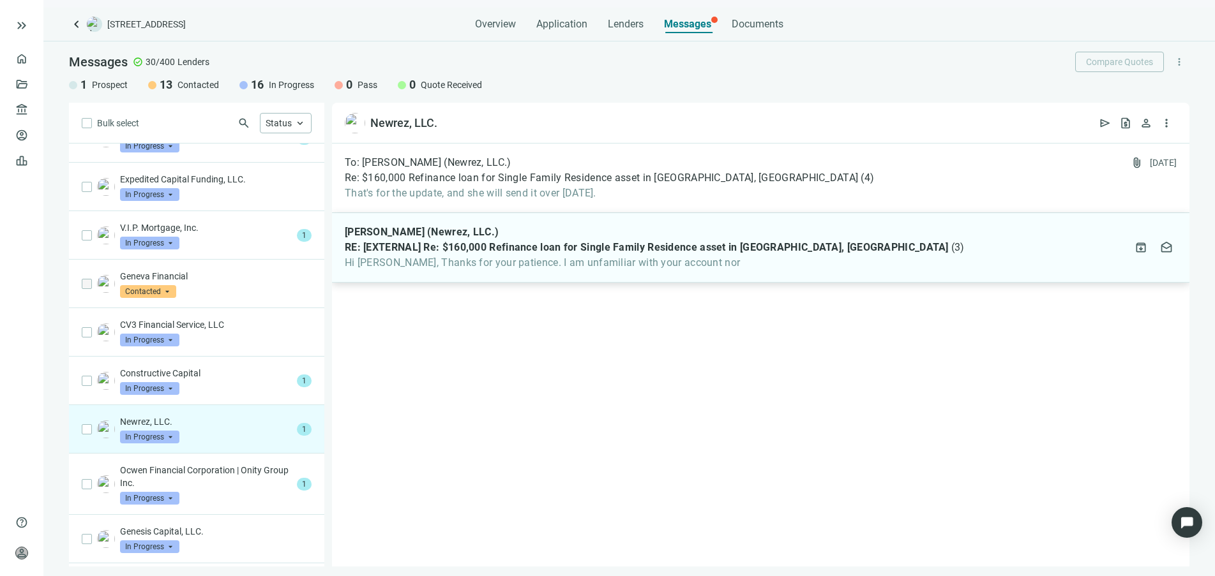
click at [557, 261] on span "Hi Karnchea, Thanks for your patience. I am unfamiliar with your account nor" at bounding box center [655, 263] width 620 height 13
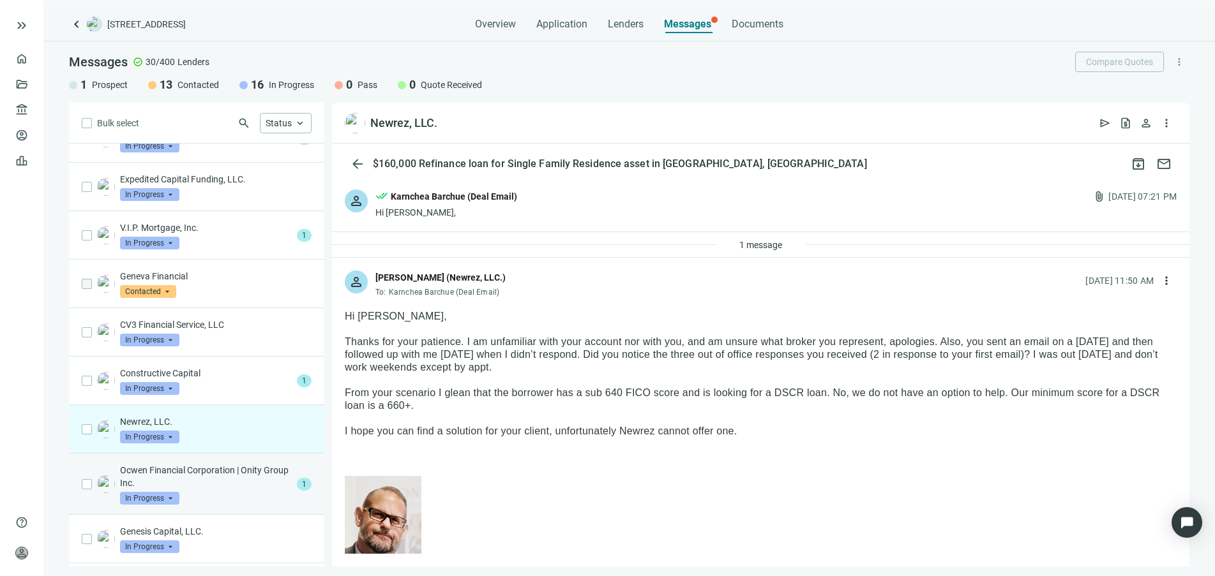
click at [274, 470] on p "Ocwen Financial Corporation | Onity Group Inc." at bounding box center [206, 477] width 172 height 26
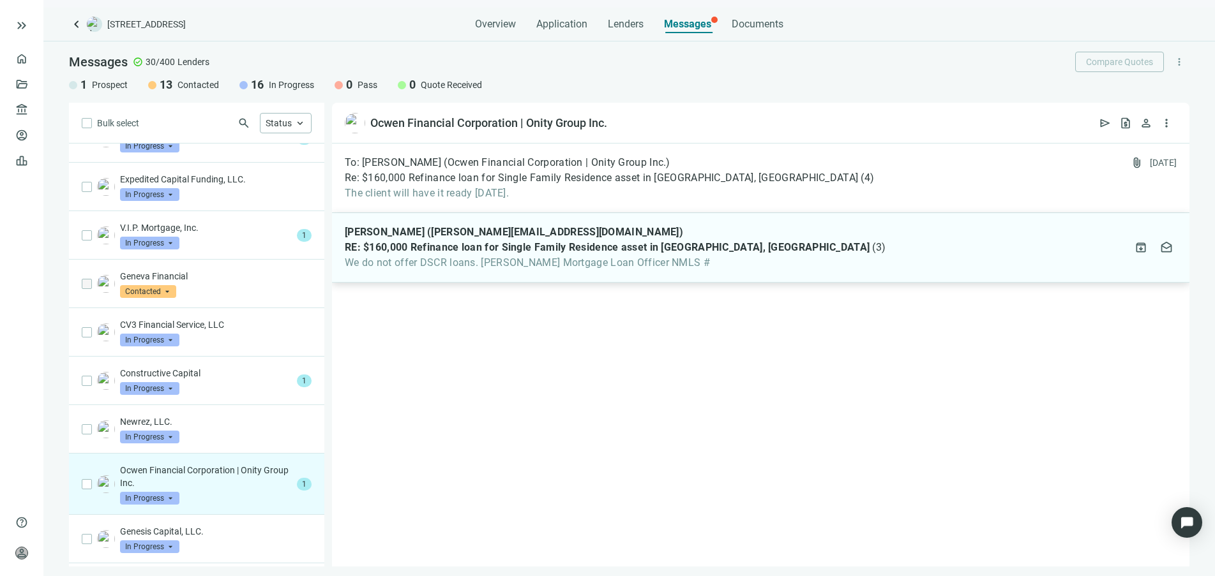
click at [517, 255] on div "Jonestein, Andrew (andrew.jonestein@mortgagefamily.com) RE: $160,000 Refinance …" at bounding box center [615, 247] width 541 height 43
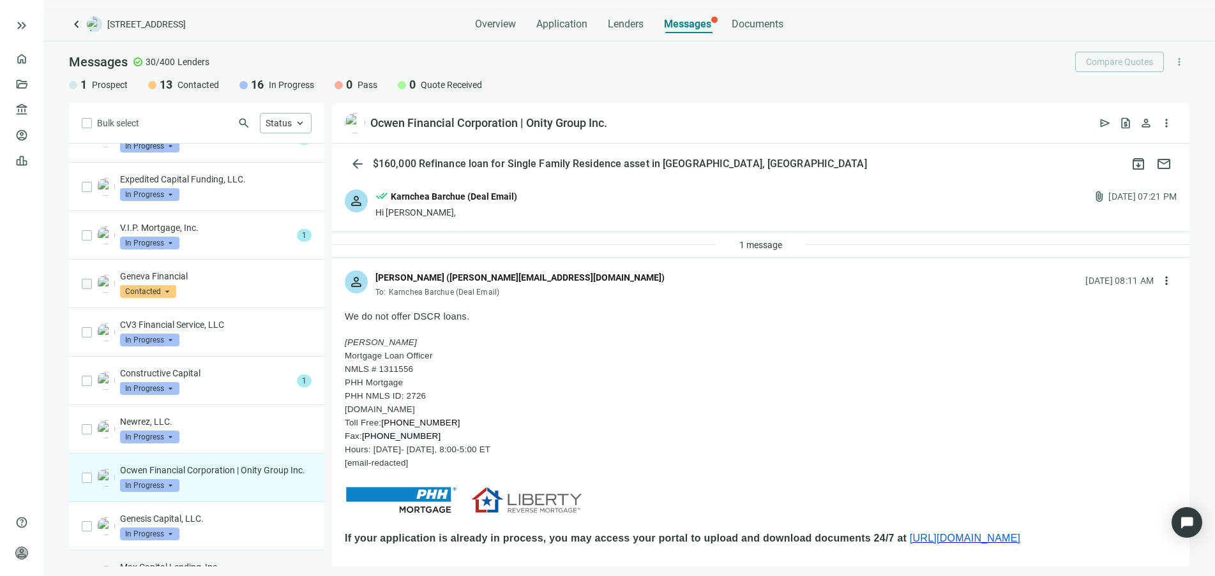
scroll to position [601, 0]
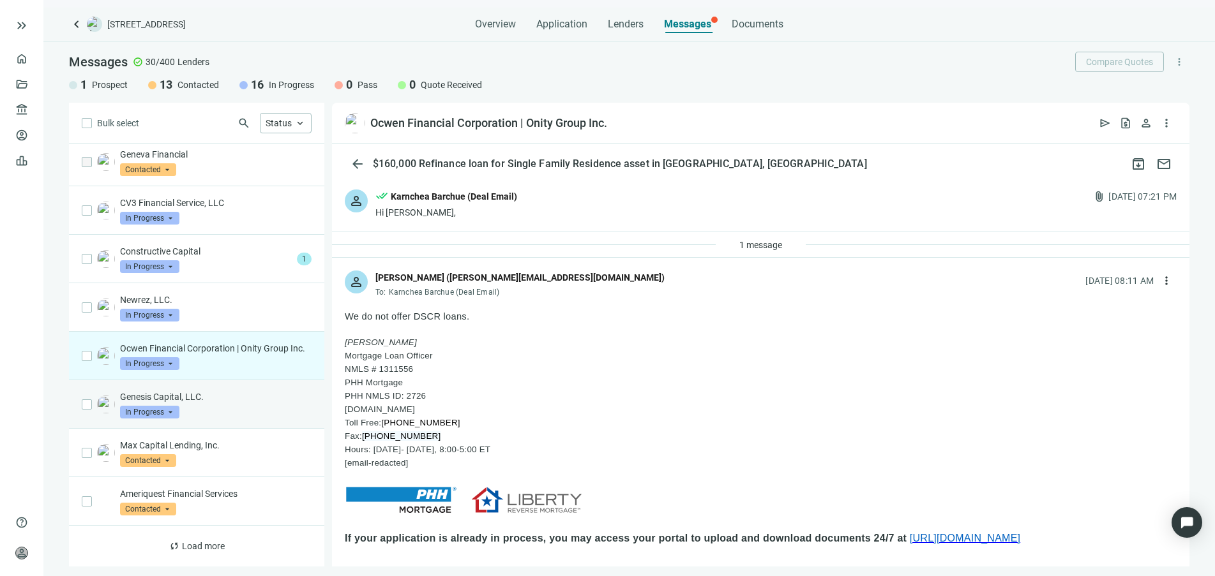
click at [250, 401] on p "Genesis Capital, LLC." at bounding box center [216, 397] width 192 height 13
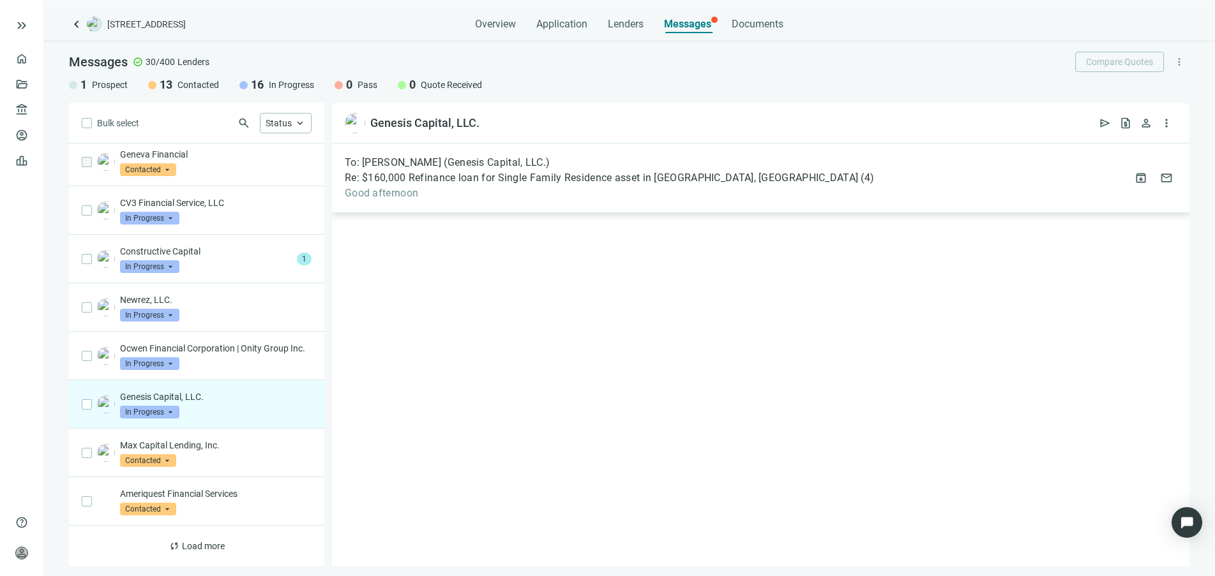
click at [463, 195] on span "Good afternoon" at bounding box center [609, 193] width 529 height 13
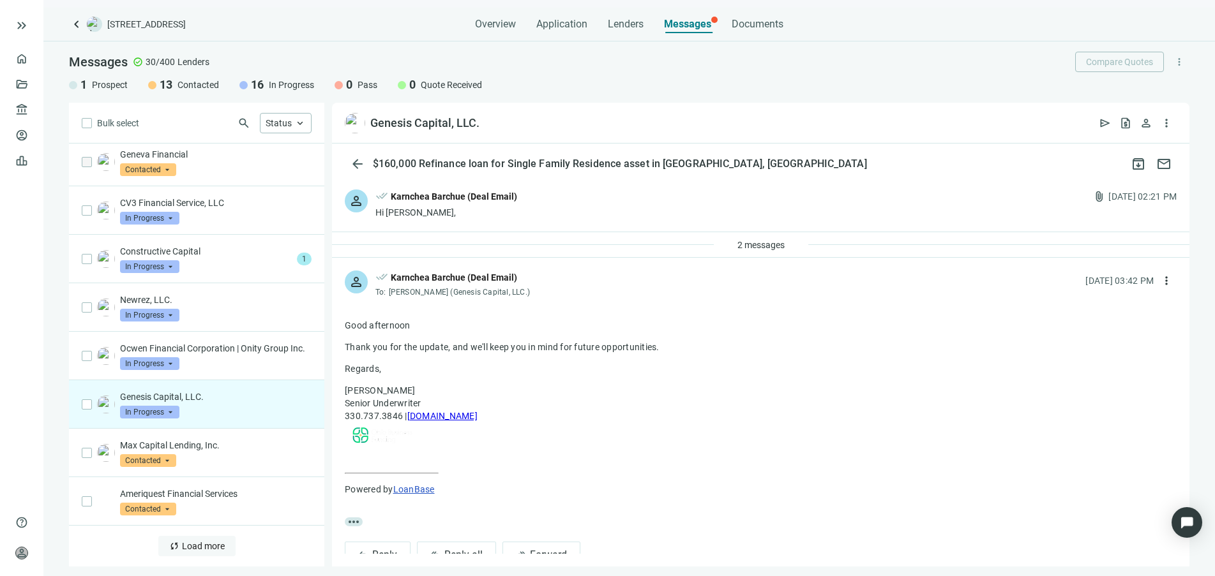
click at [213, 552] on button "sync Load more" at bounding box center [196, 546] width 77 height 20
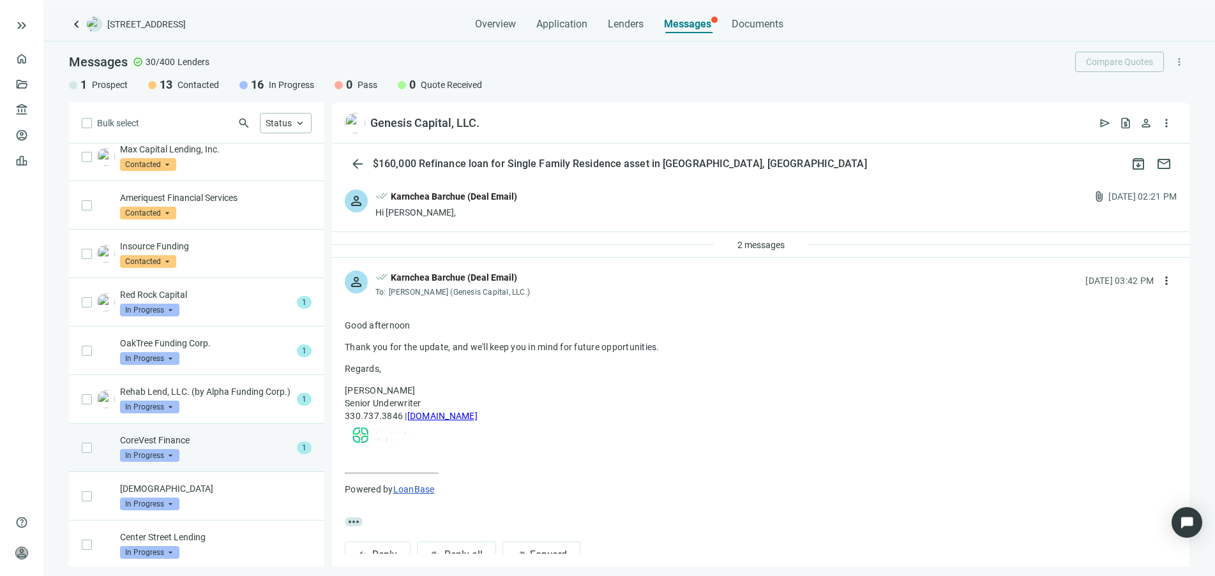
scroll to position [920, 0]
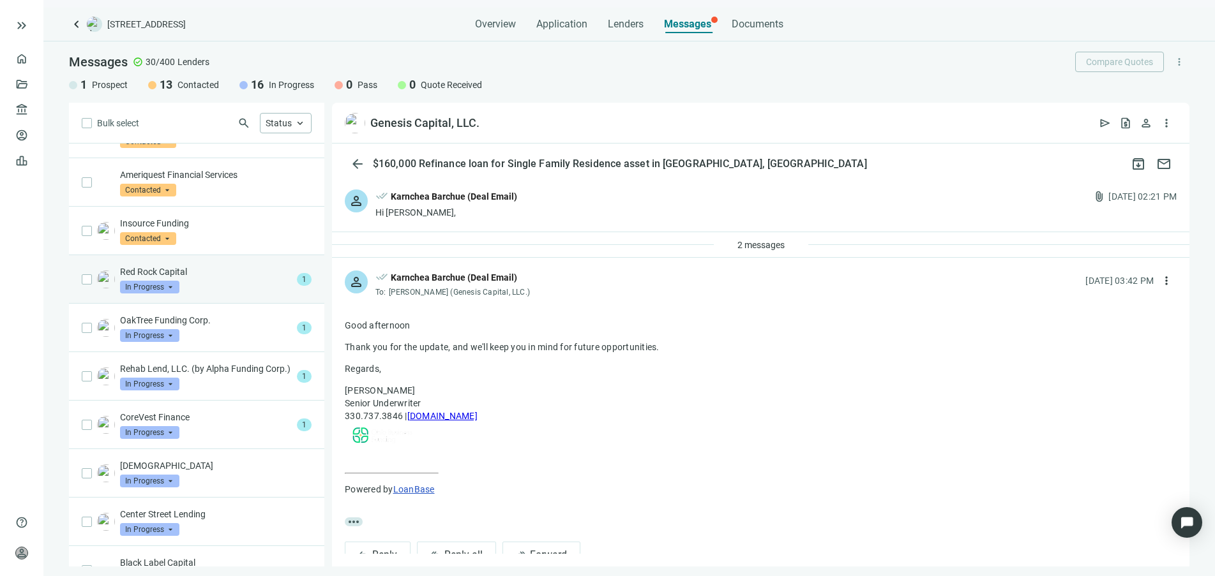
click at [259, 287] on div "Red Rock Capital In Progress arrow_drop_down" at bounding box center [206, 280] width 172 height 28
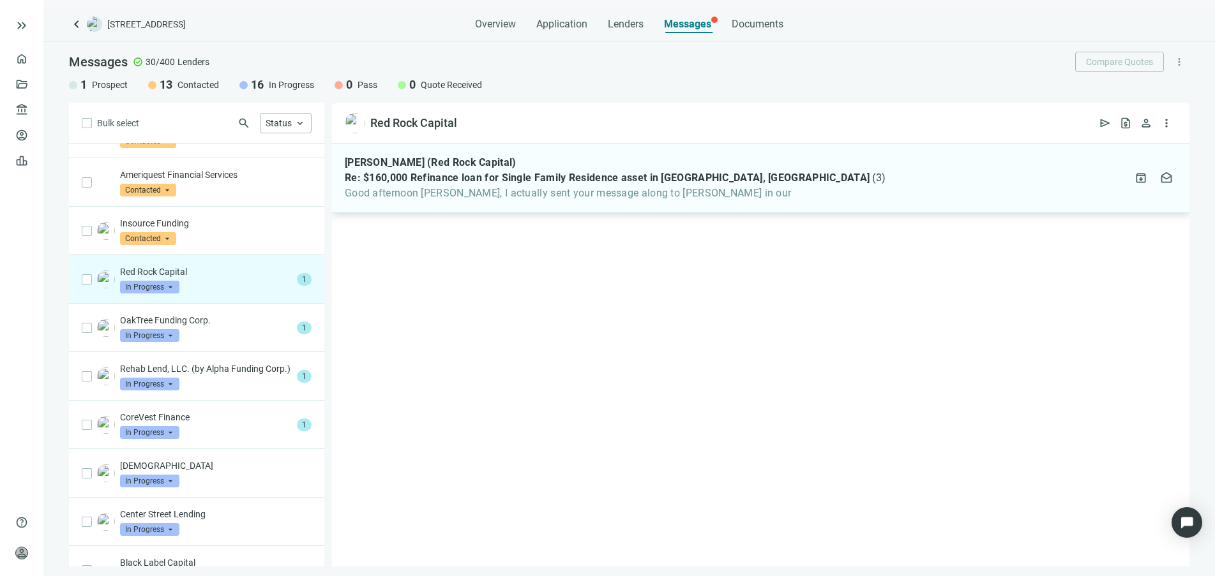
click at [520, 193] on span "Good afternoon Karnchea, I actually sent your message along to Jennifer in our" at bounding box center [615, 193] width 541 height 13
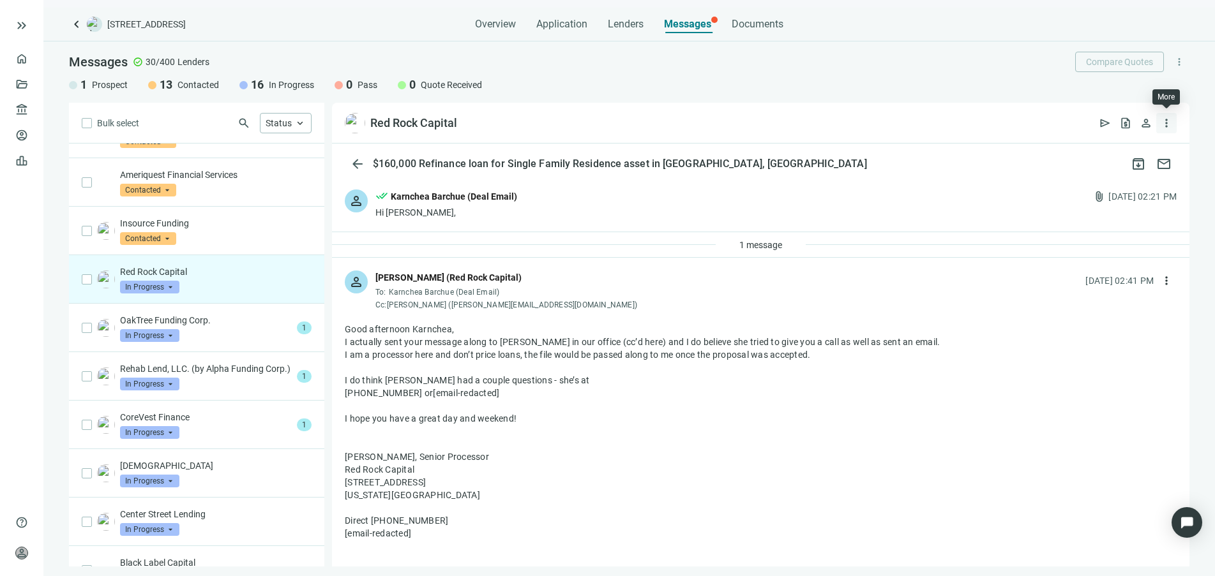
click at [1169, 124] on span "more_vert" at bounding box center [1166, 123] width 13 height 13
click at [1146, 122] on span "person" at bounding box center [1145, 123] width 13 height 13
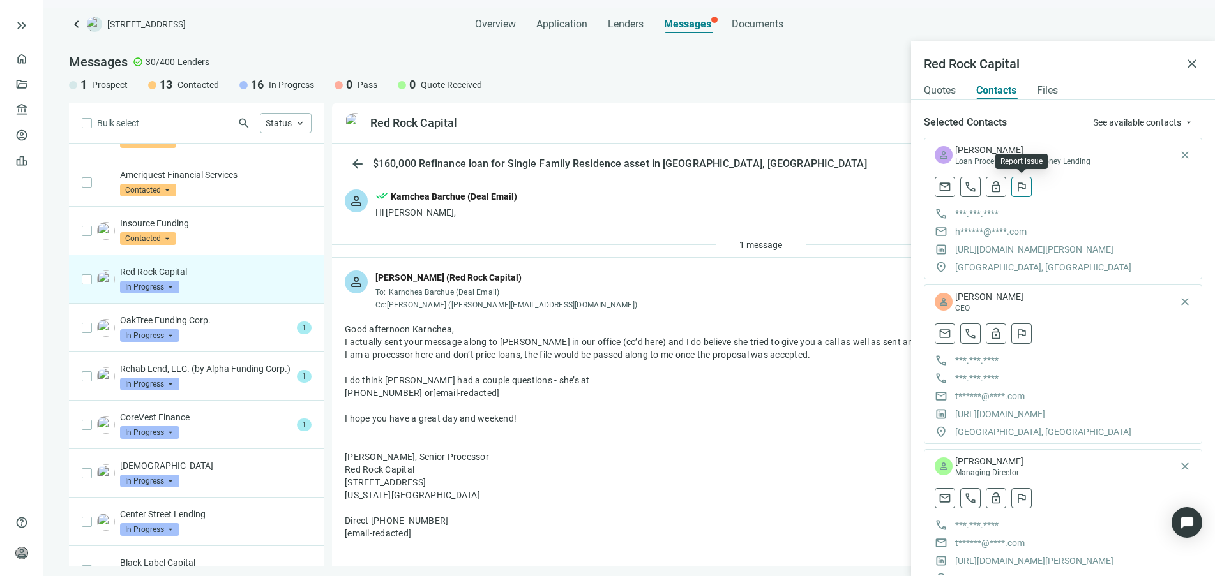
click at [1025, 193] on span "flag" at bounding box center [1021, 187] width 13 height 13
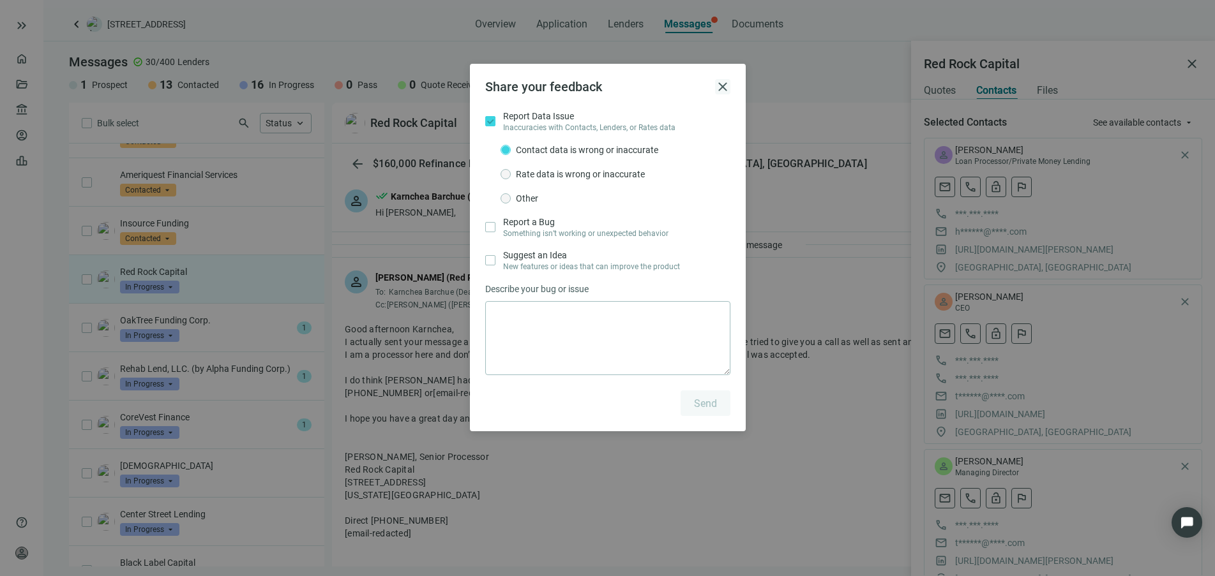
click at [721, 89] on span "close" at bounding box center [722, 86] width 15 height 15
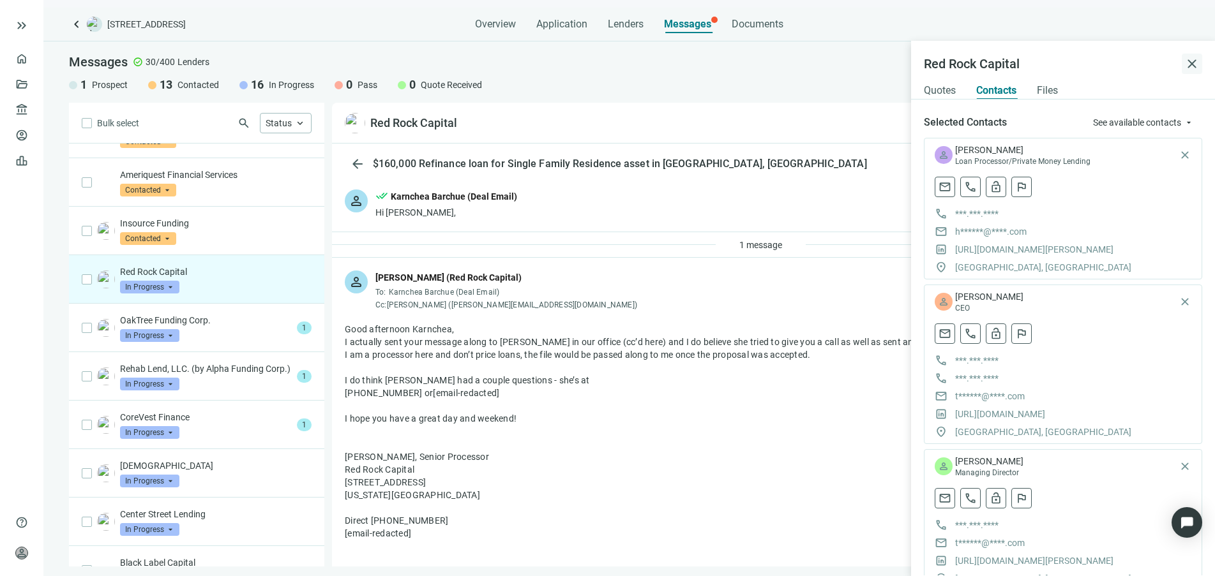
click at [1191, 61] on span "close" at bounding box center [1191, 63] width 15 height 15
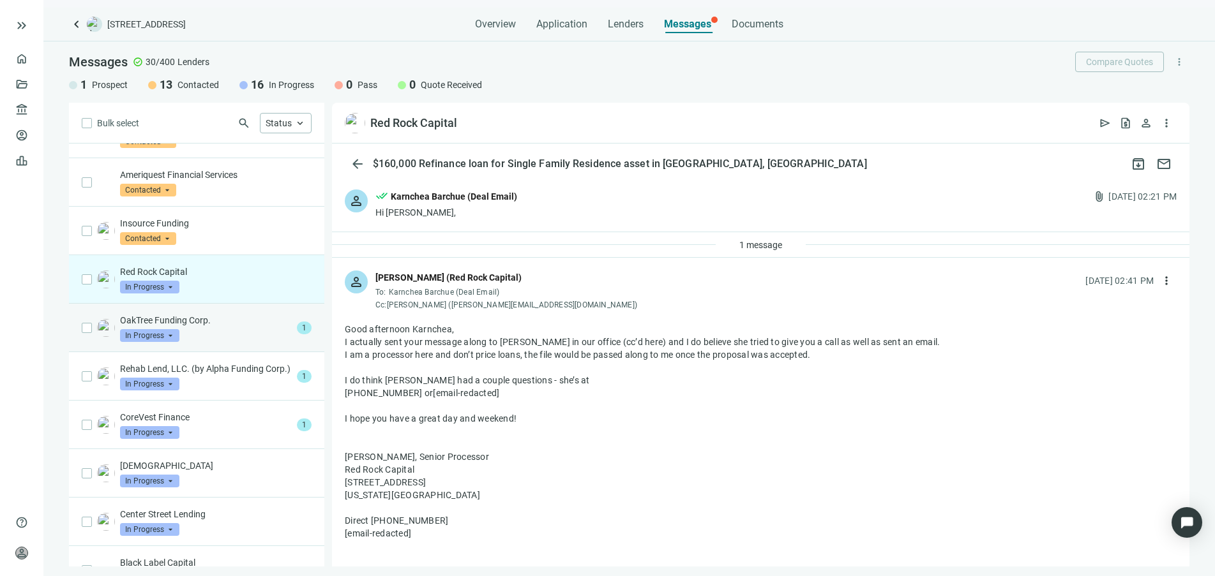
click at [255, 338] on div "OakTree Funding Corp. In Progress arrow_drop_down" at bounding box center [206, 328] width 172 height 28
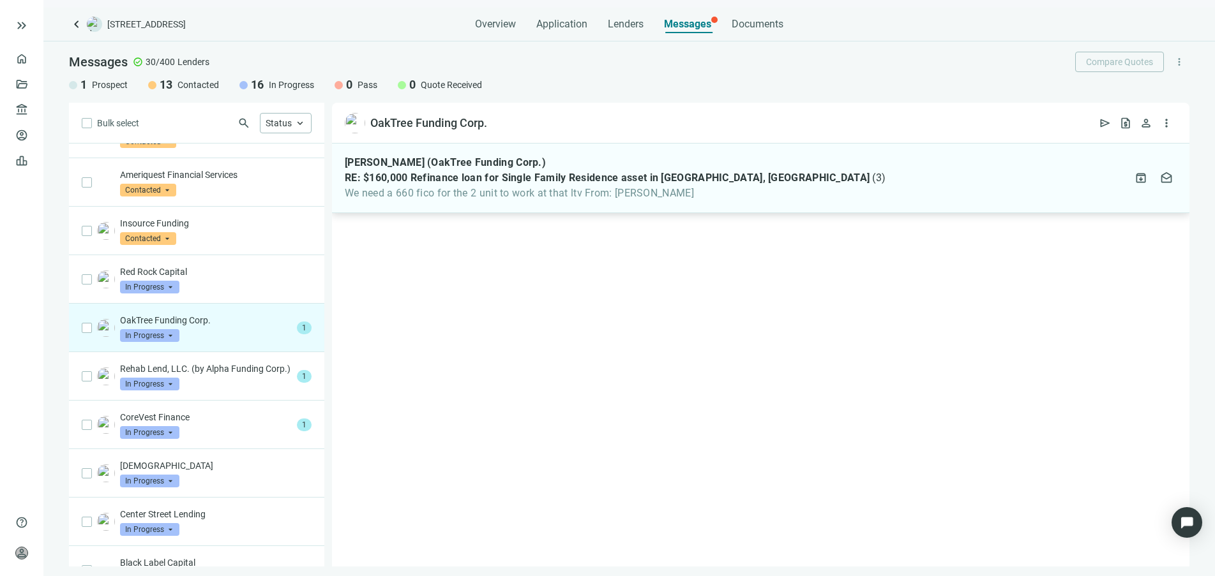
click at [541, 192] on span "We need a 660 fico for the 2 unit to work at that ltv From: Karnchea Barchue" at bounding box center [615, 193] width 541 height 13
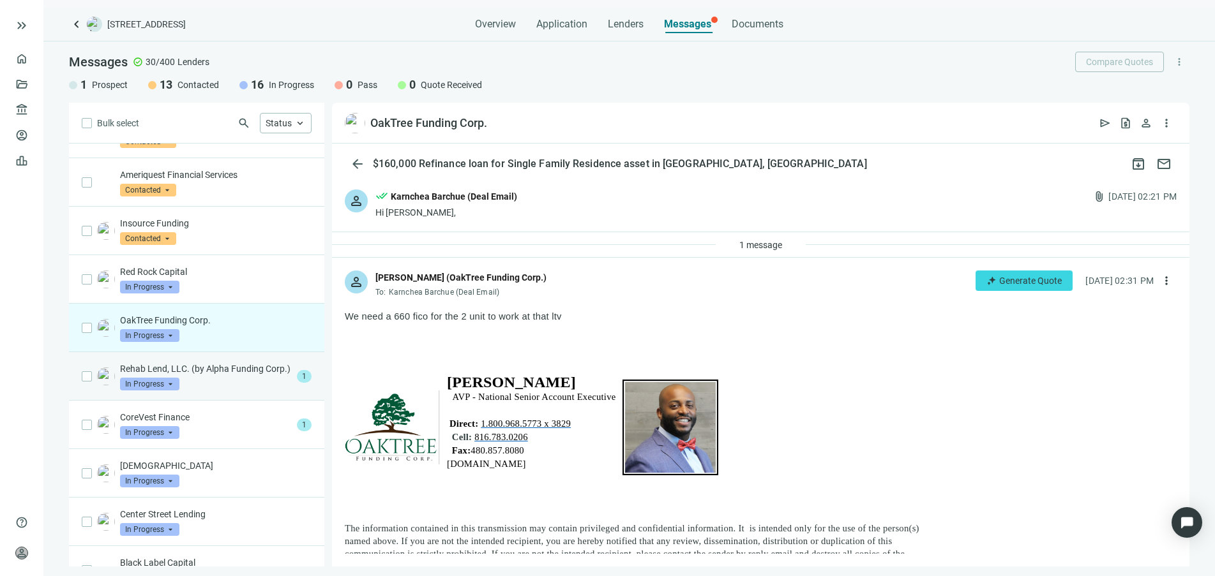
click at [250, 375] on p "Rehab Lend, LLC. (by Alpha Funding Corp.)" at bounding box center [206, 369] width 172 height 13
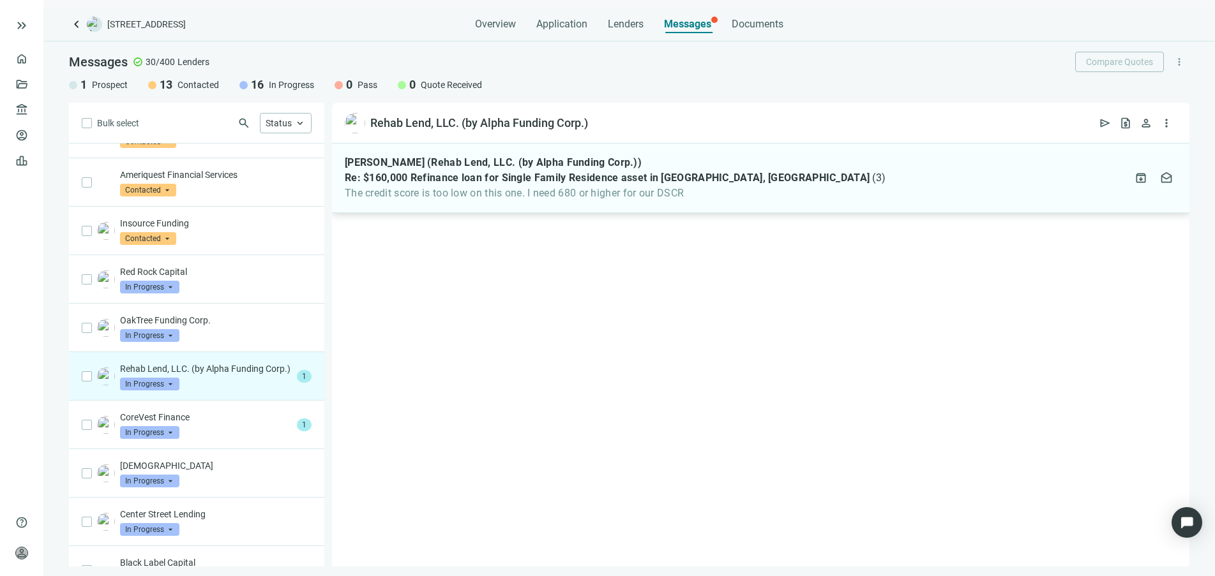
click at [525, 192] on span "The credit score is too low on this one. I need 680 or higher for our DSCR" at bounding box center [615, 193] width 541 height 13
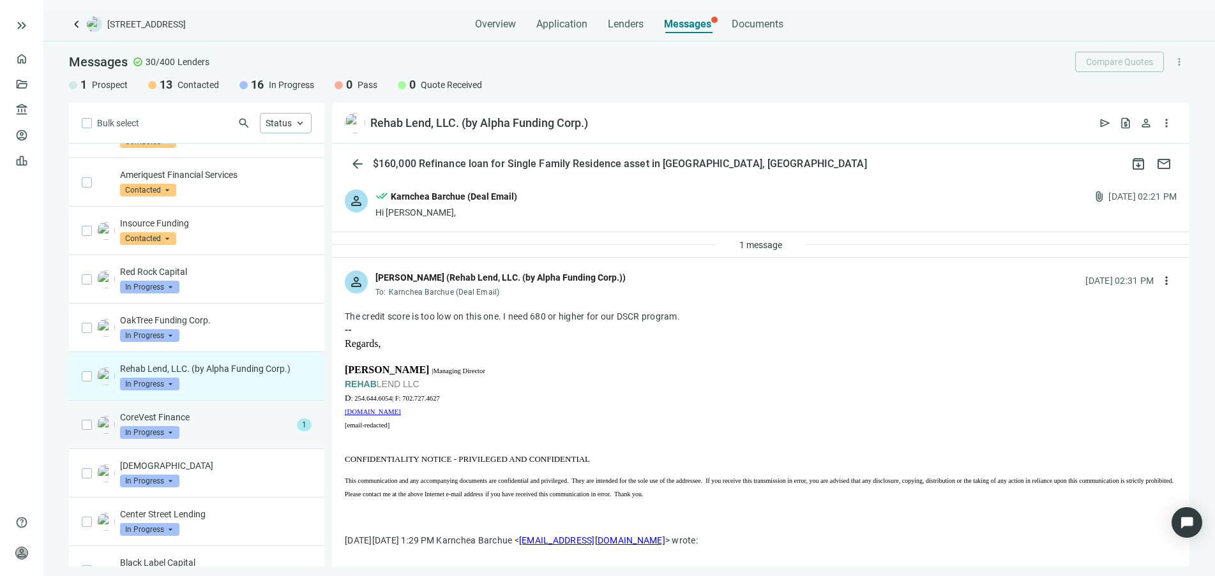
click at [271, 425] on div "CoreVest Finance In Progress arrow_drop_down" at bounding box center [206, 425] width 172 height 28
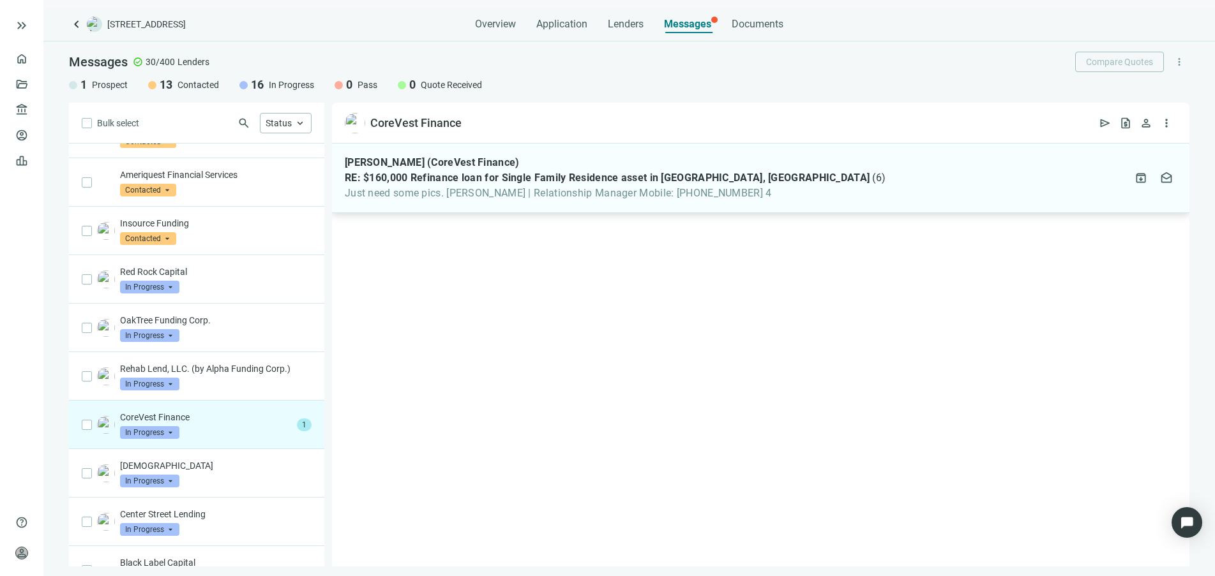
click at [560, 195] on span "Just need some pics. Patrick Lyons | Relationship Manager Mobile: 949.887.8724 4" at bounding box center [615, 193] width 541 height 13
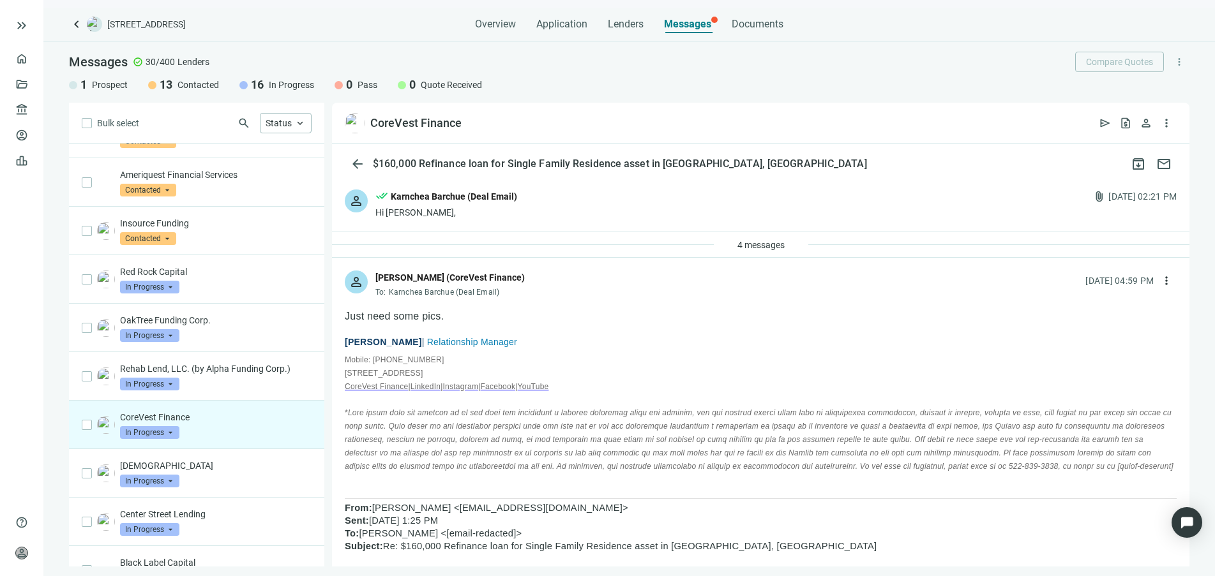
click at [448, 214] on div "Hi Patrick," at bounding box center [446, 212] width 142 height 13
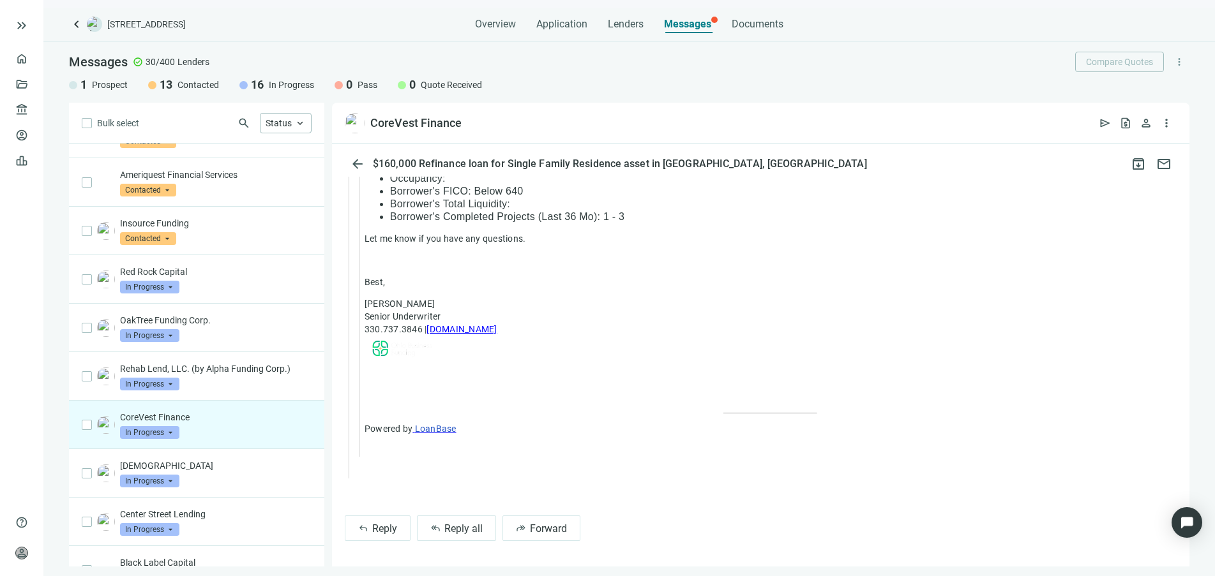
scroll to position [2492, 0]
click at [463, 530] on span "Reply all" at bounding box center [463, 529] width 38 height 12
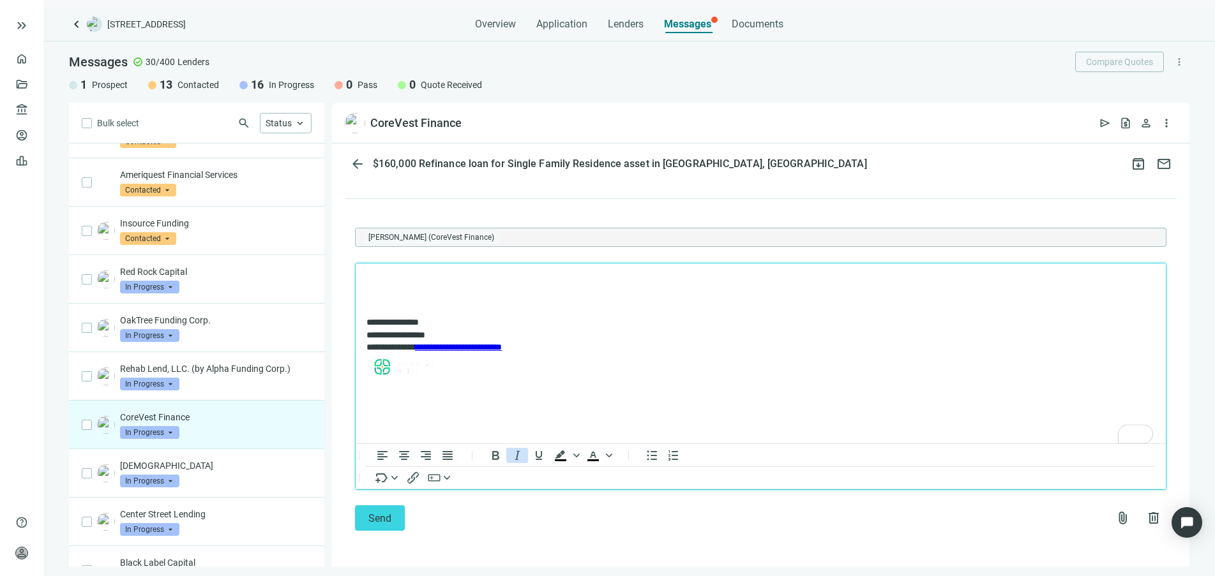
scroll to position [2809, 0]
click at [414, 479] on icon "Insert/edit link" at bounding box center [412, 477] width 11 height 11
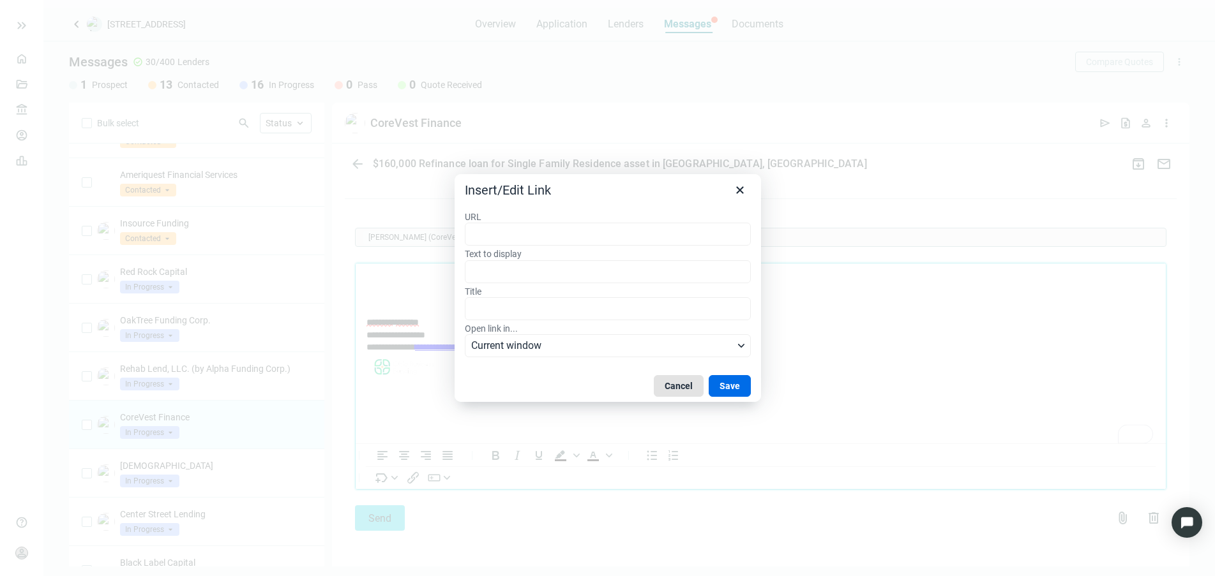
click at [681, 379] on button "Cancel" at bounding box center [679, 386] width 50 height 22
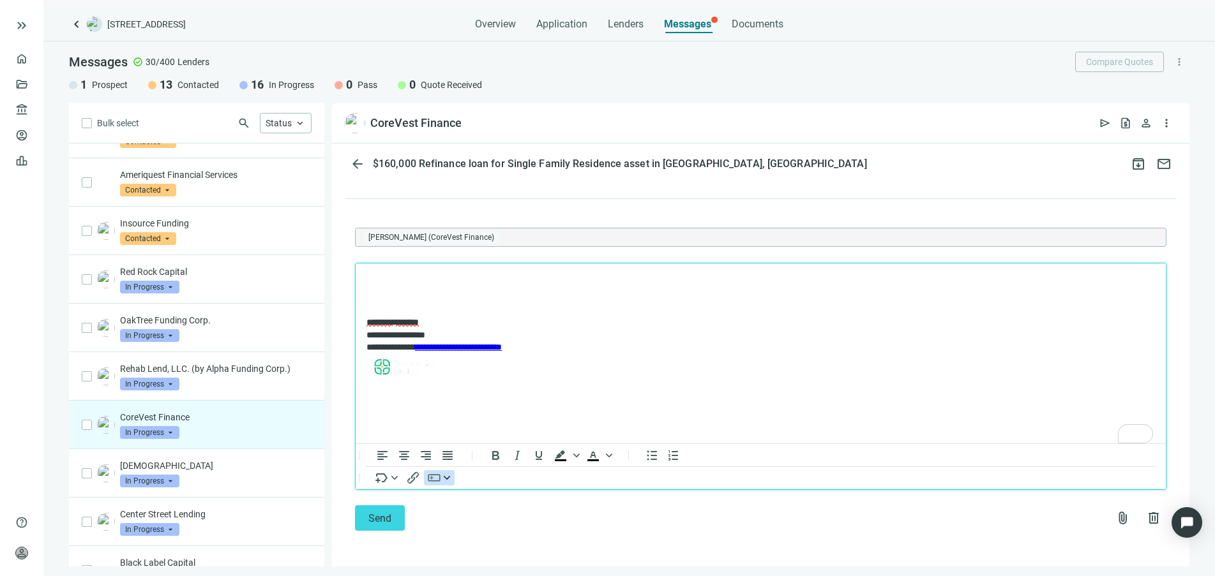
click at [447, 479] on icon "button" at bounding box center [447, 478] width 6 height 6
click at [393, 477] on icon "Insert merge tag" at bounding box center [394, 478] width 6 height 6
click at [557, 516] on div "Send attach_file delete" at bounding box center [760, 519] width 811 height 26
click at [1115, 520] on span "attach_file" at bounding box center [1122, 518] width 15 height 15
click at [1025, 465] on span "Сhoose from deal documents" at bounding box center [1054, 467] width 116 height 10
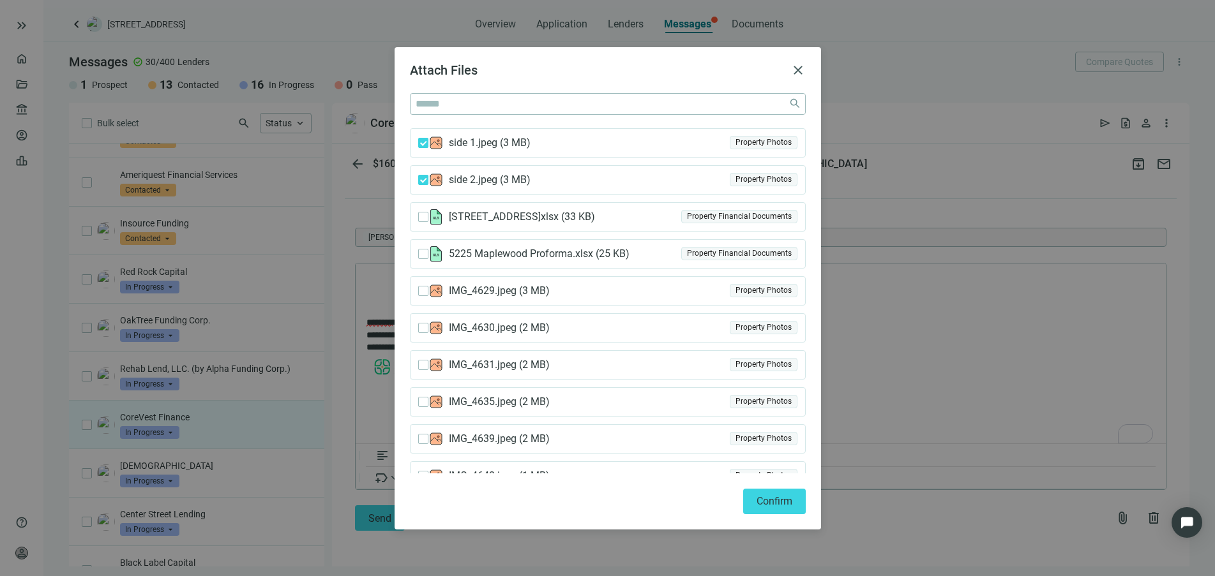
scroll to position [156, 0]
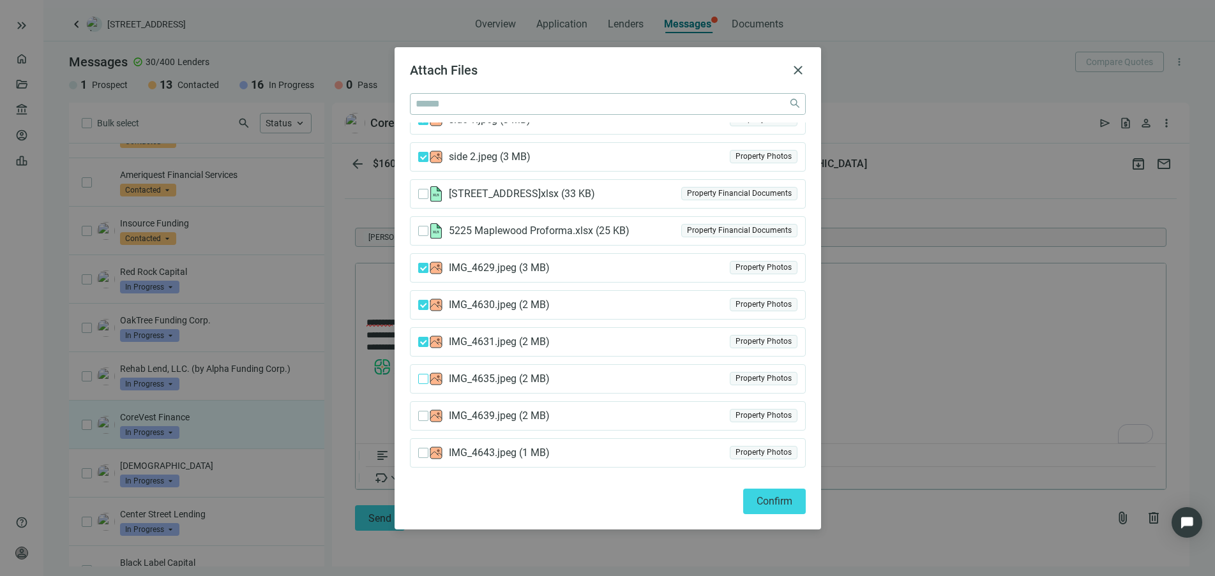
click at [419, 386] on label at bounding box center [423, 379] width 10 height 14
click at [770, 506] on span "Confirm" at bounding box center [774, 501] width 36 height 12
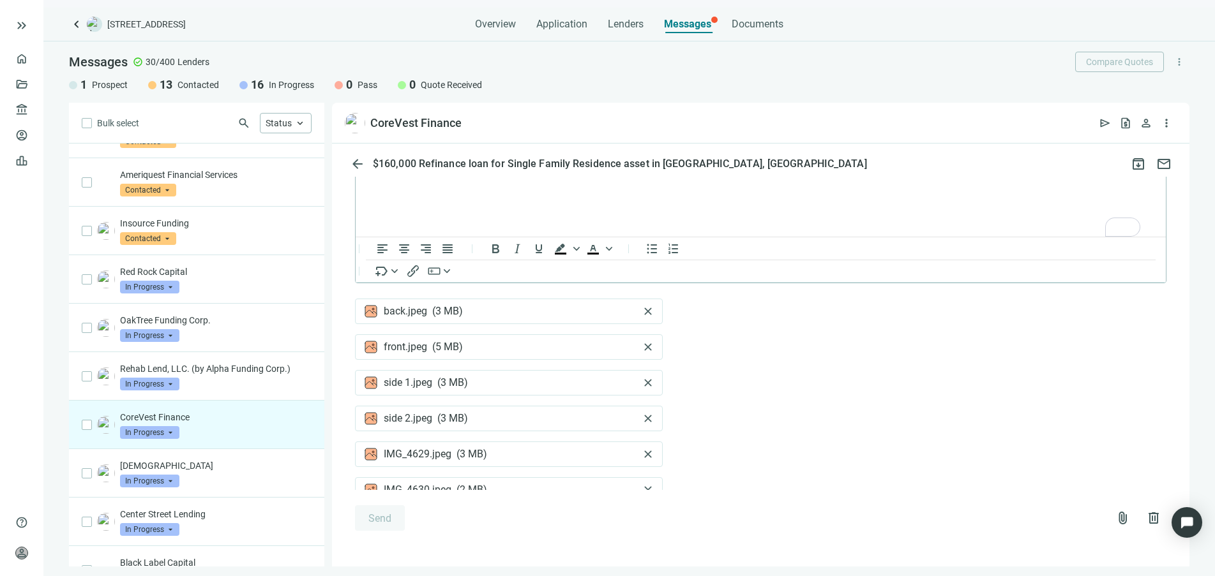
scroll to position [84, 0]
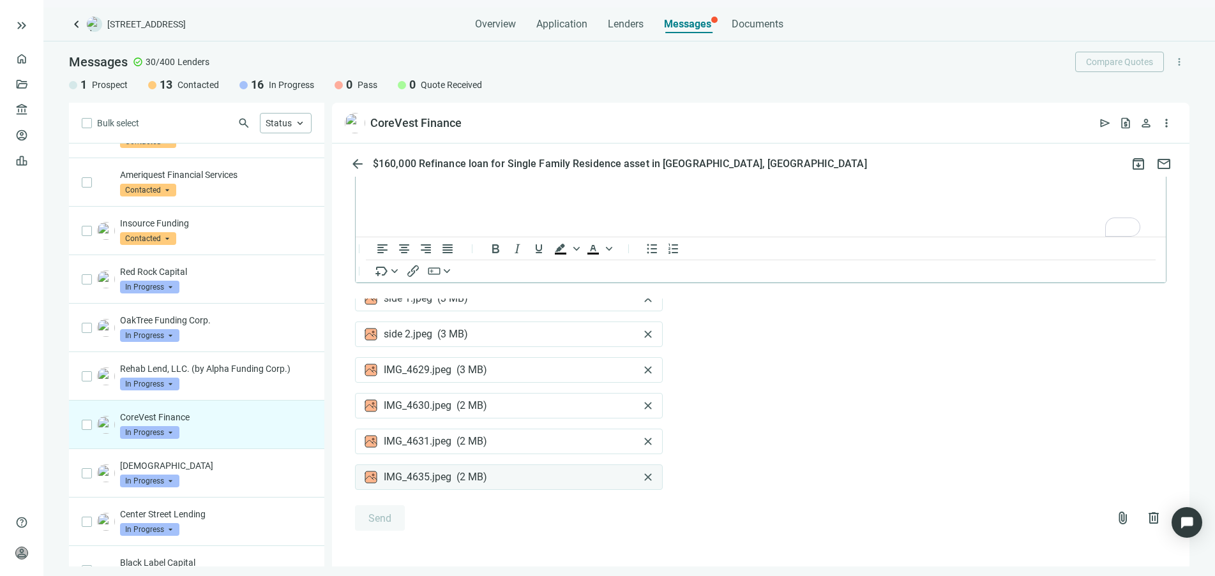
click at [642, 483] on div "IMG_4635.jpeg ( 2 MB ) close" at bounding box center [509, 478] width 308 height 26
click at [642, 479] on span "close" at bounding box center [648, 477] width 13 height 13
click at [642, 481] on span "close" at bounding box center [648, 477] width 13 height 13
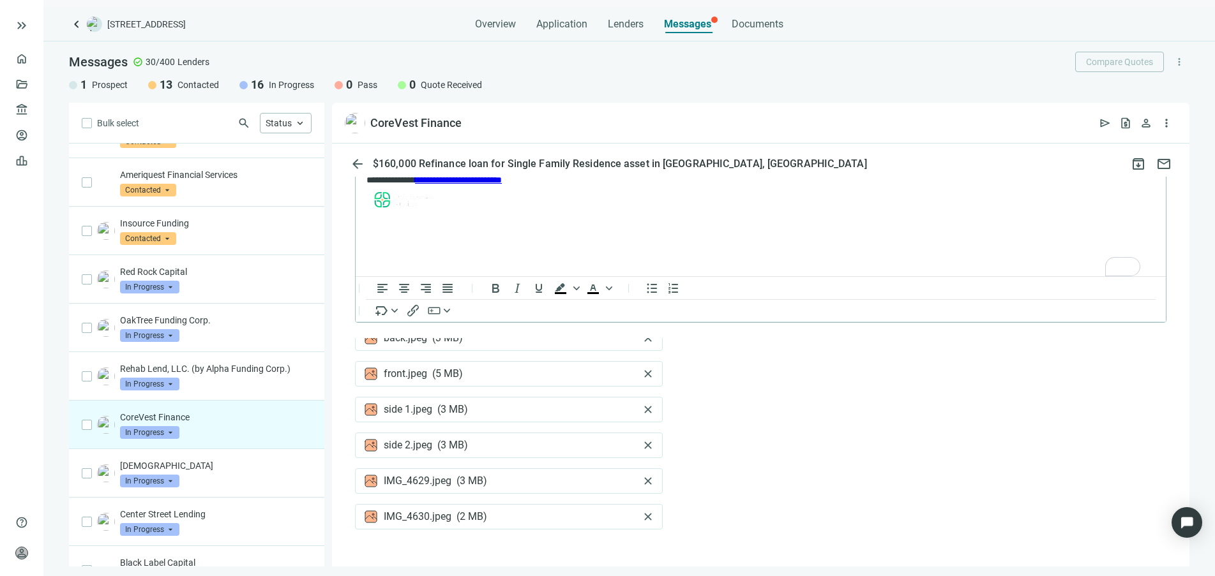
scroll to position [40, 0]
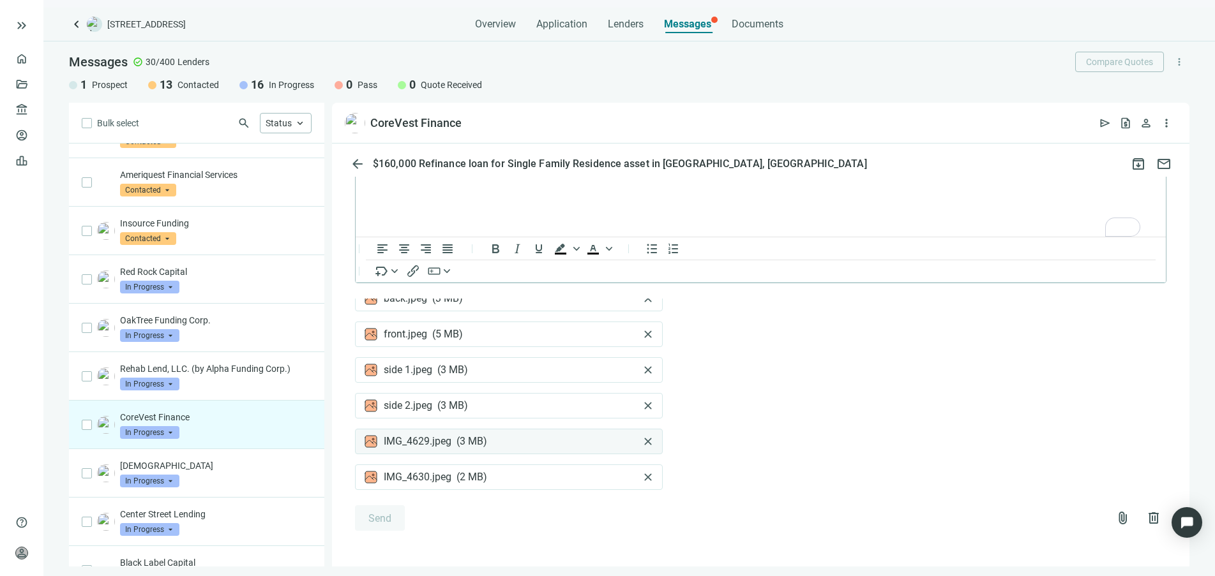
click at [642, 477] on span "close" at bounding box center [648, 477] width 13 height 13
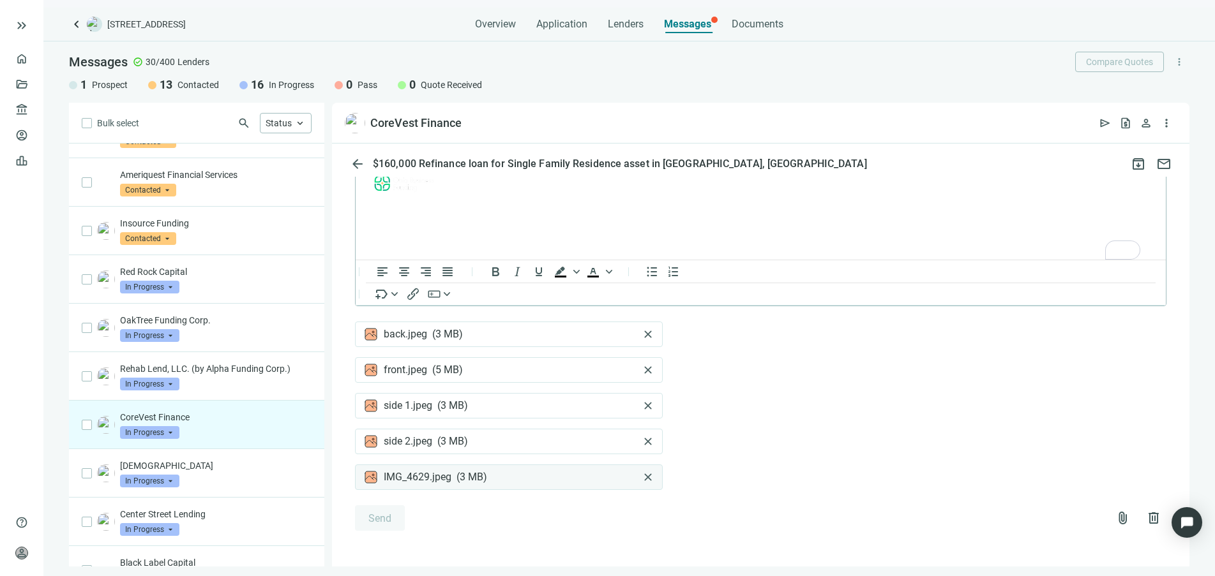
scroll to position [17, 0]
click at [649, 475] on span "close" at bounding box center [648, 477] width 13 height 13
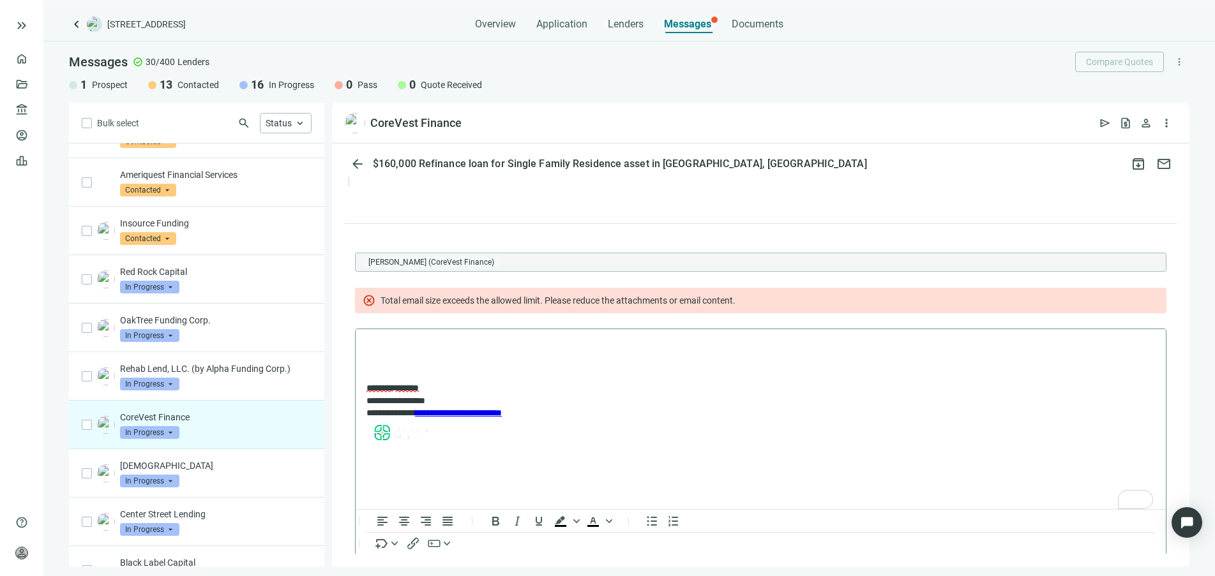
scroll to position [2759, 0]
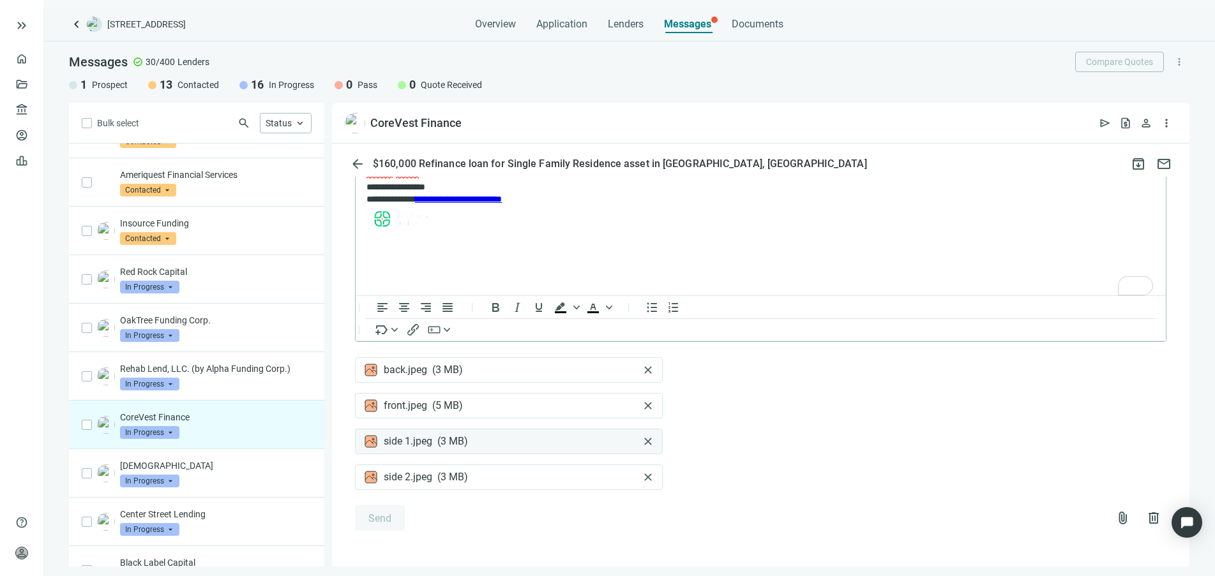
click at [647, 475] on span "close" at bounding box center [648, 477] width 13 height 13
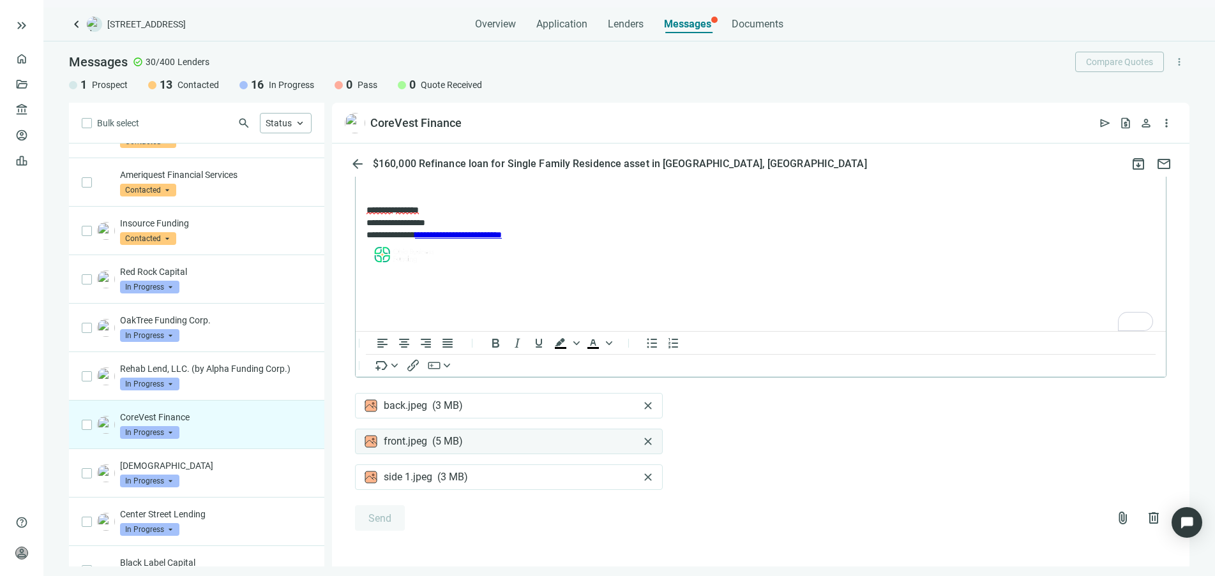
click at [649, 476] on span "close" at bounding box center [648, 477] width 13 height 13
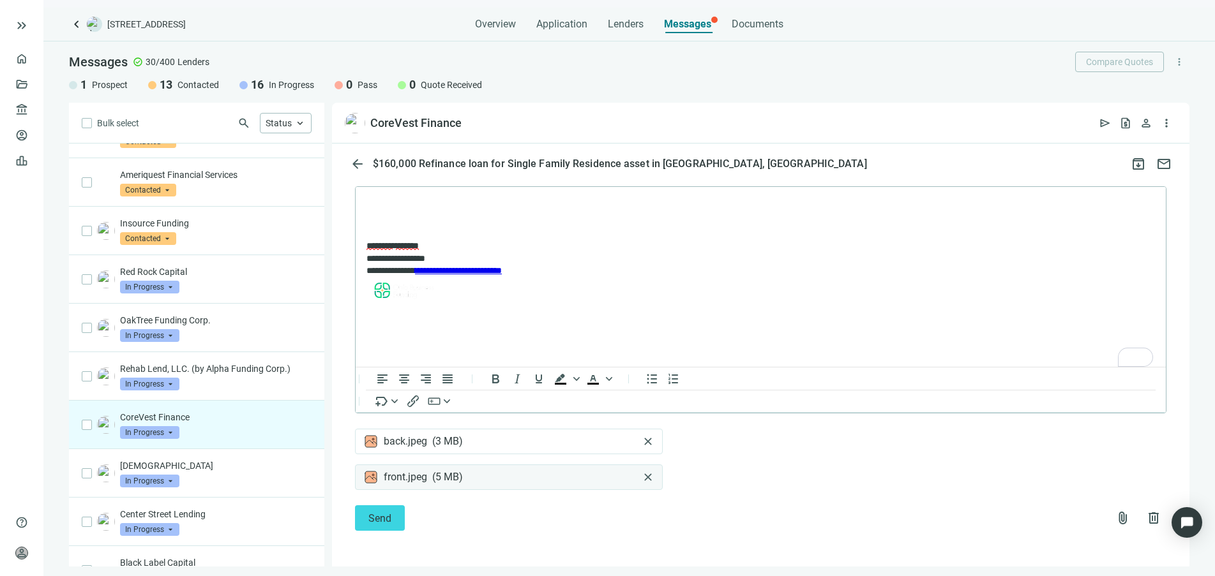
scroll to position [2886, 0]
click at [652, 481] on span "close" at bounding box center [648, 477] width 13 height 13
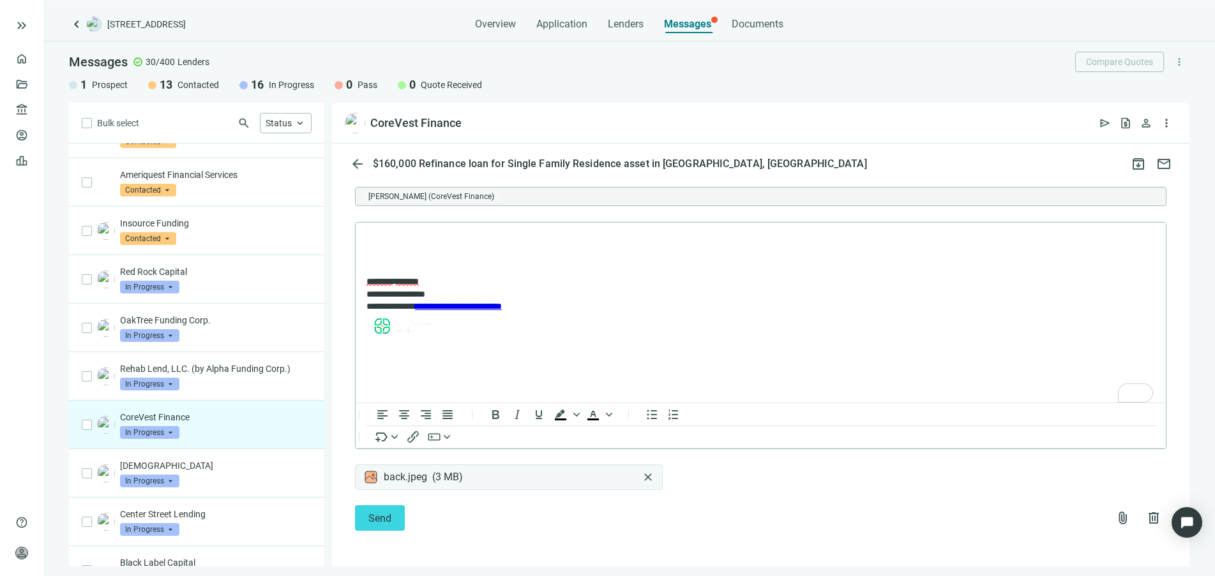
click at [646, 479] on span "close" at bounding box center [648, 477] width 13 height 13
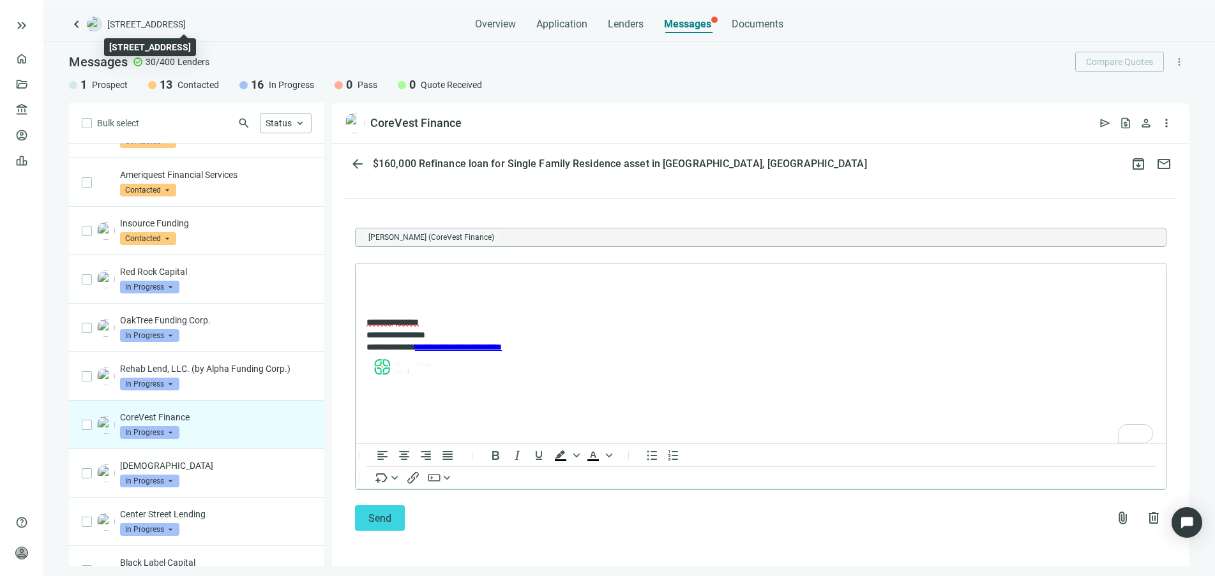
drag, startPoint x: 256, startPoint y: 24, endPoint x: 109, endPoint y: 19, distance: 147.5
click at [109, 19] on span "[STREET_ADDRESS]" at bounding box center [146, 24] width 79 height 13
copy span "5225 Maplewood Ave, Detroit, MI 482"
click at [401, 279] on p "To enrich screen reader interactions, please activate Accessibility in Grammarl…" at bounding box center [760, 280] width 788 height 13
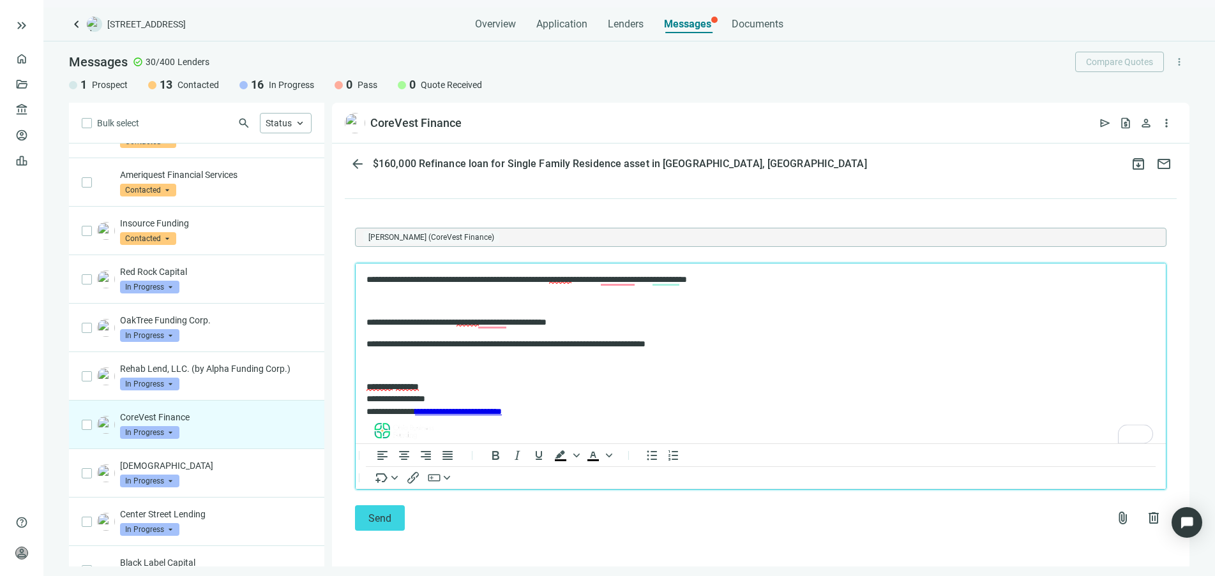
click at [380, 358] on body "**********" at bounding box center [761, 361] width 790 height 174
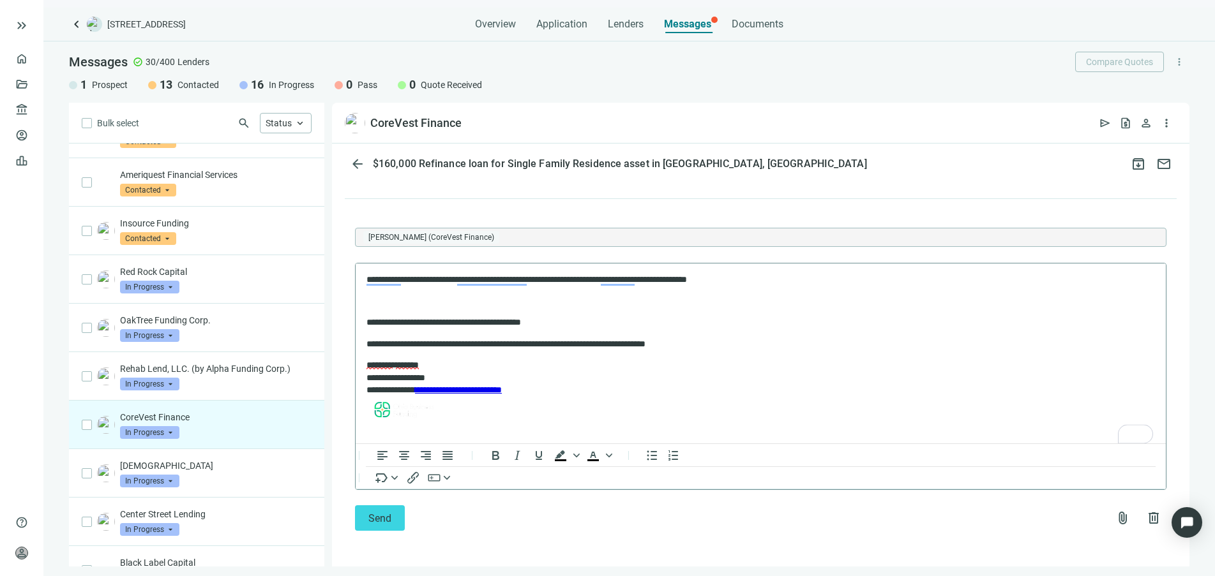
click at [492, 304] on p "To enrich screen reader interactions, please activate Accessibility in Grammarl…" at bounding box center [760, 302] width 788 height 13
click at [407, 303] on p "To enrich screen reader interactions, please activate Accessibility in Grammarl…" at bounding box center [760, 302] width 788 height 13
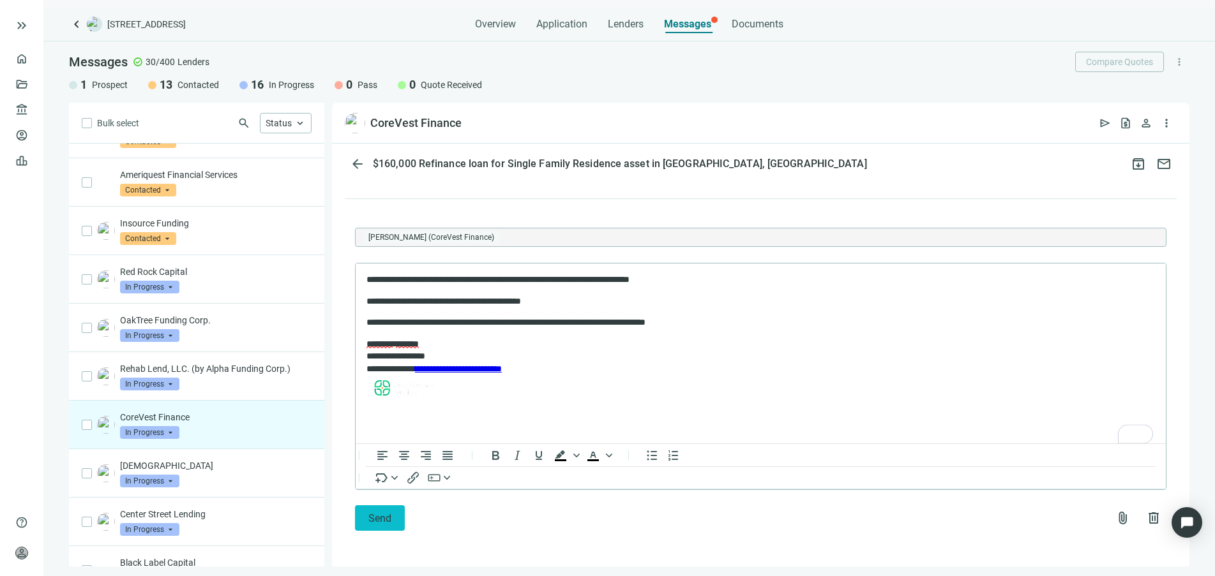
click at [375, 522] on span "Send" at bounding box center [379, 519] width 23 height 12
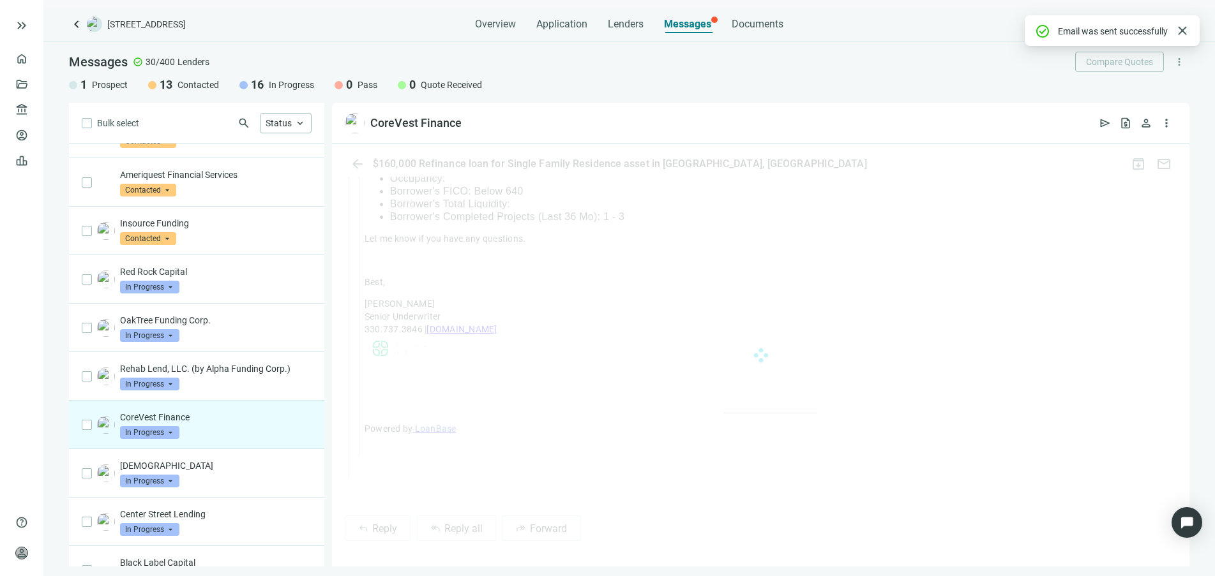
scroll to position [2790, 0]
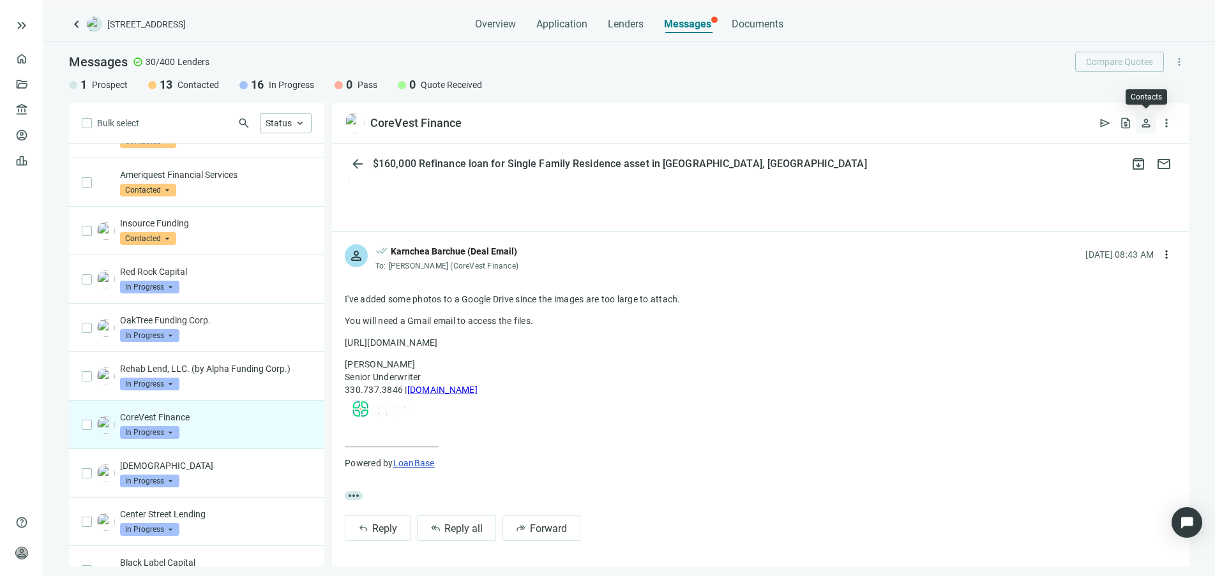
click at [1148, 123] on span "person" at bounding box center [1145, 123] width 13 height 13
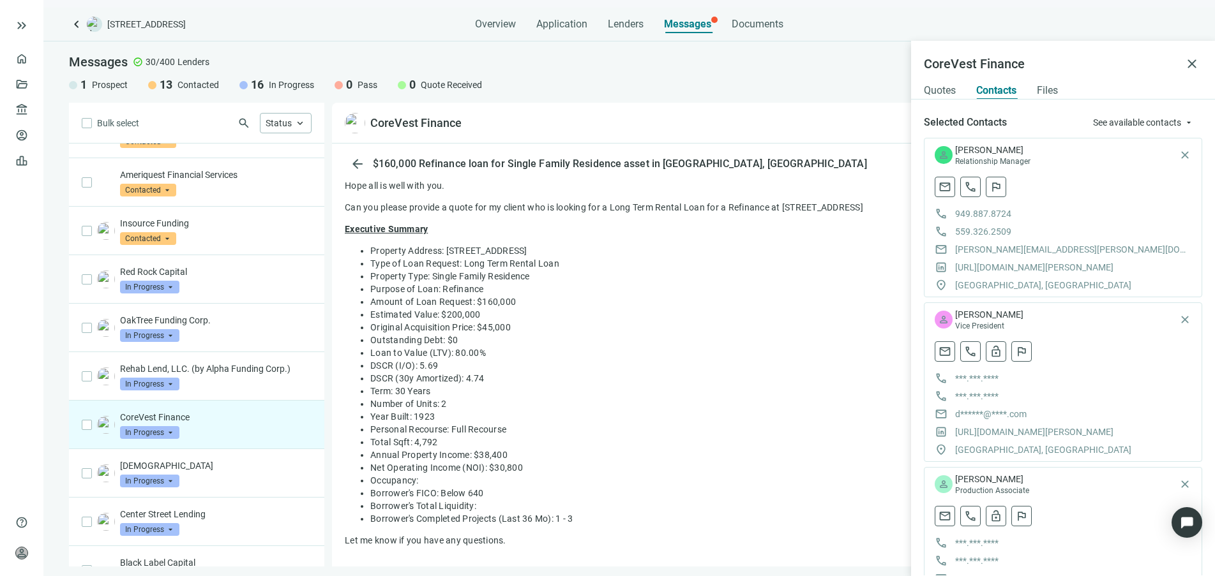
scroll to position [77, 0]
click at [768, 367] on li "DSCR (I/O): 5.69" at bounding box center [773, 369] width 806 height 13
click at [213, 475] on div "Conventus In Progress arrow_drop_down" at bounding box center [216, 474] width 192 height 28
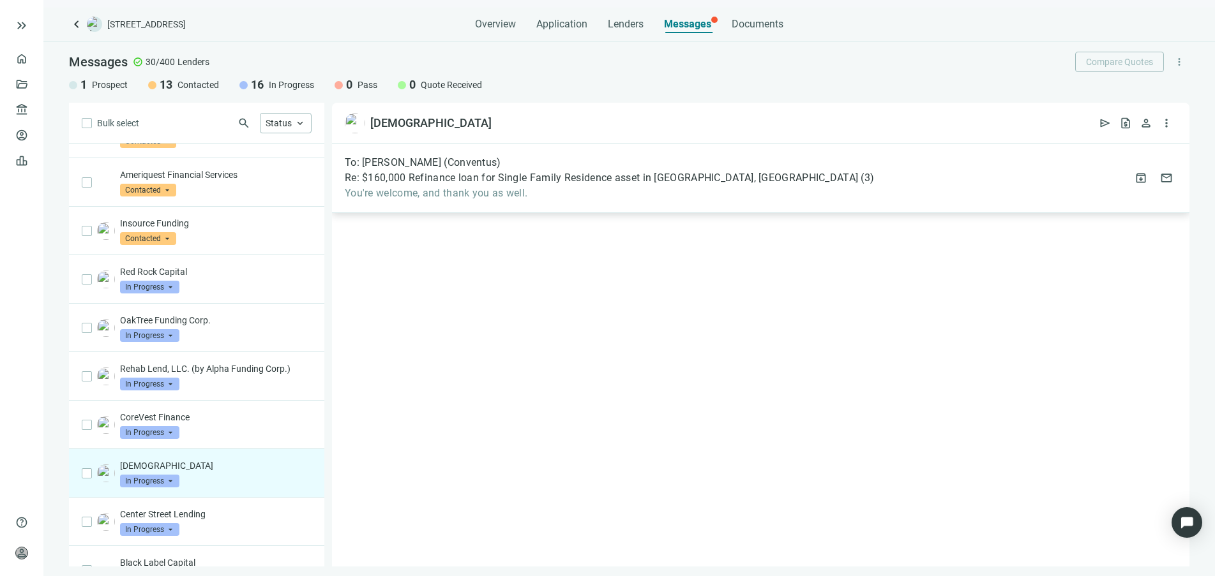
click at [459, 191] on span "You're welcome, and thank you as well." at bounding box center [609, 193] width 529 height 13
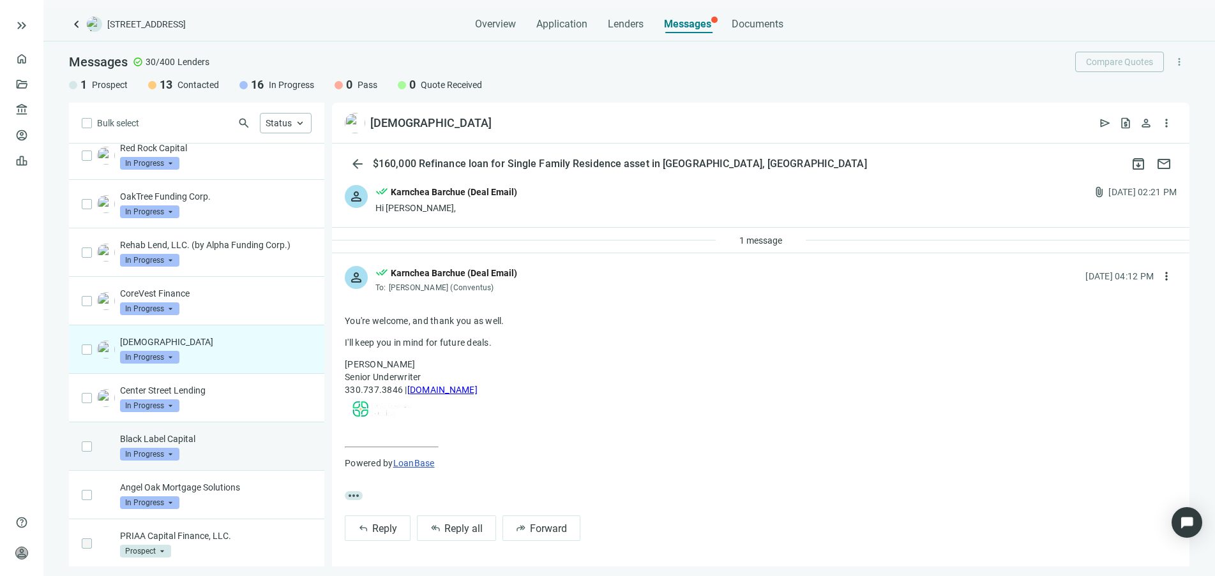
scroll to position [1045, 0]
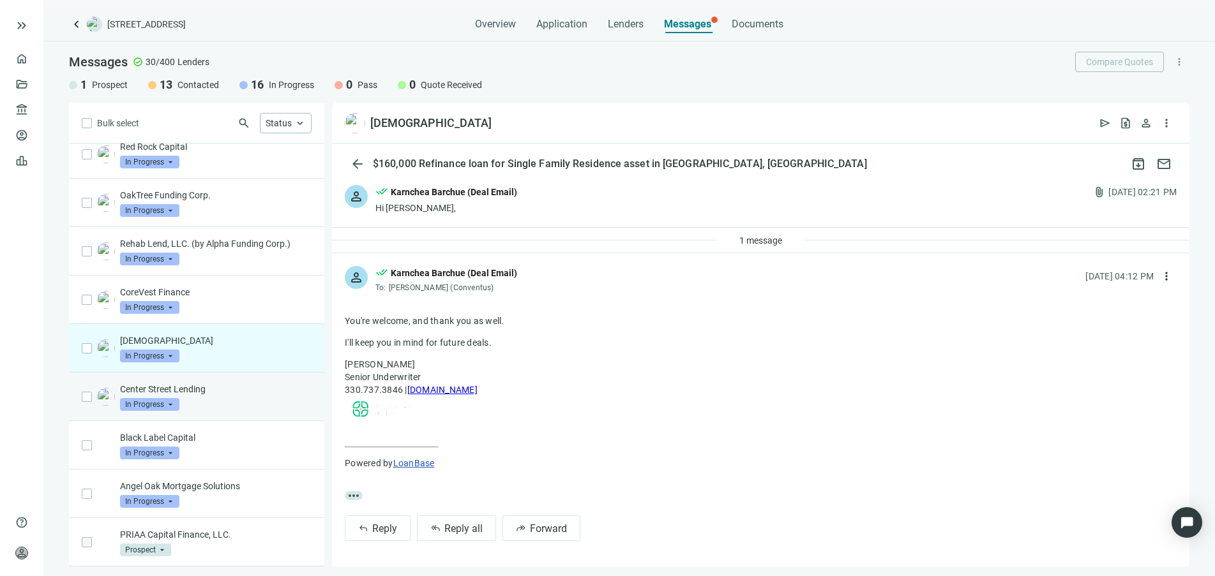
click at [241, 401] on div "Center Street Lending In Progress arrow_drop_down" at bounding box center [216, 397] width 192 height 28
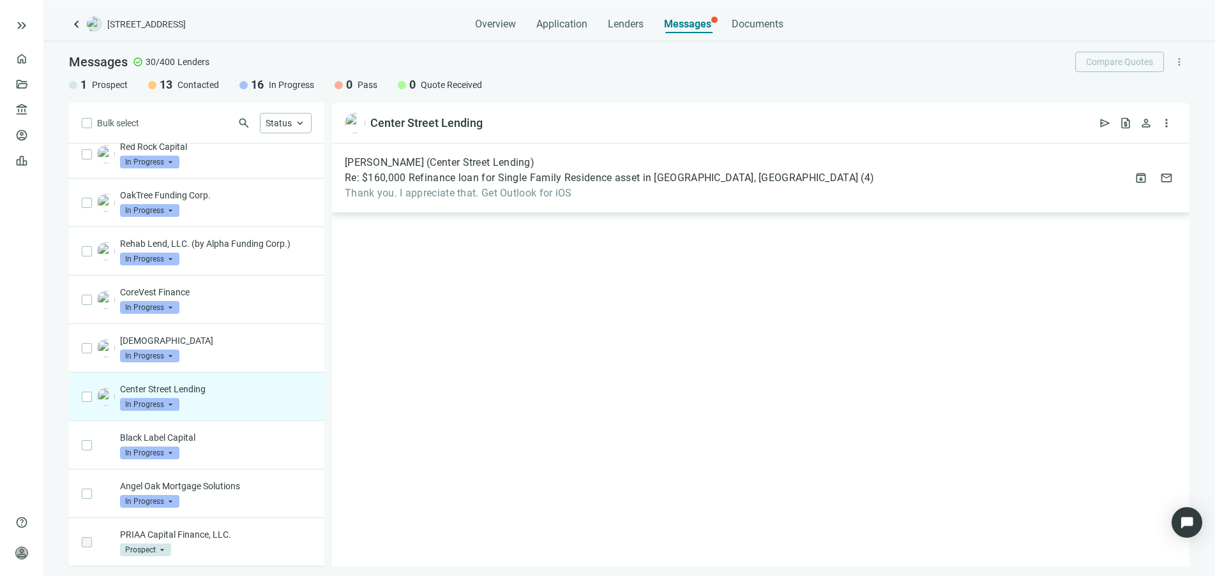
click at [463, 193] on span "Thank you. I appreciate that. Get Outlook for iOS" at bounding box center [609, 193] width 529 height 13
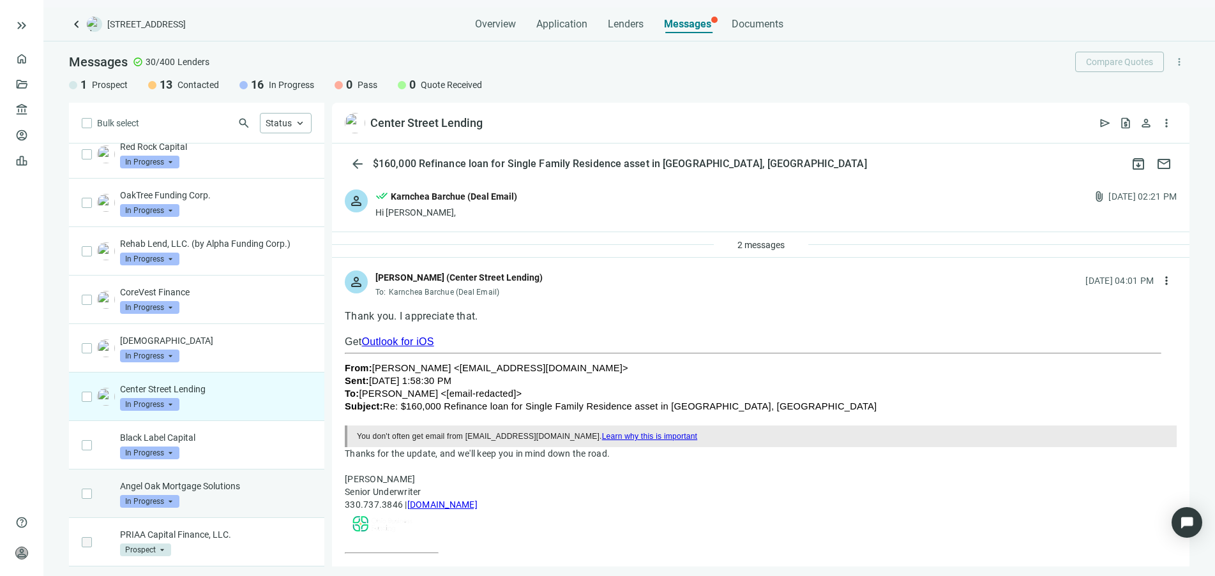
click at [223, 489] on p "Angel Oak Mortgage Solutions" at bounding box center [216, 486] width 192 height 13
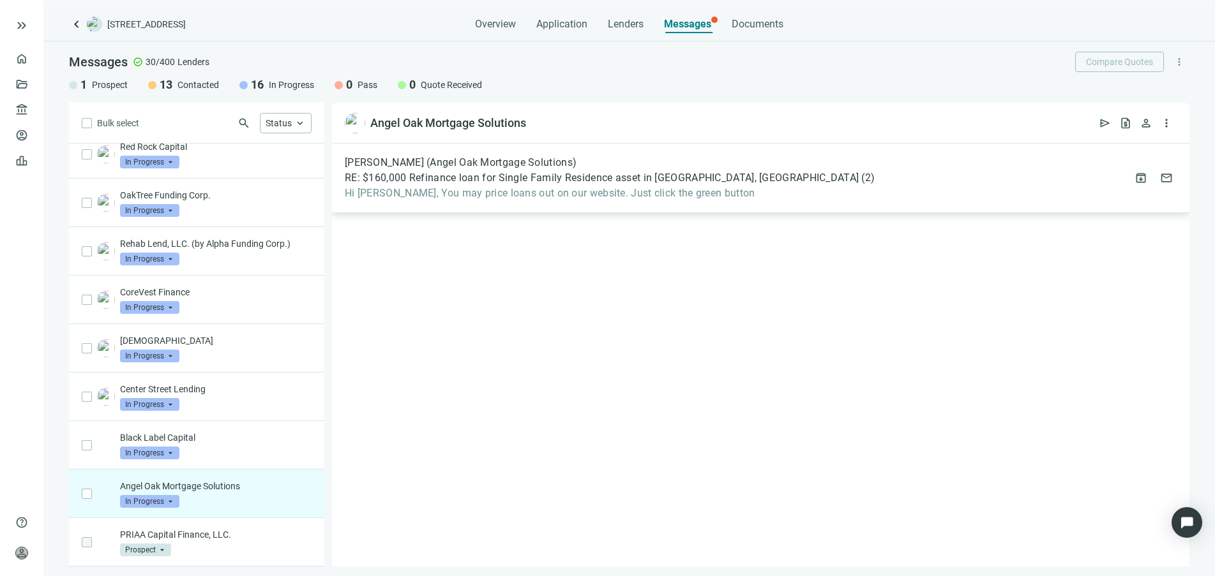
click at [526, 180] on span "RE: $160,000 Refinance loan for Single Family Residence asset in Detroit, MI" at bounding box center [602, 178] width 514 height 13
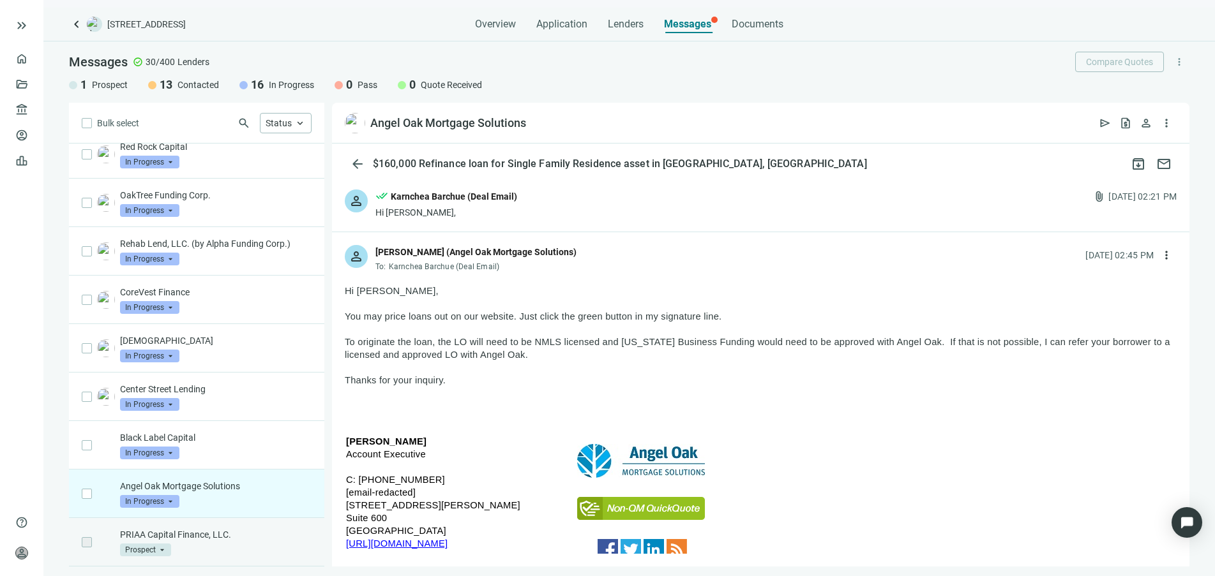
click at [223, 542] on div "PRIAA Capital Finance, LLC. Prospect arrow_drop_down" at bounding box center [216, 543] width 192 height 28
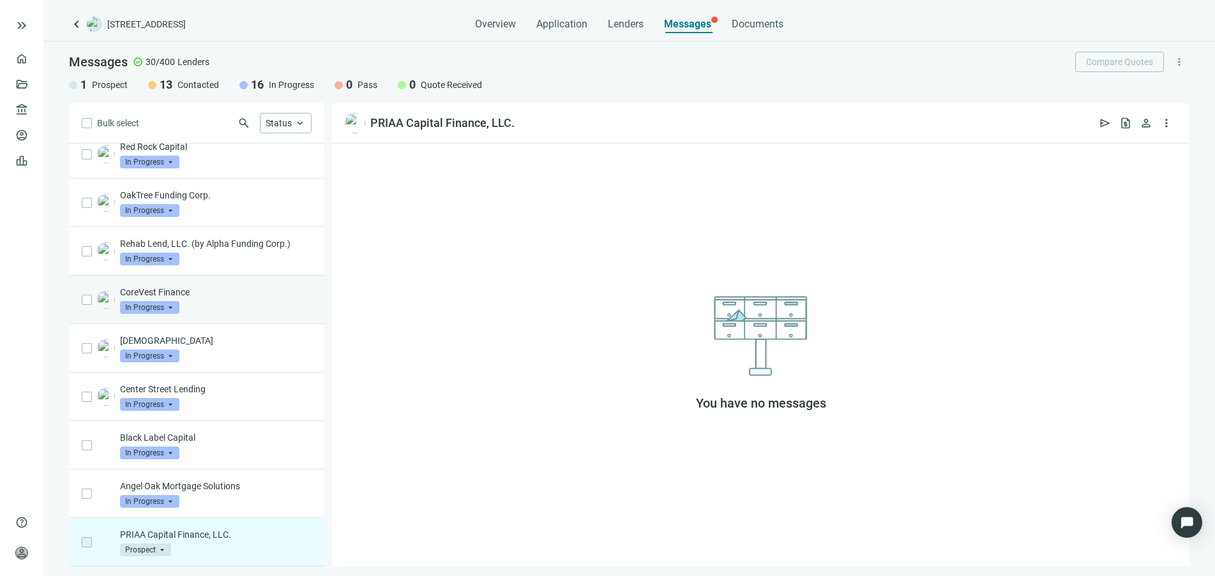
click at [213, 308] on div "CoreVest Finance In Progress arrow_drop_down" at bounding box center [216, 300] width 192 height 28
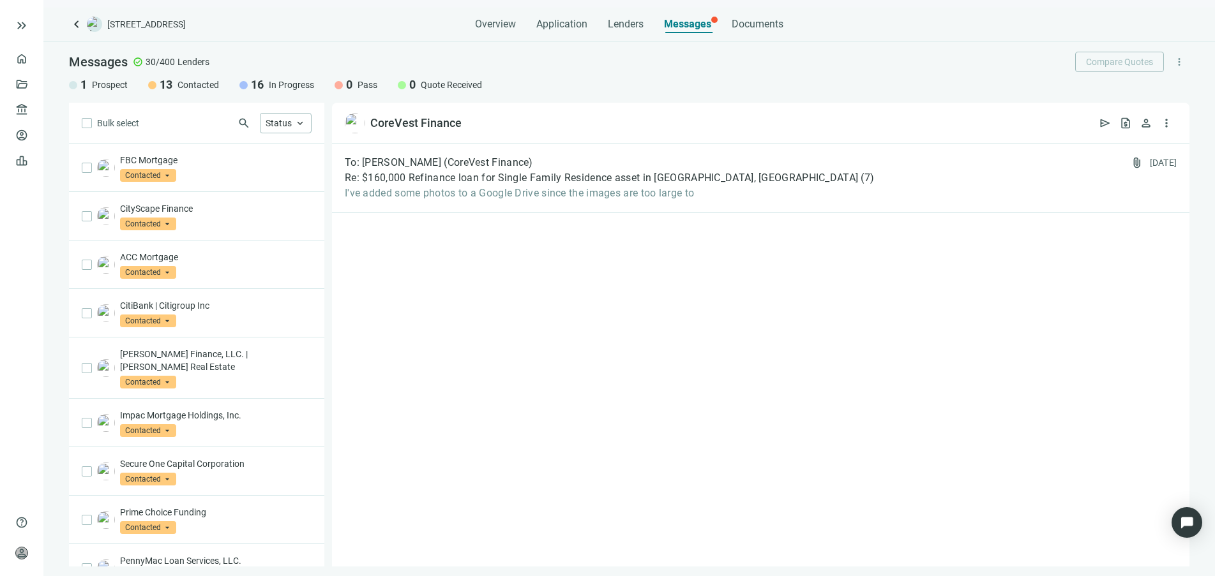
scroll to position [1045, 0]
